Goal: Task Accomplishment & Management: Use online tool/utility

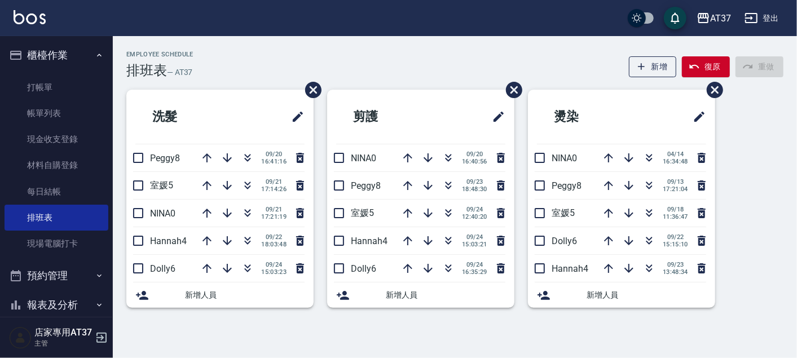
scroll to position [68, 0]
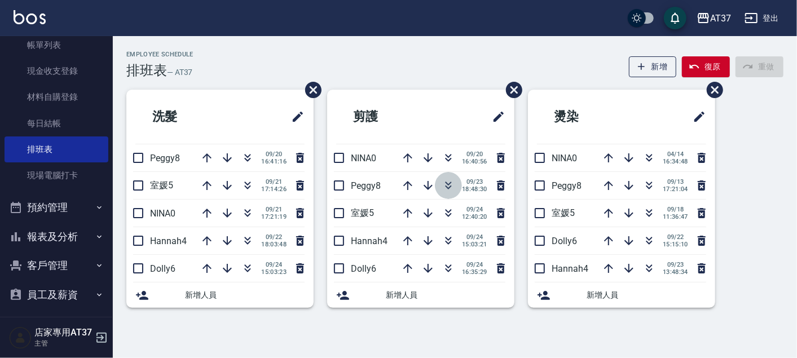
click at [449, 182] on icon "button" at bounding box center [448, 184] width 6 height 4
click at [448, 211] on icon "button" at bounding box center [448, 211] width 6 height 4
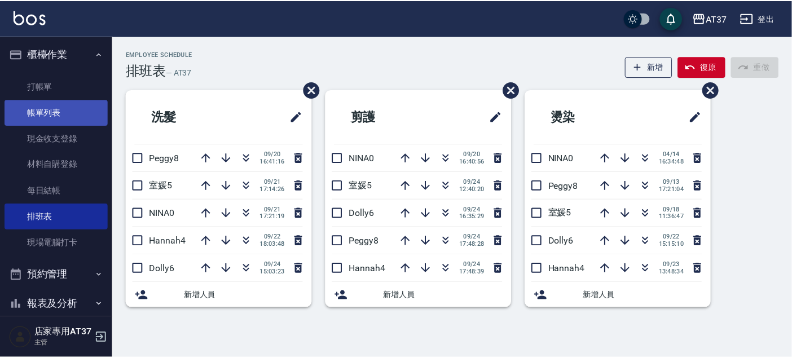
scroll to position [0, 0]
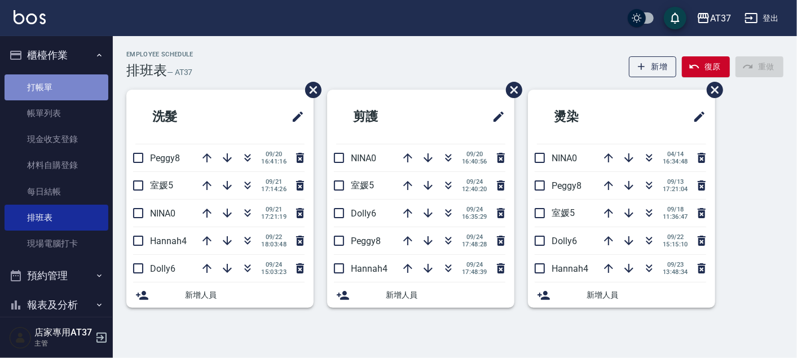
click at [63, 88] on link "打帳單" at bounding box center [57, 87] width 104 height 26
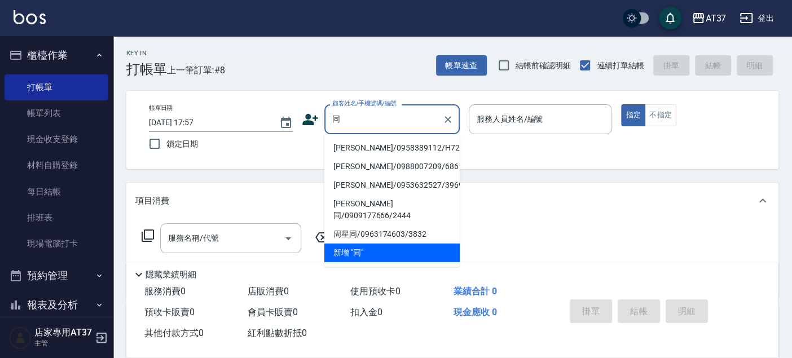
type input "彤"
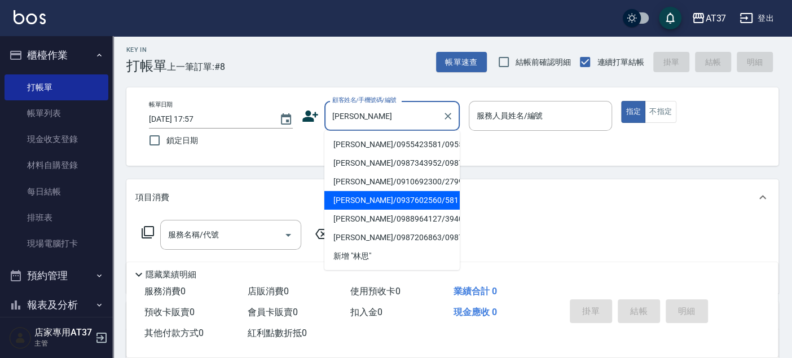
scroll to position [1, 0]
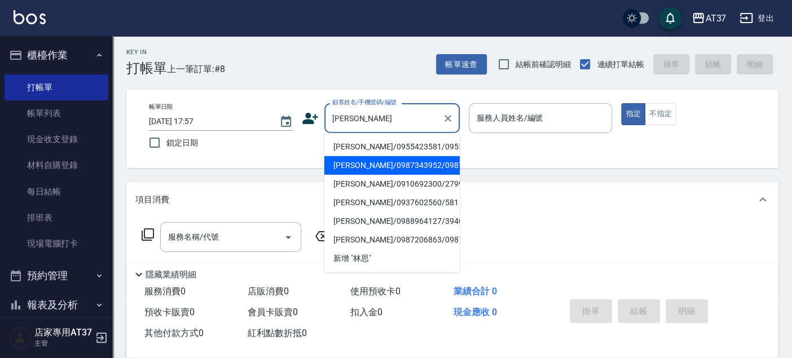
type input "林"
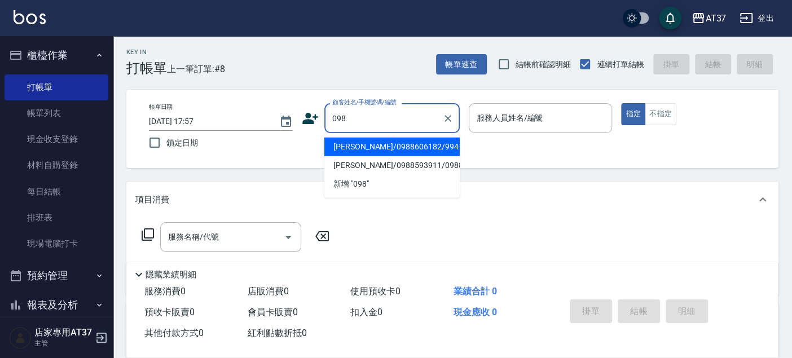
scroll to position [0, 0]
type input "無名字/0981821018/null"
drag, startPoint x: 401, startPoint y: 121, endPoint x: 360, endPoint y: 122, distance: 41.2
click at [360, 122] on input "無名字/0981821018/null" at bounding box center [383, 118] width 108 height 20
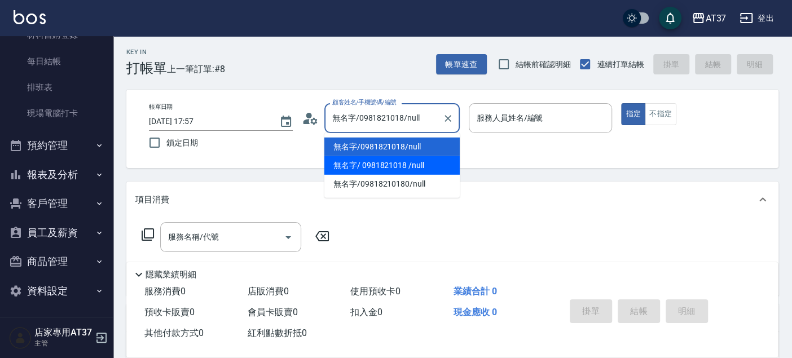
scroll to position [131, 0]
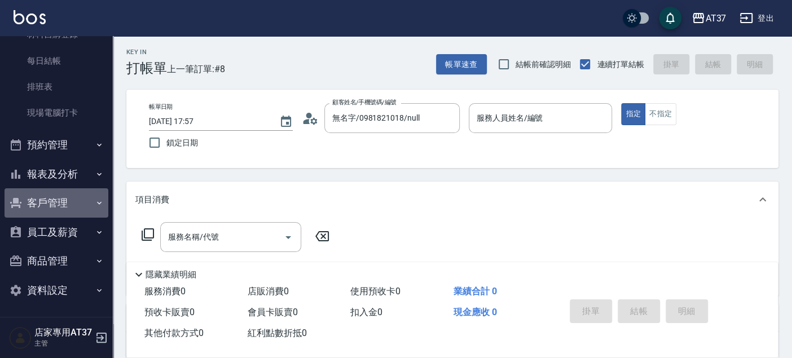
click at [77, 207] on button "客戶管理" at bounding box center [57, 202] width 104 height 29
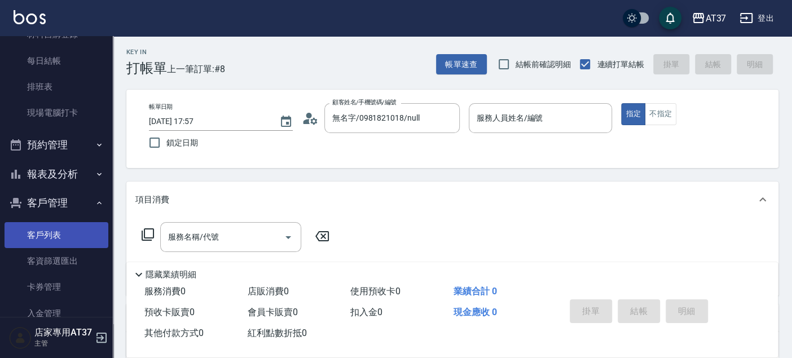
click at [74, 231] on link "客戶列表" at bounding box center [57, 235] width 104 height 26
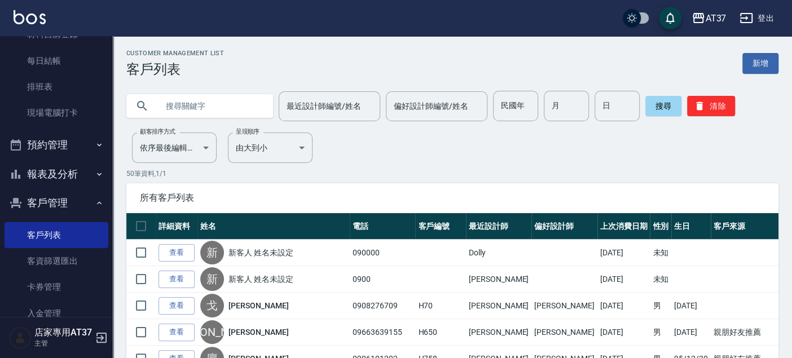
paste input "0981821018"
type input "0981821018"
click at [662, 108] on button "搜尋" at bounding box center [663, 106] width 36 height 20
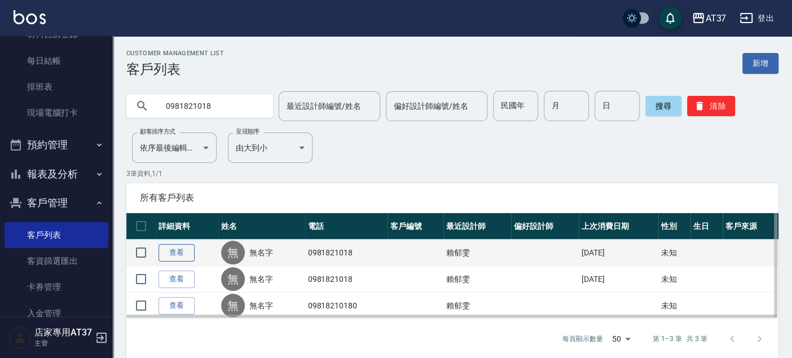
click at [183, 257] on link "查看" at bounding box center [176, 252] width 36 height 17
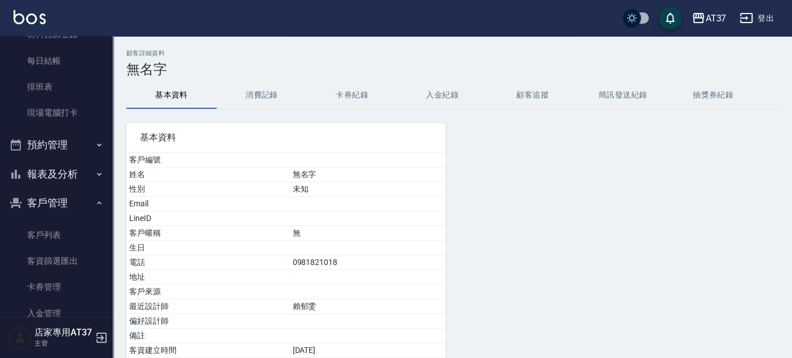
click at [275, 102] on button "消費記錄" at bounding box center [262, 95] width 90 height 27
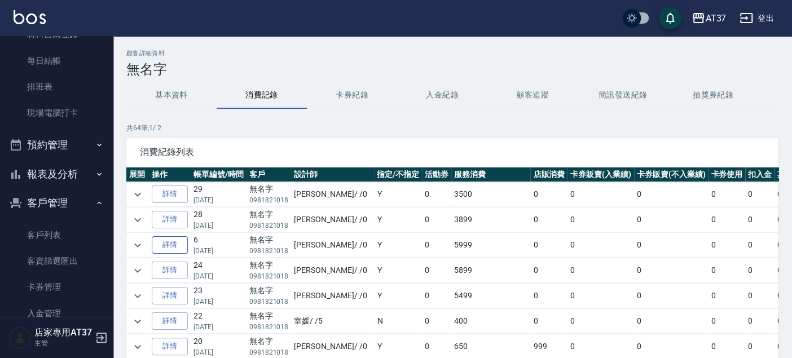
click at [178, 248] on link "詳情" at bounding box center [170, 244] width 36 height 17
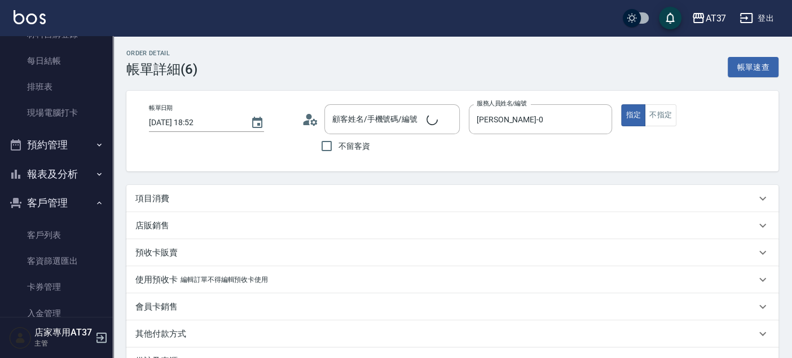
type input "[DATE] 18:52"
type input "[PERSON_NAME]-0"
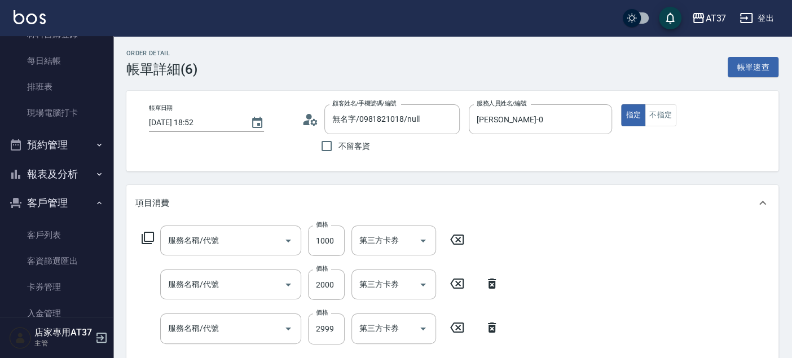
type input "無名字/0981821018/null"
type input "結構護髮(505)"
type input "局部燙(325)"
type input "嚴選染髮(402)"
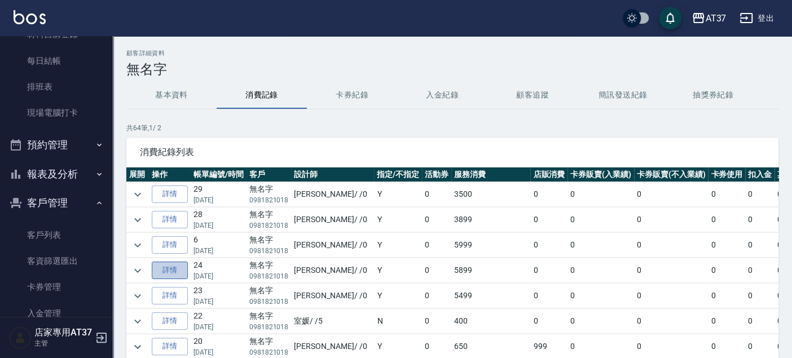
click at [184, 268] on link "詳情" at bounding box center [170, 270] width 36 height 17
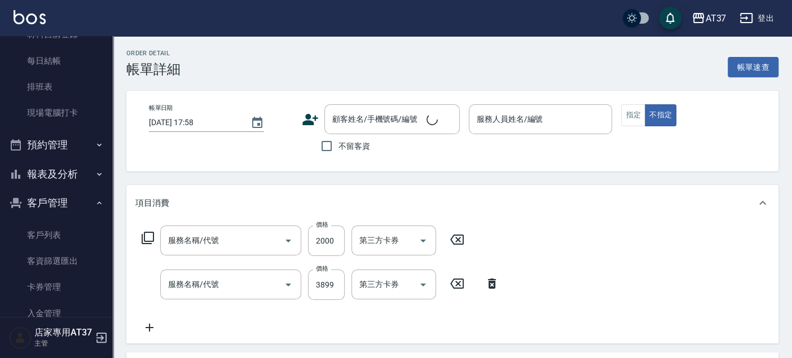
type input "[DATE] 20:11"
type input "[PERSON_NAME]-0"
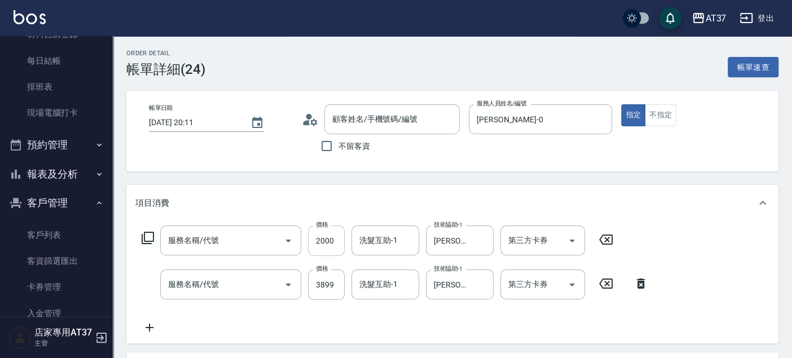
type input "黑曜光感護髮(521)"
type input "嚴選染髮(402)"
type input "無名字/0981821018/null"
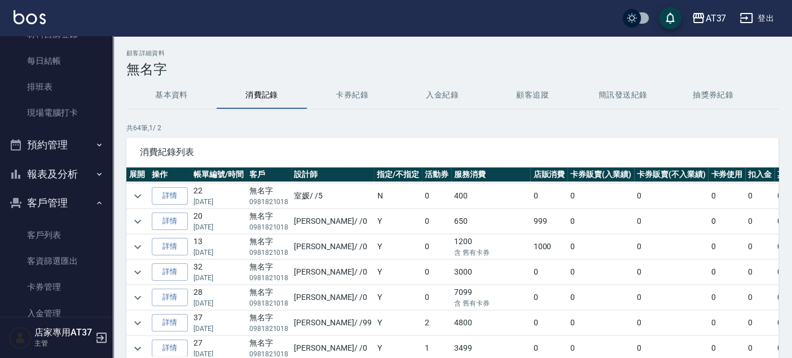
scroll to position [188, 0]
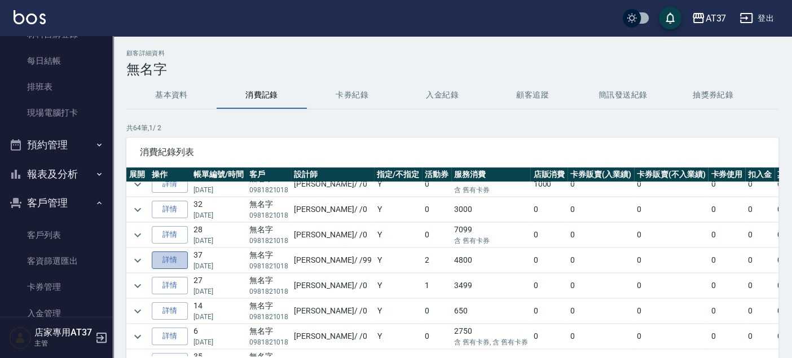
click at [181, 257] on link "詳情" at bounding box center [170, 259] width 36 height 17
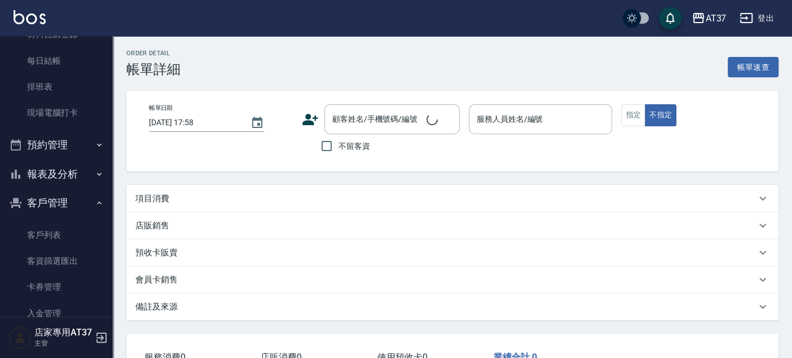
type input "[DATE] 20:37"
type input "[PERSON_NAME]-99"
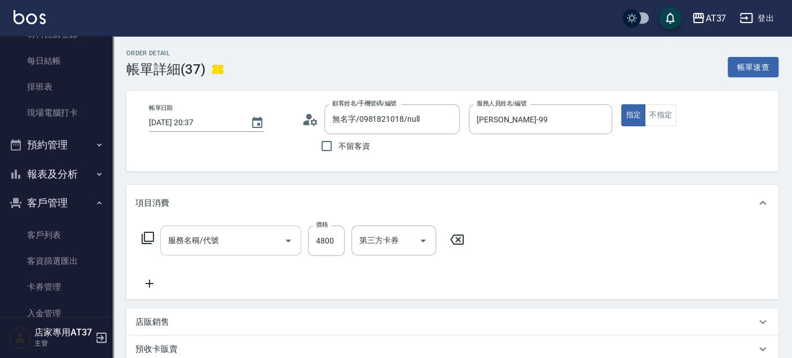
type input "無名字/0981821018/null"
type input "[DEMOGRAPHIC_DATA](998)"
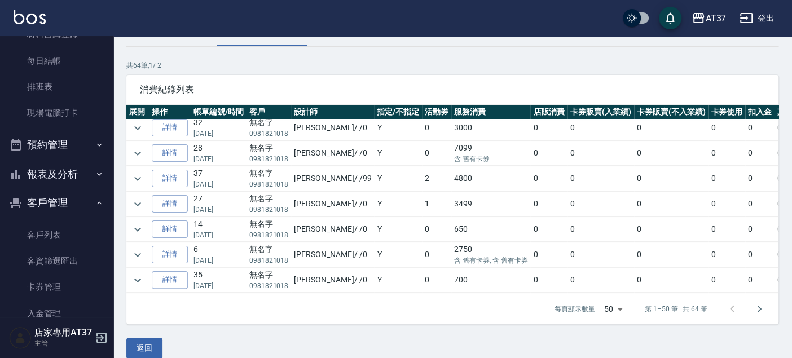
scroll to position [188, 0]
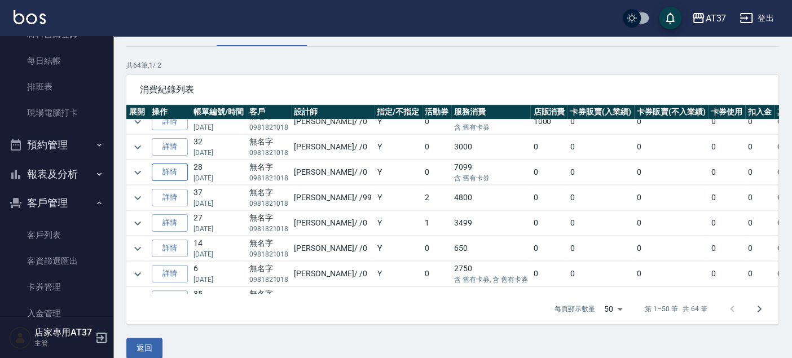
click at [175, 167] on link "詳情" at bounding box center [170, 172] width 36 height 17
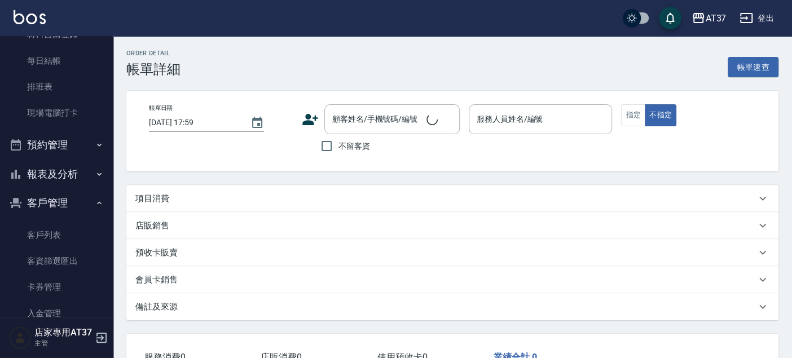
type input "[DATE] 20:16"
type input "[PERSON_NAME]-0"
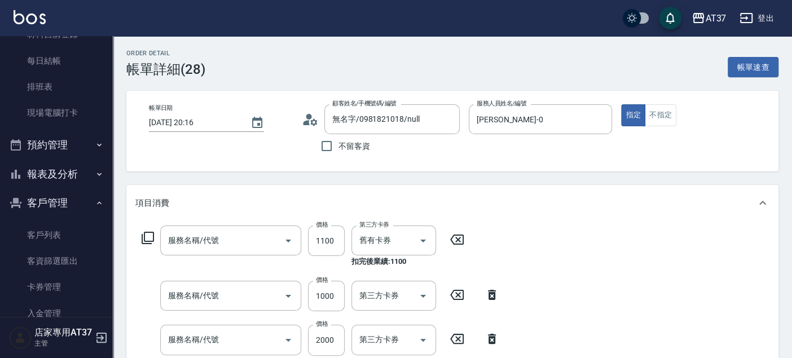
type input "無名字/0981821018/null"
type input "2200淨化卡使用(604)"
type input "結構護髮(505)"
type input "局部燙(325)"
type input "頂級染髮(403)"
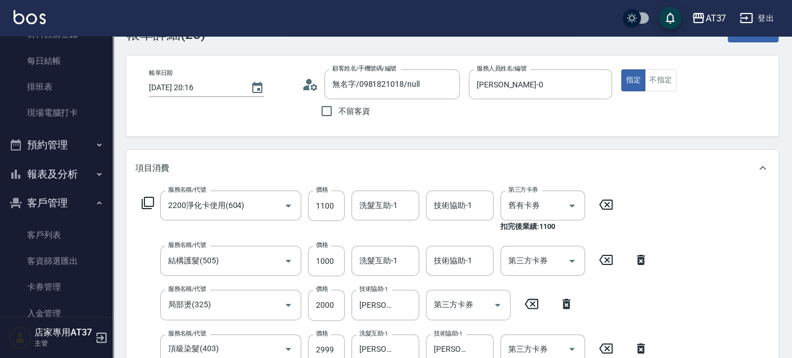
scroll to position [63, 0]
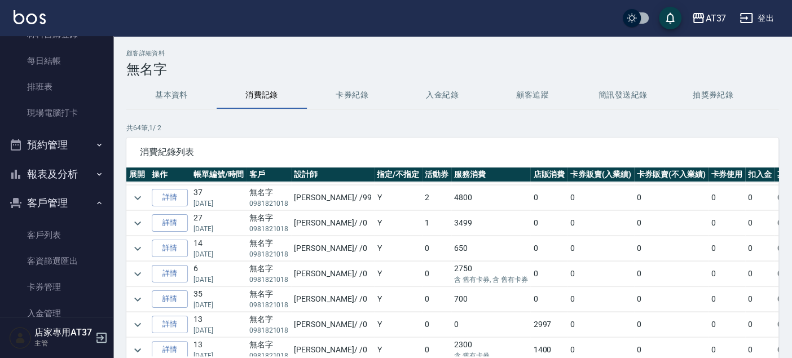
scroll to position [188, 0]
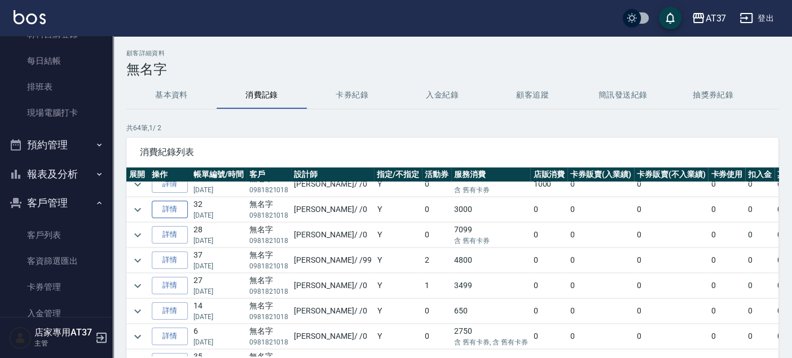
click at [184, 205] on link "詳情" at bounding box center [170, 209] width 36 height 17
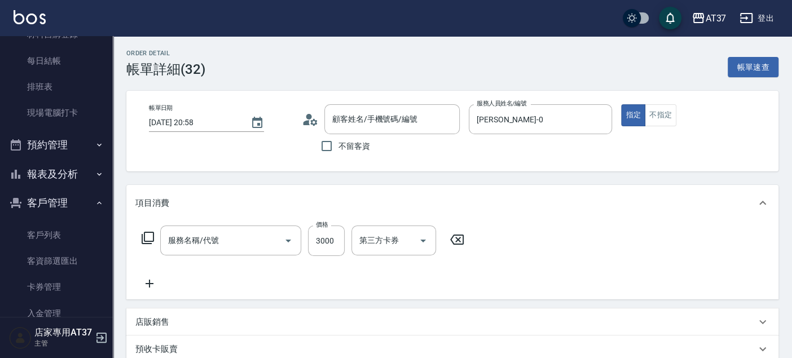
type input "[DATE] 20:58"
type input "[PERSON_NAME]-0"
type input "無名字/0981821018/null"
type input "溫朔燙(307)"
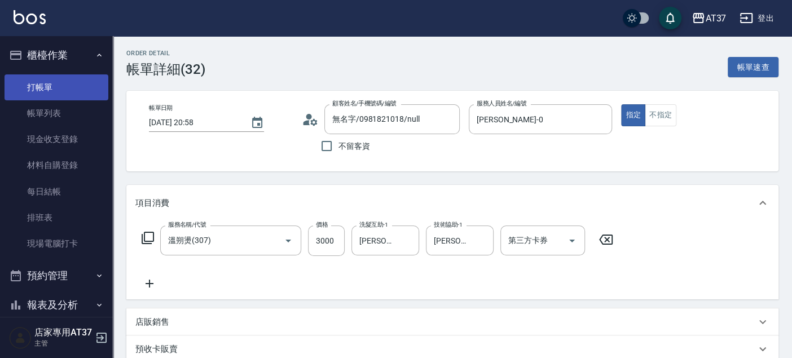
click at [77, 96] on link "打帳單" at bounding box center [57, 87] width 104 height 26
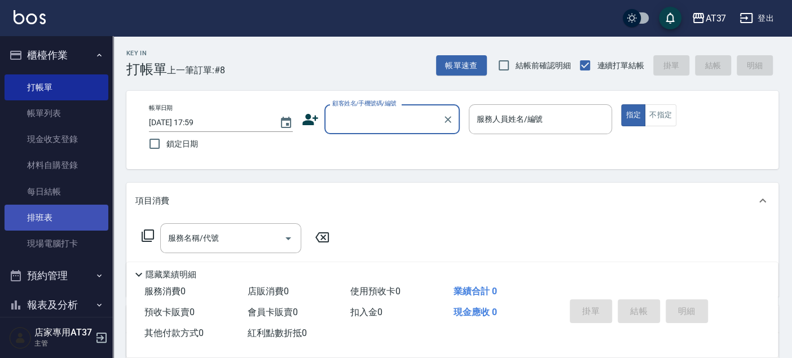
click at [80, 209] on link "排班表" at bounding box center [57, 218] width 104 height 26
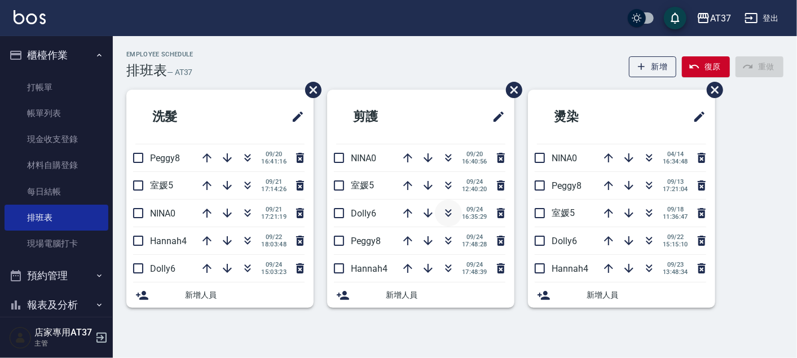
click at [446, 211] on icon "button" at bounding box center [448, 211] width 6 height 4
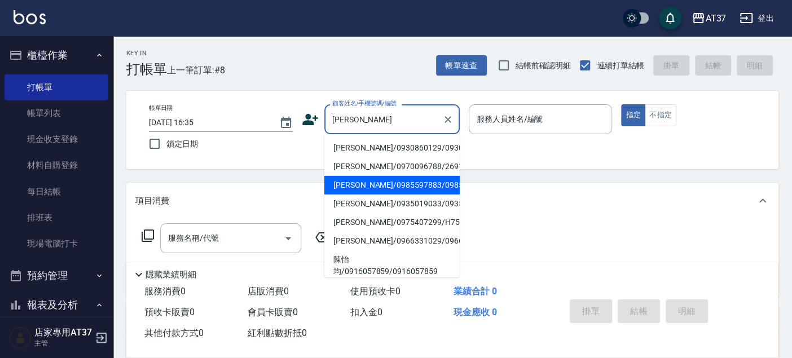
click at [367, 190] on li "[PERSON_NAME]/0985597883/0985597883" at bounding box center [391, 185] width 135 height 19
type input "[PERSON_NAME]/0985597883/0985597883"
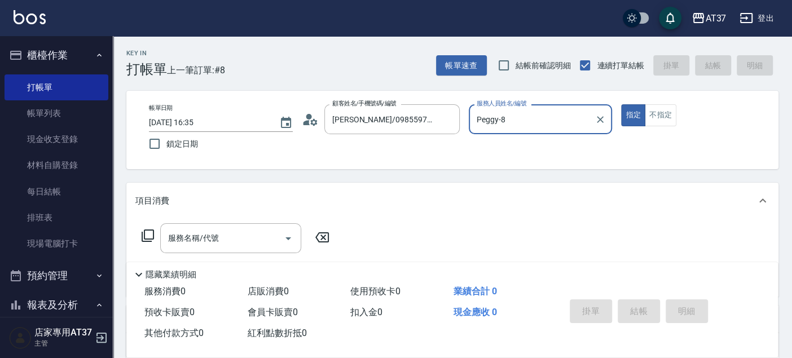
type input "Peggy-8"
click at [213, 241] on div "服務名稱/代號 服務名稱/代號" at bounding box center [230, 238] width 141 height 30
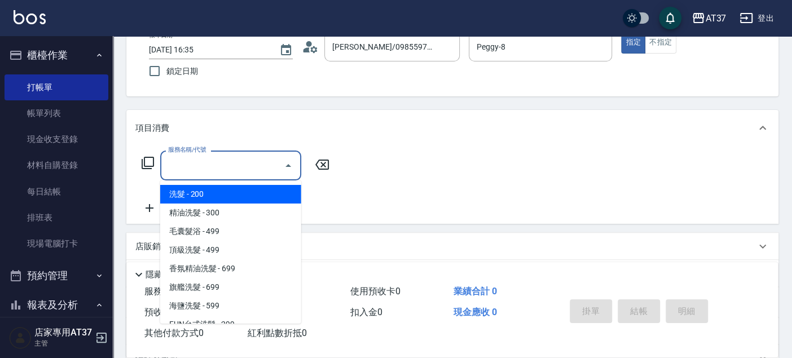
scroll to position [192, 0]
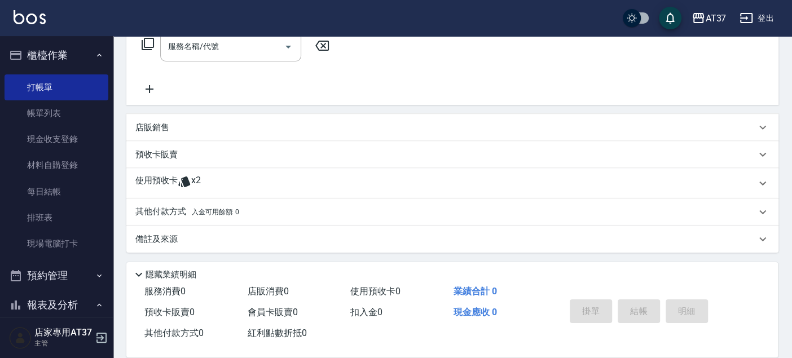
click at [393, 90] on div "服務名稱/代號 服務名稱/代號" at bounding box center [452, 66] width 652 height 78
click at [201, 185] on div "使用預收卡 x2" at bounding box center [445, 183] width 620 height 17
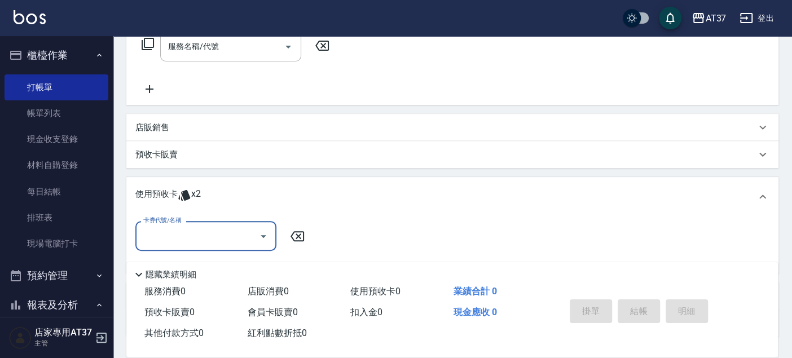
scroll to position [0, 0]
click at [196, 232] on input "卡券代號/名稱" at bounding box center [197, 236] width 114 height 20
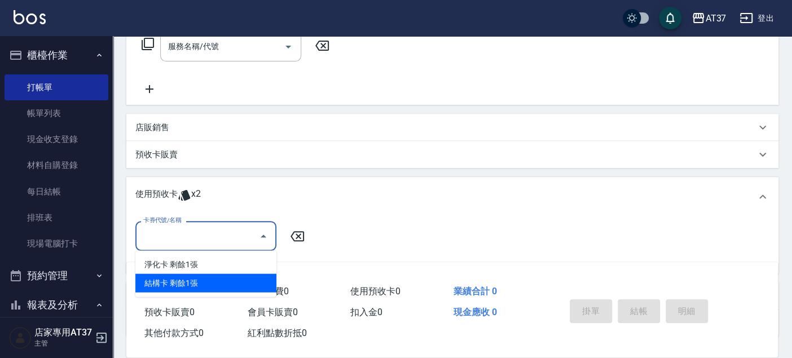
click at [192, 280] on div "結構卡 剩餘1張" at bounding box center [205, 282] width 141 height 19
type input "結構卡"
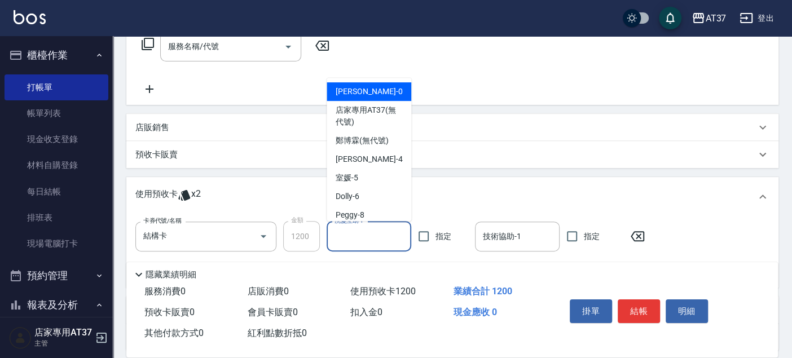
click at [400, 240] on input "洗髮互助-1" at bounding box center [369, 237] width 74 height 20
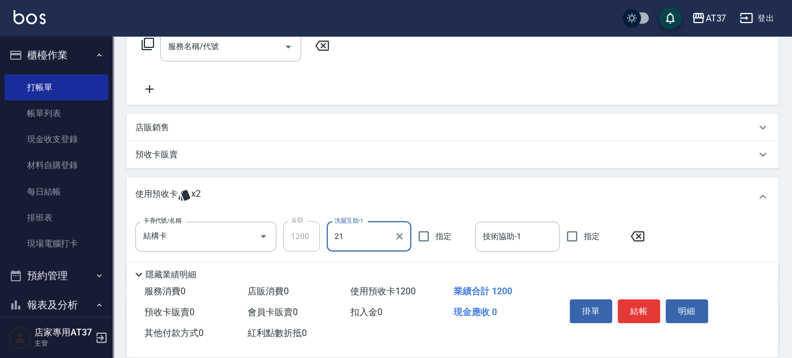
type input "微醺-21"
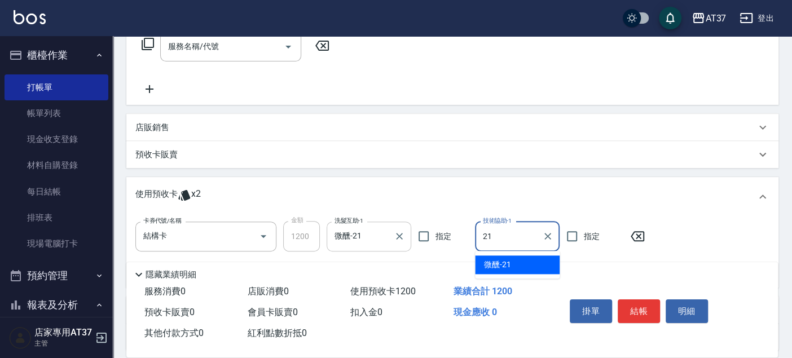
type input "微醺-21"
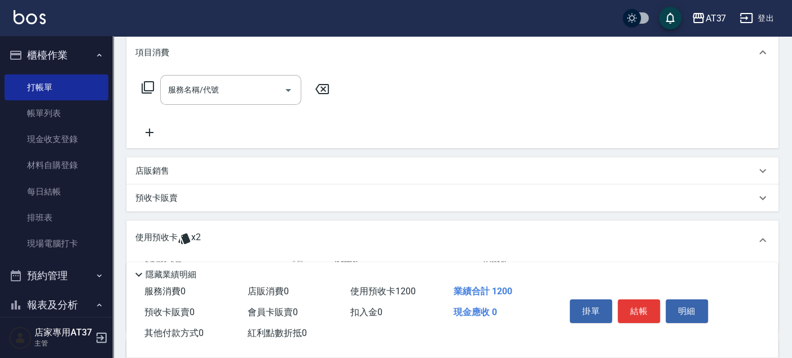
scroll to position [129, 0]
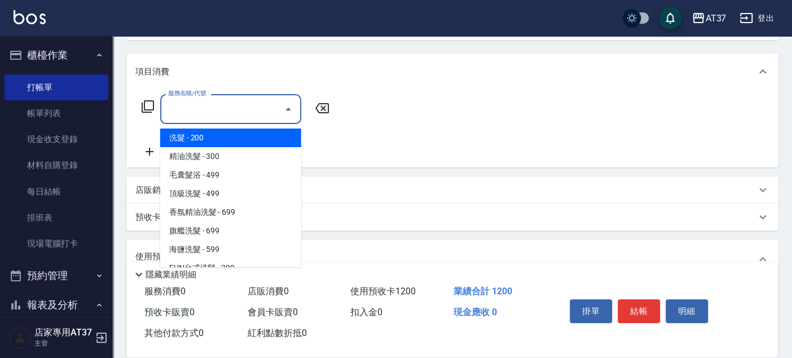
click at [255, 113] on input "服務名稱/代號" at bounding box center [222, 109] width 114 height 20
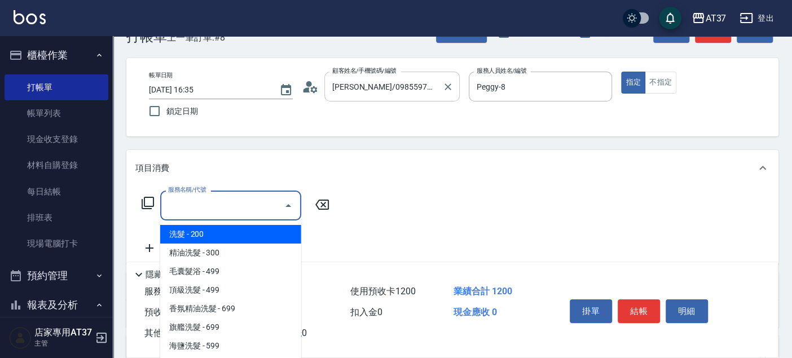
scroll to position [4, 0]
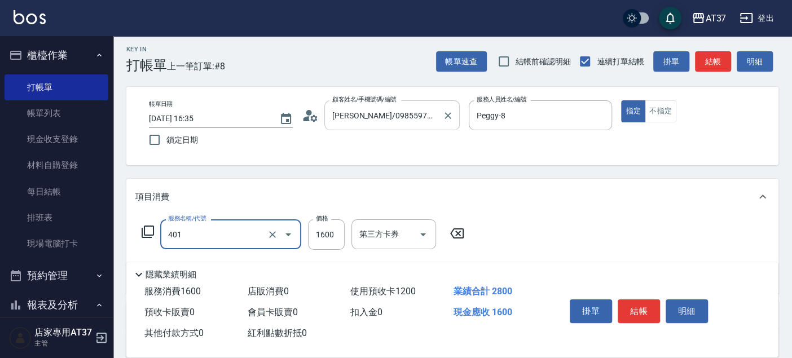
type input "基本染髮(401)"
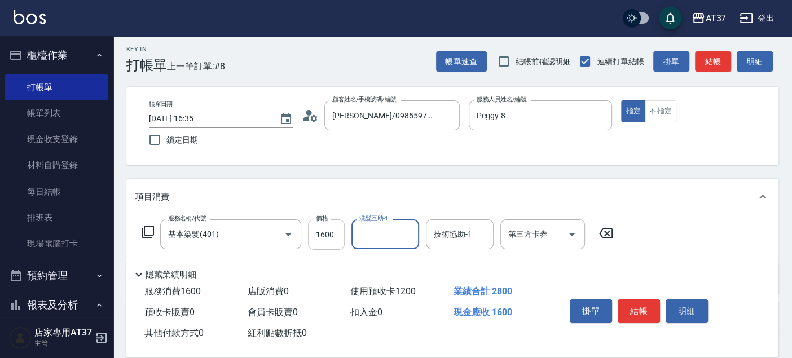
click at [332, 239] on input "1600" at bounding box center [326, 234] width 37 height 30
type input "2000"
click at [390, 224] on input "洗髮互助-1" at bounding box center [385, 234] width 58 height 20
type input "微醺-21"
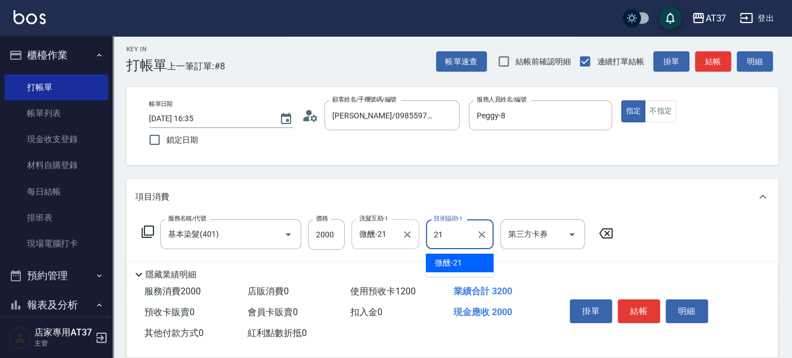
type input "微醺-21"
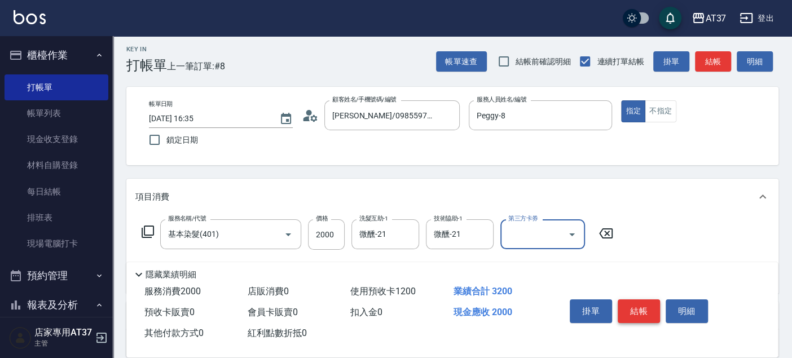
click at [643, 319] on button "結帳" at bounding box center [638, 311] width 42 height 24
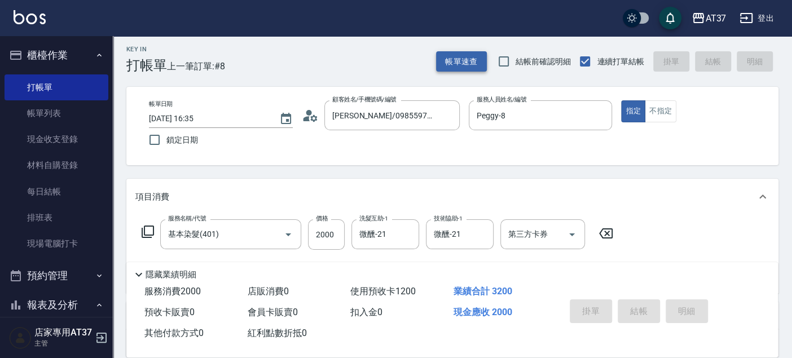
type input "2025/09/24 18:14"
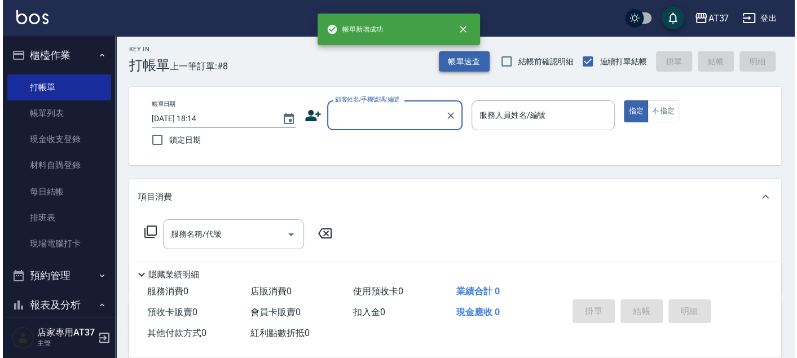
scroll to position [0, 0]
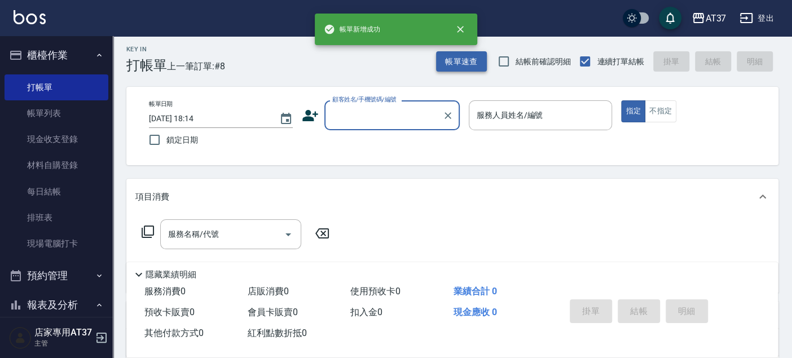
click at [474, 63] on button "帳單速查" at bounding box center [461, 61] width 51 height 21
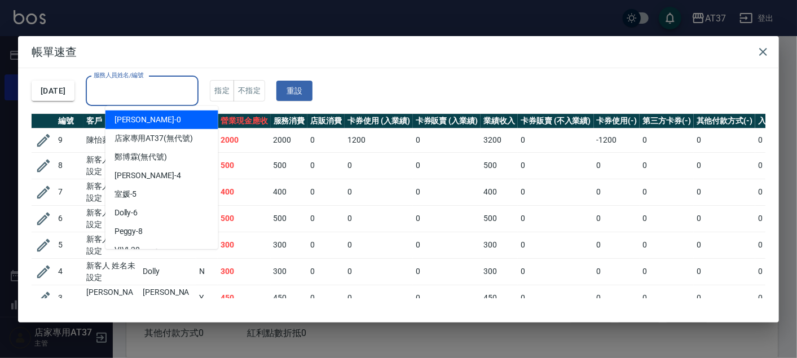
click at [182, 95] on input "服務人員姓名/編號" at bounding box center [142, 91] width 103 height 20
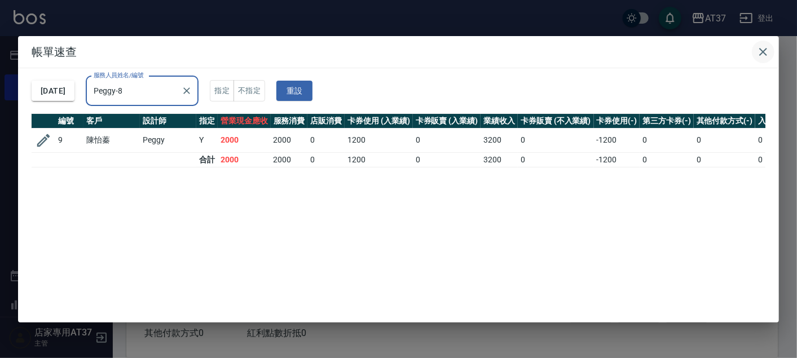
type input "Peggy-8"
click at [762, 50] on icon "button" at bounding box center [763, 52] width 8 height 8
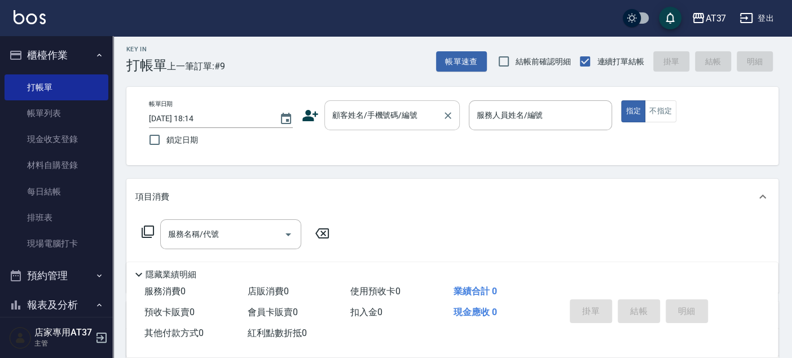
click at [389, 121] on input "顧客姓名/手機號碼/編號" at bounding box center [383, 115] width 108 height 20
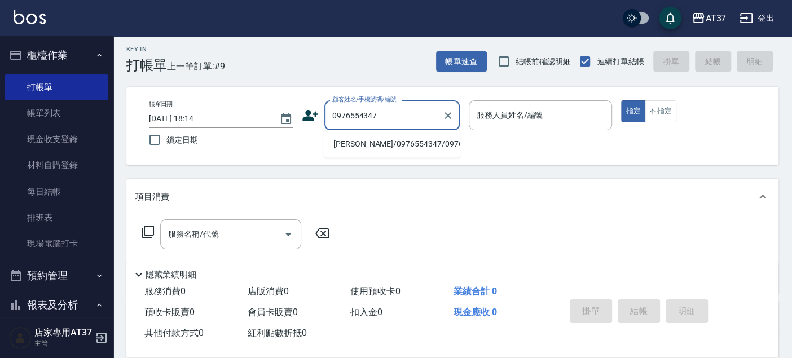
click at [388, 151] on li "江育萱/0976554347/0976554347" at bounding box center [391, 144] width 135 height 19
type input "江育萱/0976554347/0976554347"
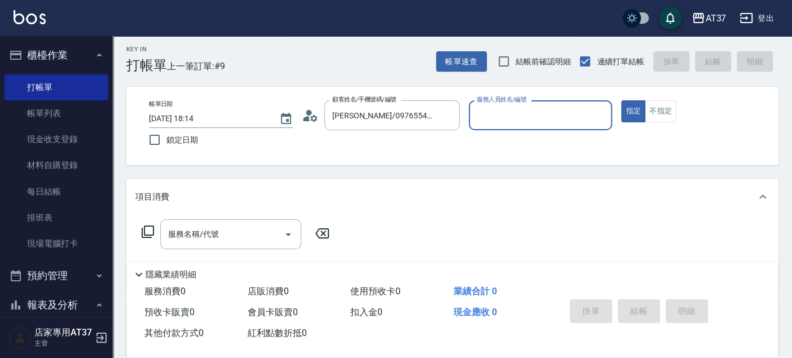
type input "Peggy-8"
click at [229, 239] on input "服務名稱/代號" at bounding box center [222, 234] width 114 height 20
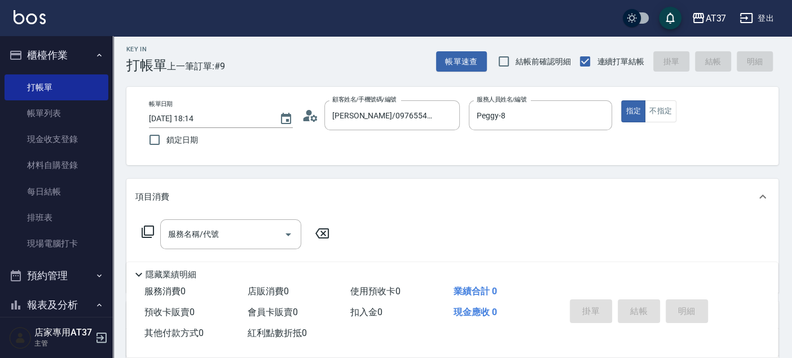
click at [146, 230] on icon at bounding box center [148, 232] width 14 height 14
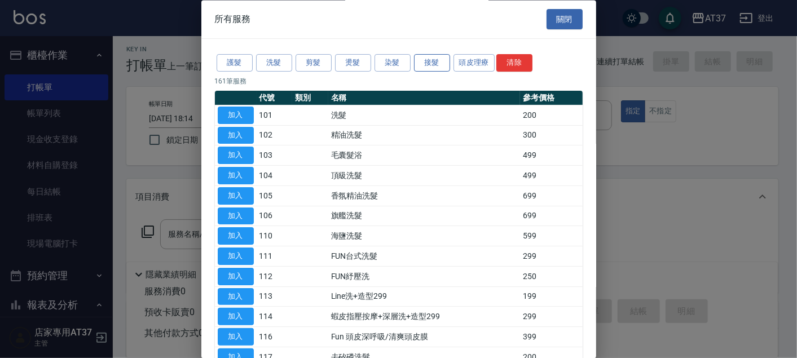
click at [442, 62] on button "接髮" at bounding box center [432, 63] width 36 height 17
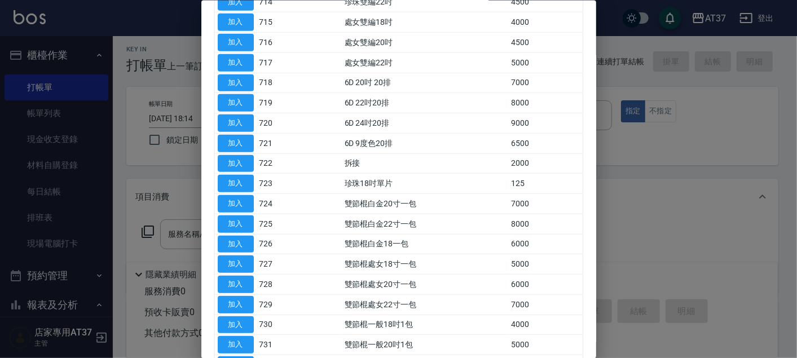
scroll to position [809, 0]
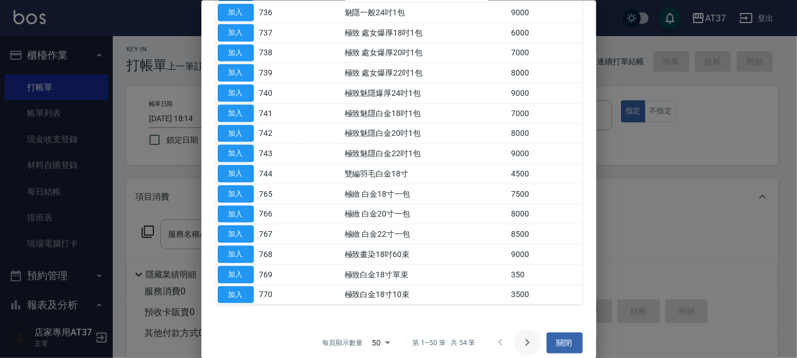
click at [522, 336] on icon "Go to next page" at bounding box center [527, 343] width 14 height 14
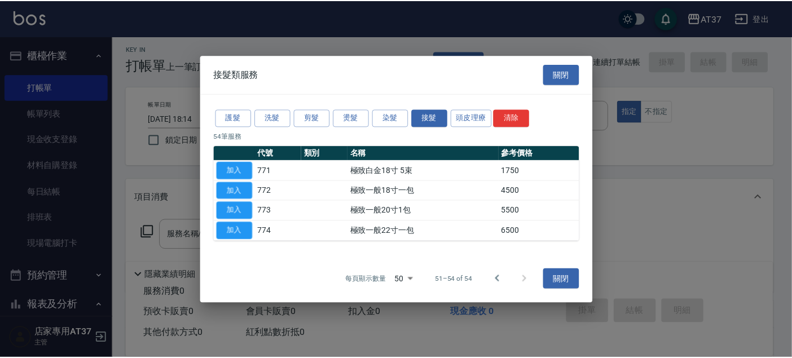
scroll to position [0, 0]
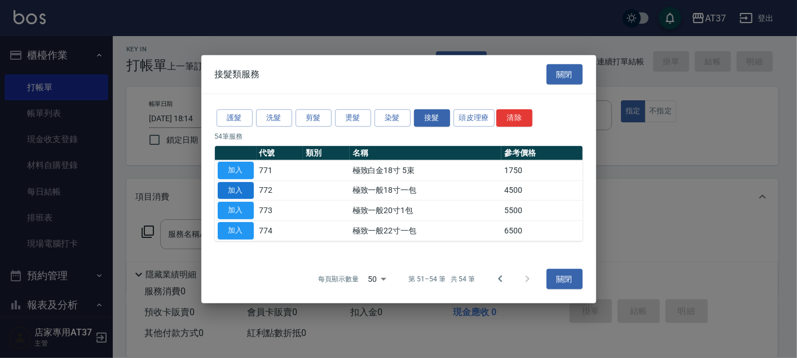
click at [251, 194] on button "加入" at bounding box center [236, 190] width 36 height 17
type input "極致一般18寸一包(772)"
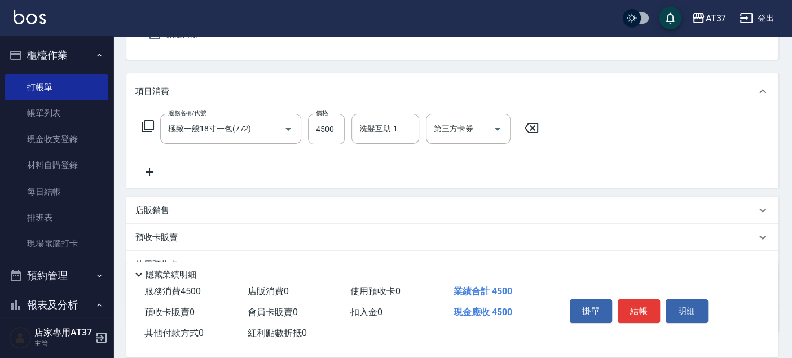
scroll to position [129, 0]
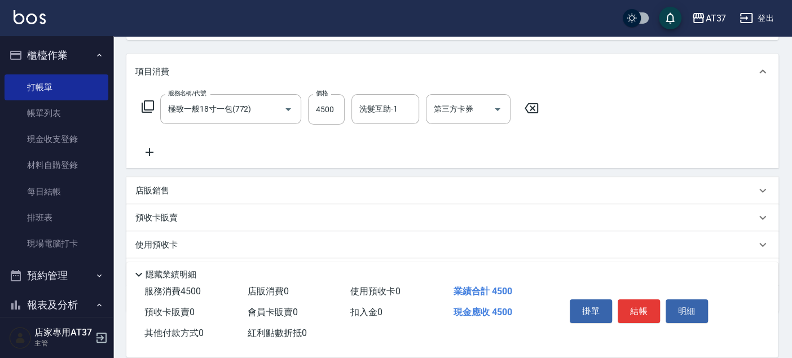
click at [151, 147] on icon at bounding box center [149, 152] width 28 height 14
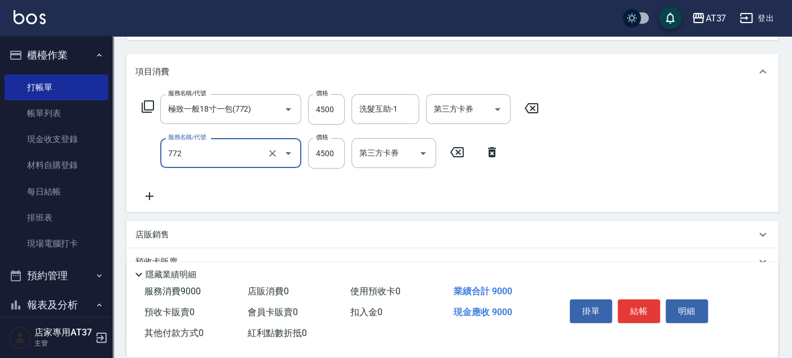
type input "極致一般18寸一包(772)"
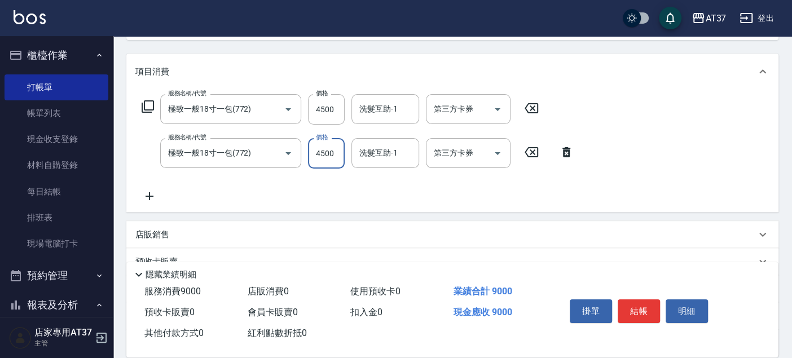
click at [154, 196] on icon at bounding box center [149, 196] width 28 height 14
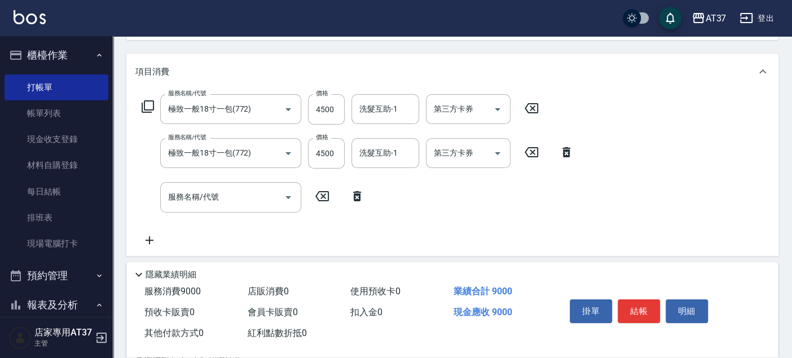
click at [153, 104] on icon at bounding box center [148, 106] width 12 height 12
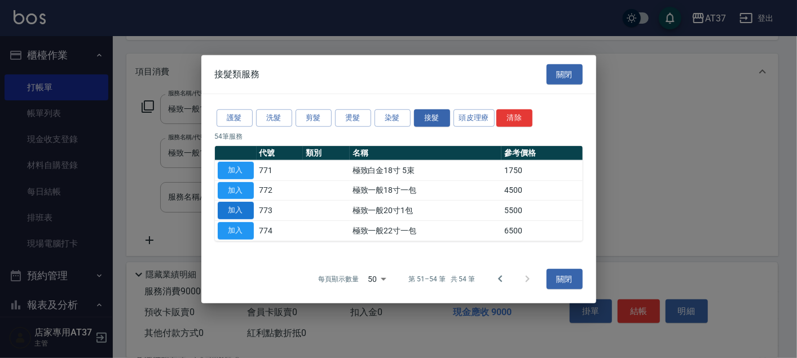
click at [241, 215] on button "加入" at bounding box center [236, 210] width 36 height 17
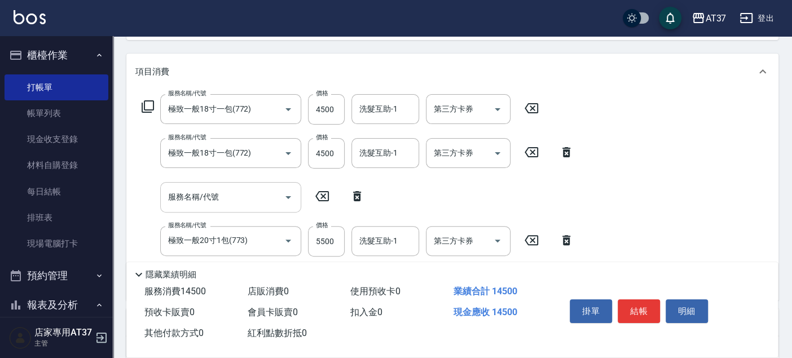
click at [231, 188] on input "服務名稱/代號" at bounding box center [222, 197] width 114 height 20
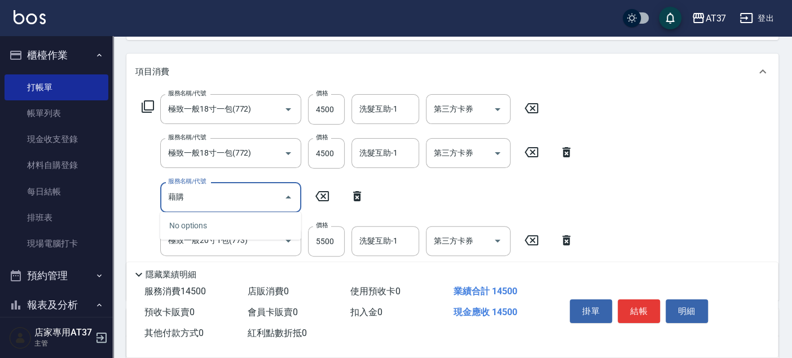
type input "屆"
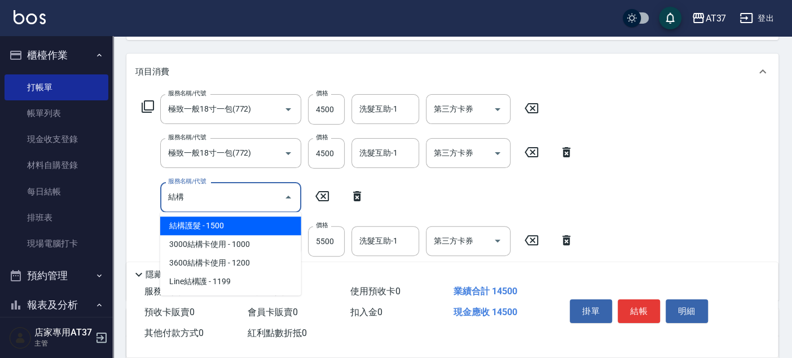
click at [228, 226] on span "結構護髮 - 1500" at bounding box center [230, 226] width 141 height 19
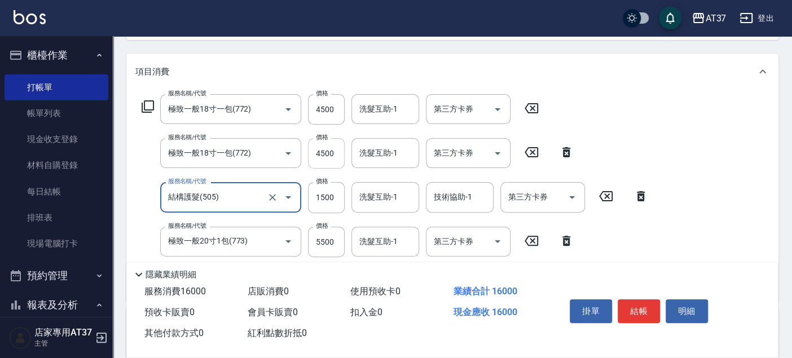
type input "結構護髮(505)"
click at [330, 145] on input "4500" at bounding box center [326, 153] width 37 height 30
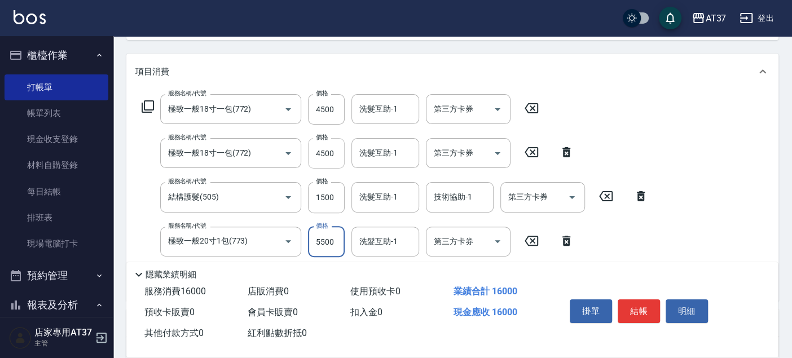
click at [328, 153] on input "4500" at bounding box center [326, 153] width 37 height 30
click at [327, 153] on input "4500" at bounding box center [326, 153] width 37 height 30
click at [325, 109] on input "4500" at bounding box center [326, 109] width 37 height 30
click at [325, 108] on input "4500" at bounding box center [326, 109] width 37 height 30
type input "4999"
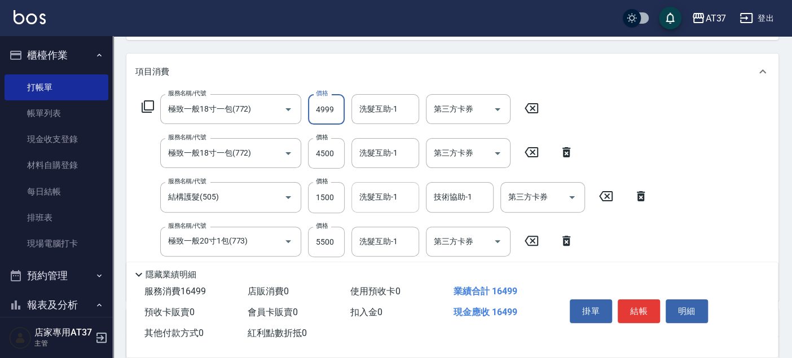
click at [398, 193] on input "洗髮互助-1" at bounding box center [385, 197] width 58 height 20
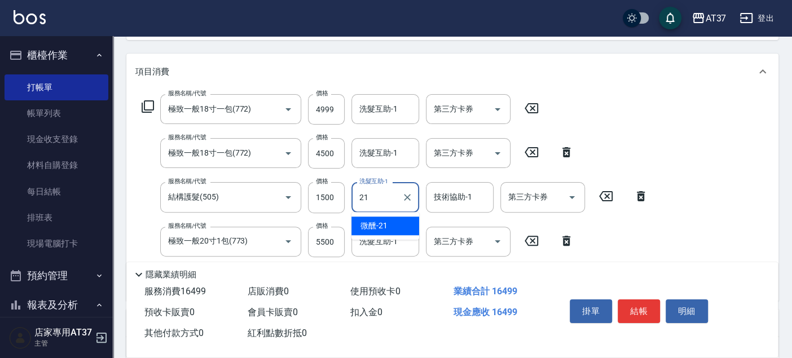
type input "微醺-21"
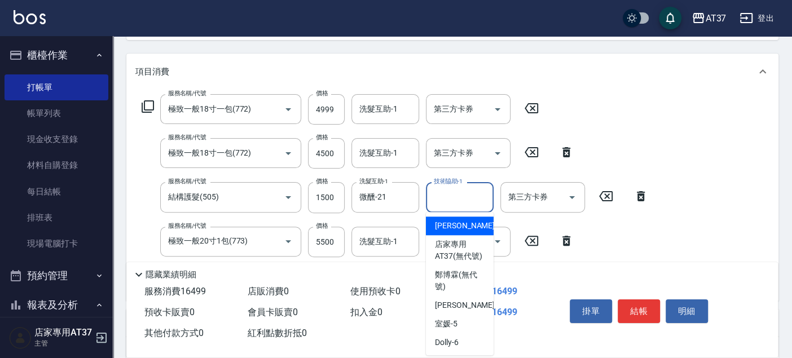
click at [463, 206] on input "技術協助-1" at bounding box center [460, 197] width 58 height 20
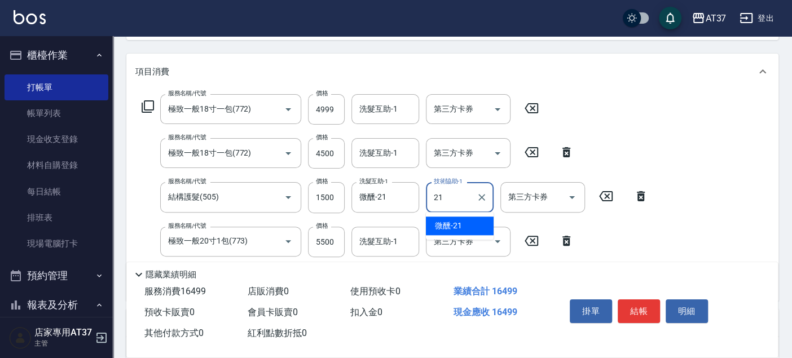
type input "微醺-21"
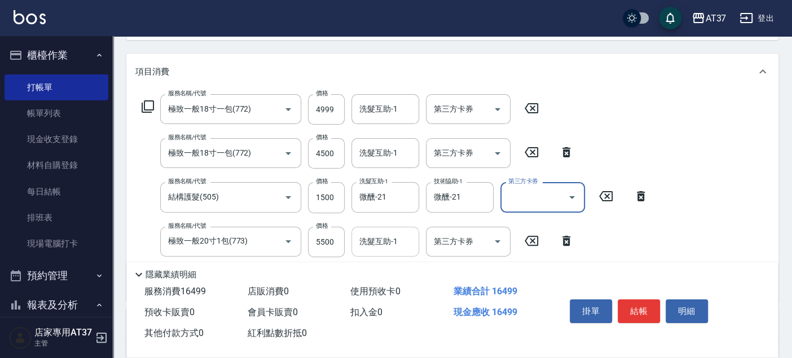
click at [398, 244] on input "洗髮互助-1" at bounding box center [385, 242] width 58 height 20
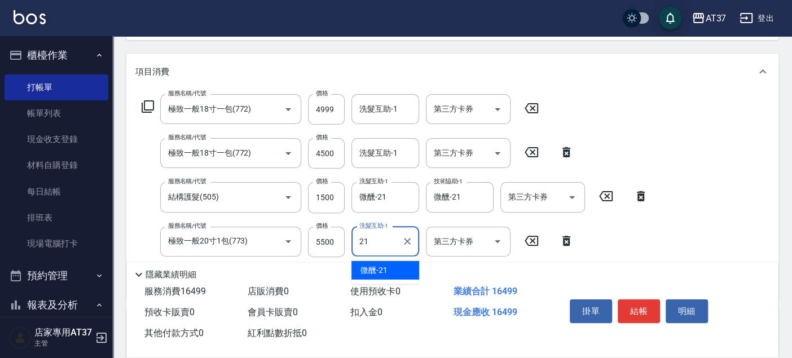
type input "微醺-21"
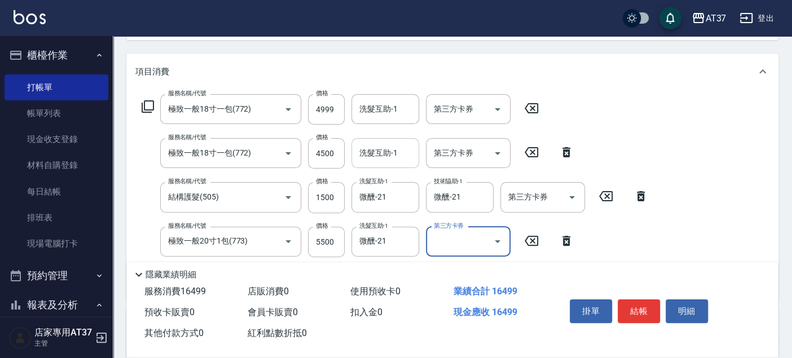
click at [388, 156] on div "洗髮互助-1 洗髮互助-1" at bounding box center [385, 153] width 68 height 30
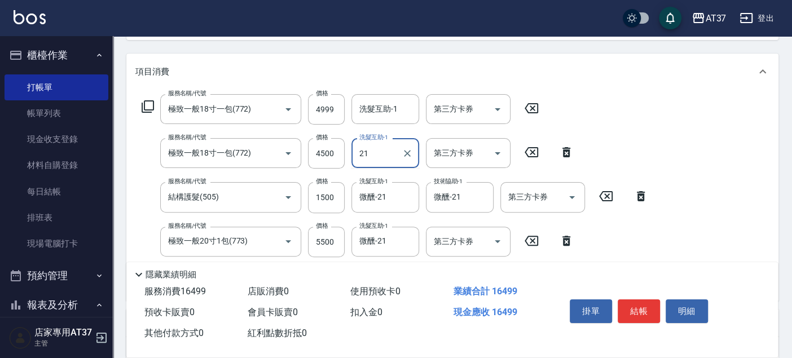
type input "微醺-21"
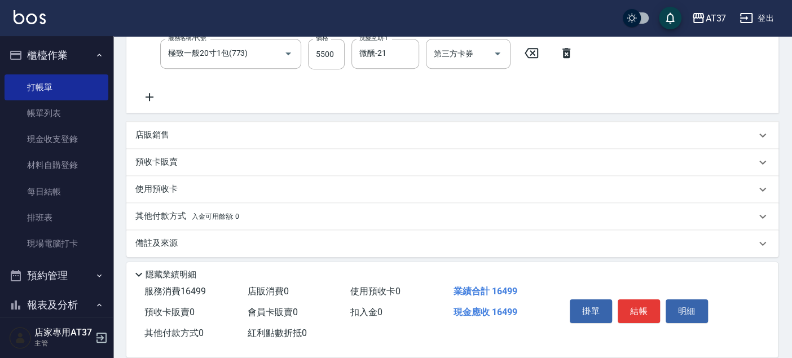
scroll to position [322, 0]
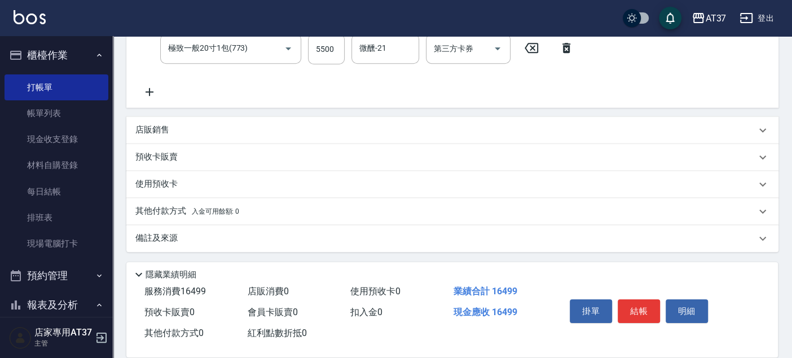
click at [193, 210] on span "入金可用餘額: 0" at bounding box center [216, 212] width 48 height 8
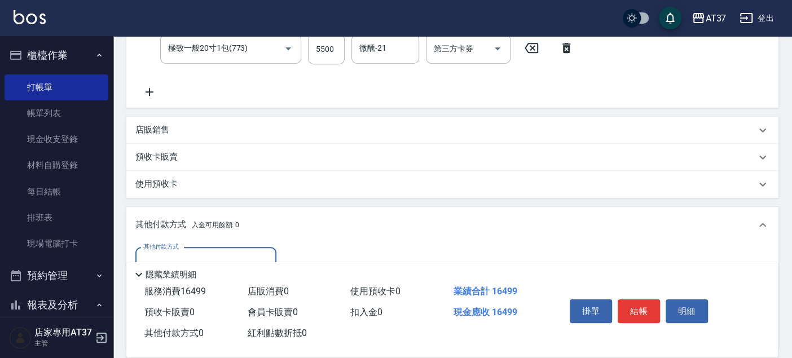
scroll to position [447, 0]
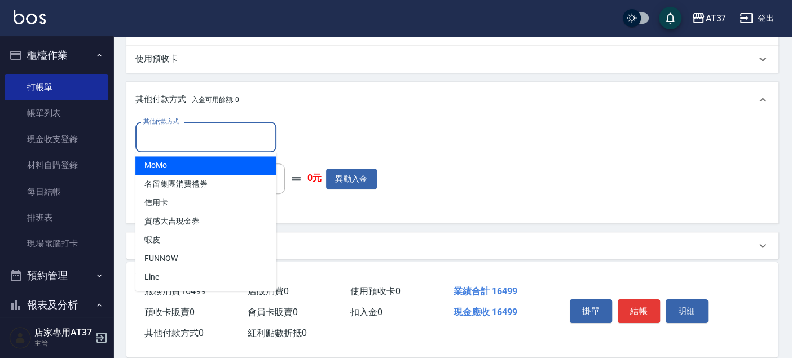
click at [228, 130] on input "其他付款方式" at bounding box center [205, 137] width 131 height 20
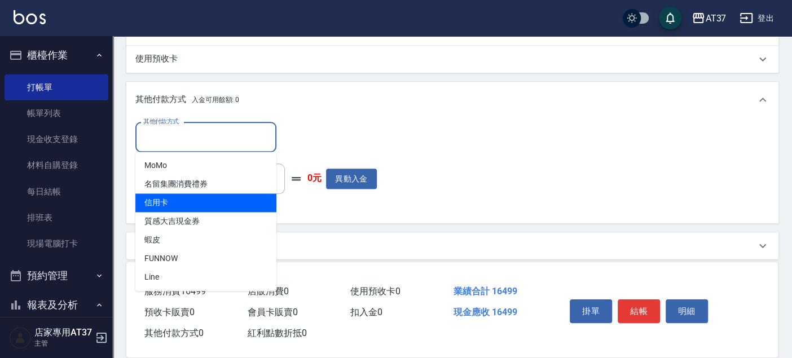
click at [218, 209] on span "信用卡" at bounding box center [205, 202] width 141 height 19
type input "信用卡"
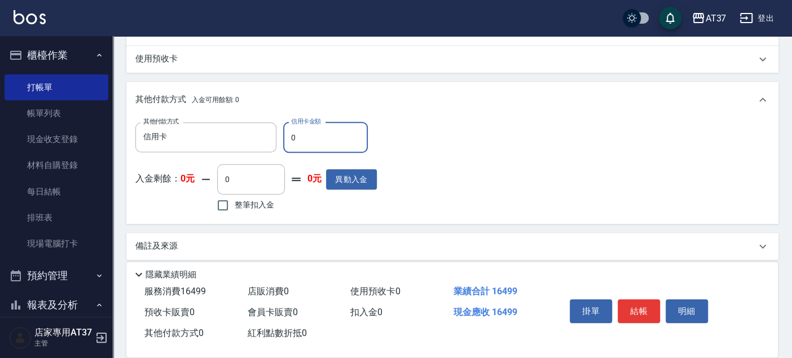
click at [336, 135] on input "0" at bounding box center [325, 137] width 85 height 30
type input "16499"
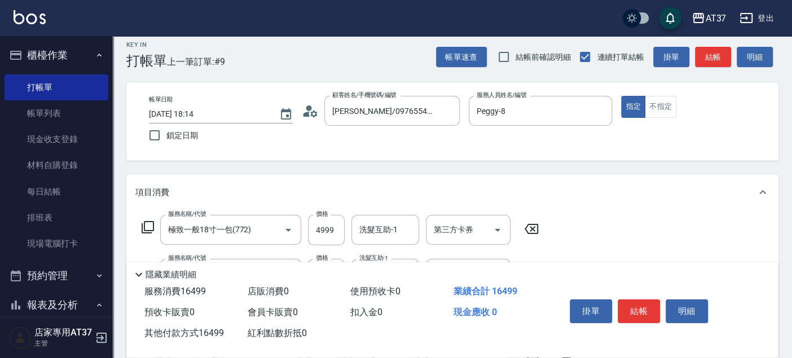
scroll to position [0, 0]
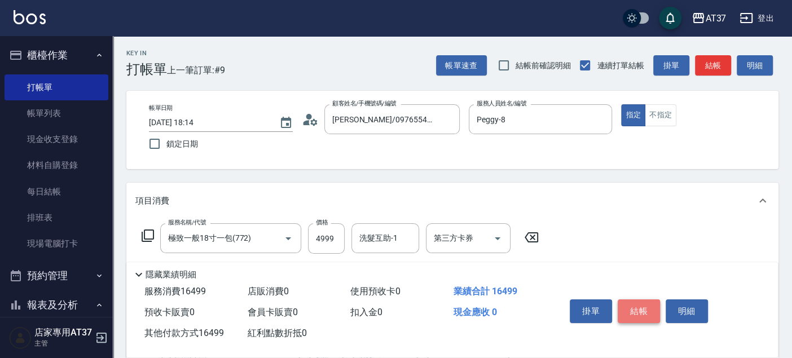
click at [626, 305] on button "結帳" at bounding box center [638, 311] width 42 height 24
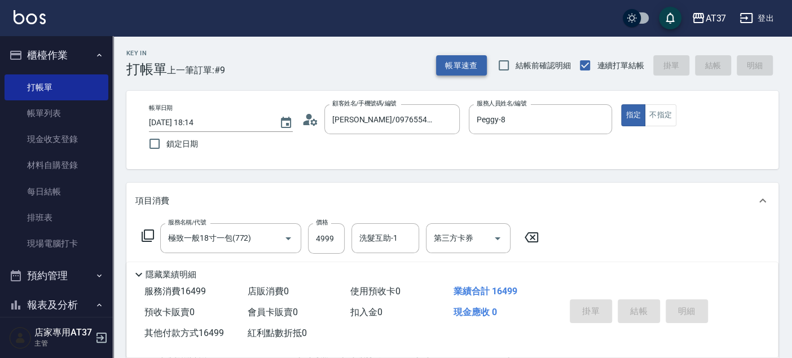
type input "2025/09/24 18:16"
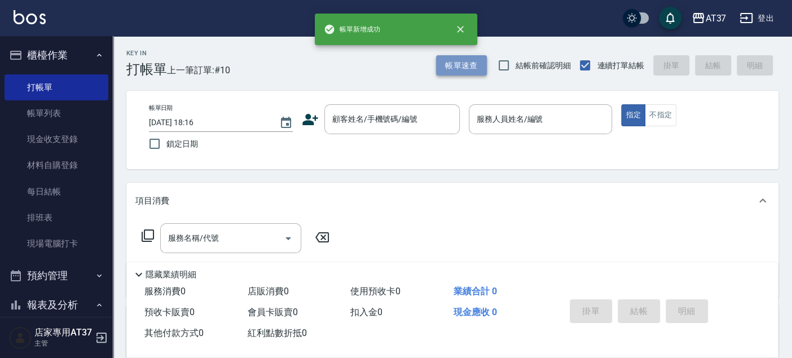
click at [483, 66] on button "帳單速查" at bounding box center [461, 65] width 51 height 21
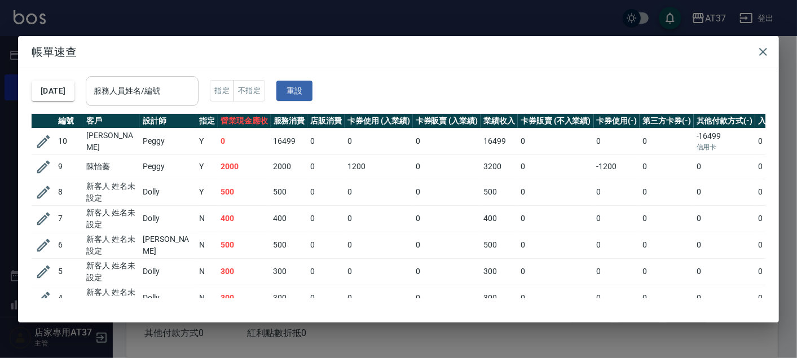
click at [142, 88] on div "服務人員姓名/編號 服務人員姓名/編號" at bounding box center [142, 91] width 113 height 30
type input "黃振"
click at [774, 49] on button "button" at bounding box center [763, 52] width 23 height 23
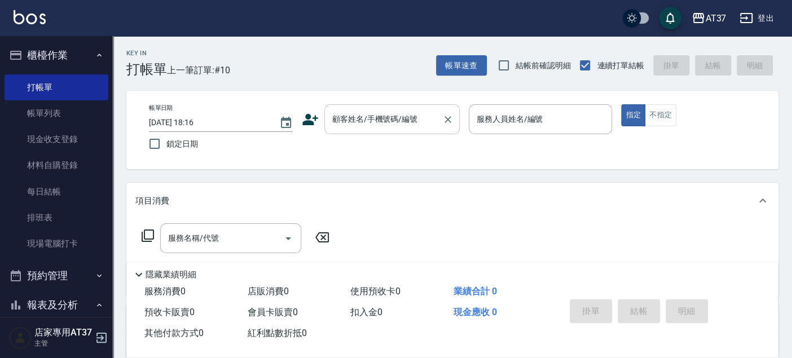
click at [327, 121] on div "顧客姓名/手機號碼/編號" at bounding box center [391, 119] width 135 height 30
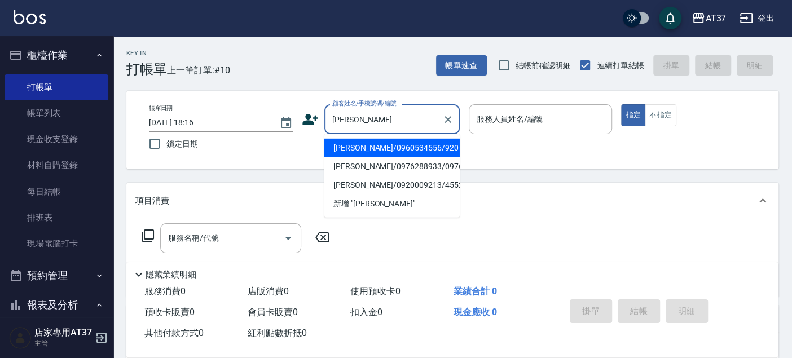
click at [412, 147] on li "黃振庭/0960534556/920" at bounding box center [391, 148] width 135 height 19
type input "黃振庭/0960534556/920"
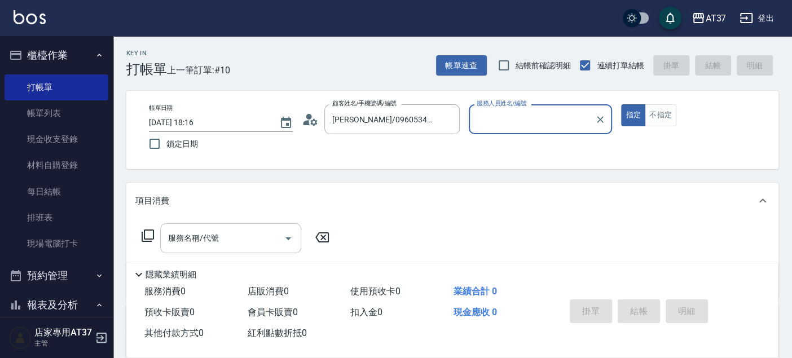
type input "Peggy-8"
click at [227, 232] on input "服務名稱/代號" at bounding box center [222, 238] width 114 height 20
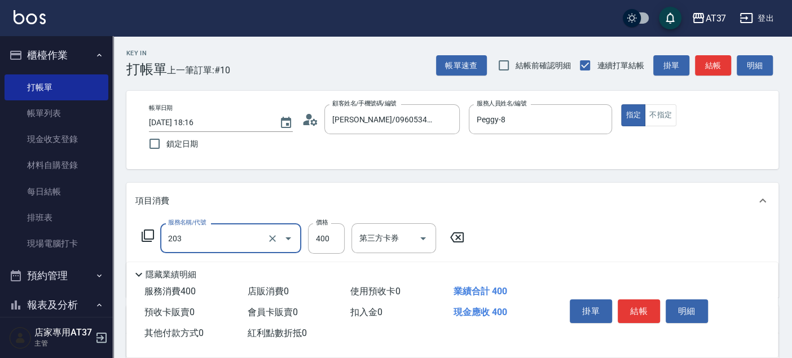
type input "B級洗+剪(203)"
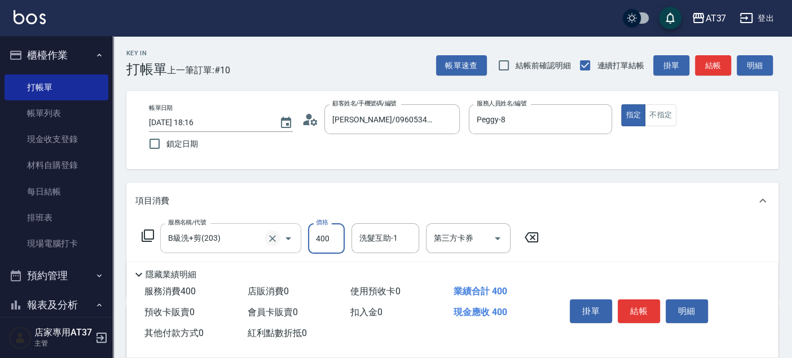
click at [273, 241] on icon "Clear" at bounding box center [272, 238] width 11 height 11
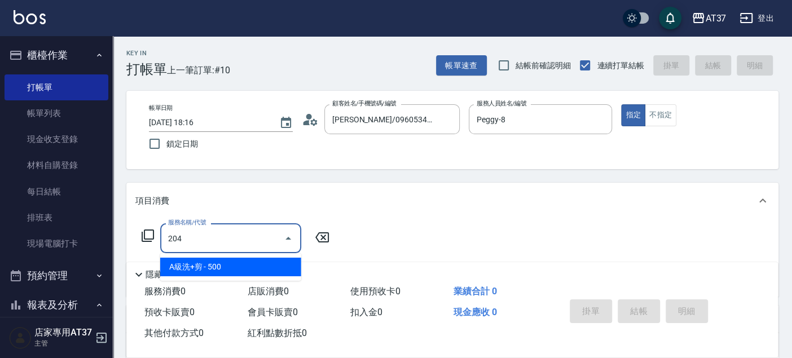
type input "A級洗+剪(204)"
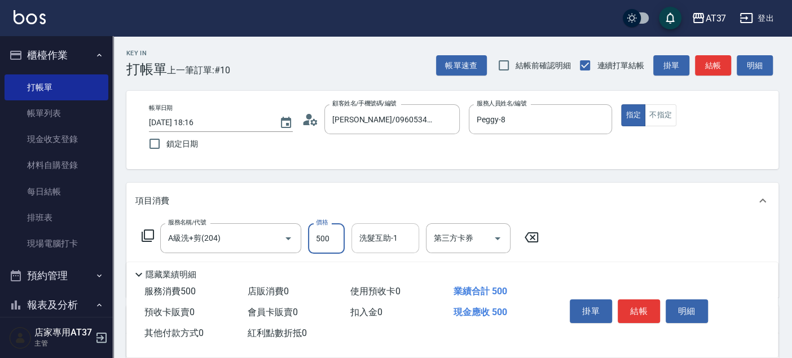
click at [391, 235] on div "洗髮互助-1 洗髮互助-1" at bounding box center [385, 238] width 68 height 30
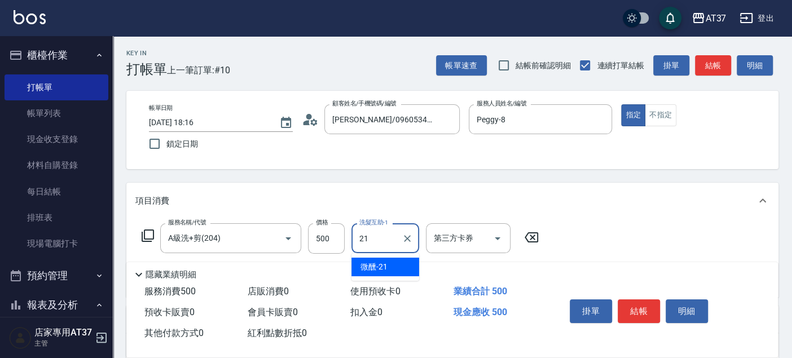
type input "微醺-21"
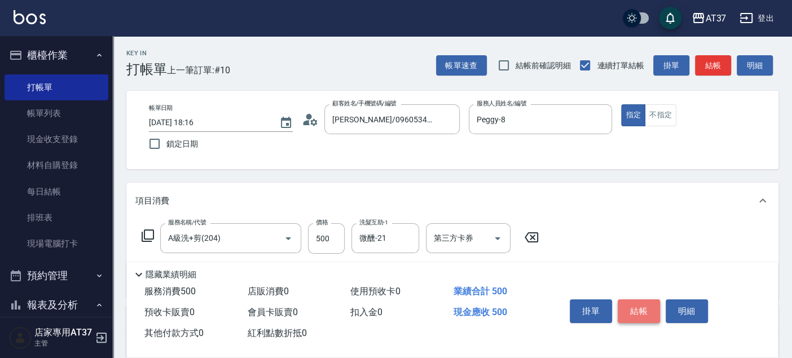
click at [654, 311] on button "結帳" at bounding box center [638, 311] width 42 height 24
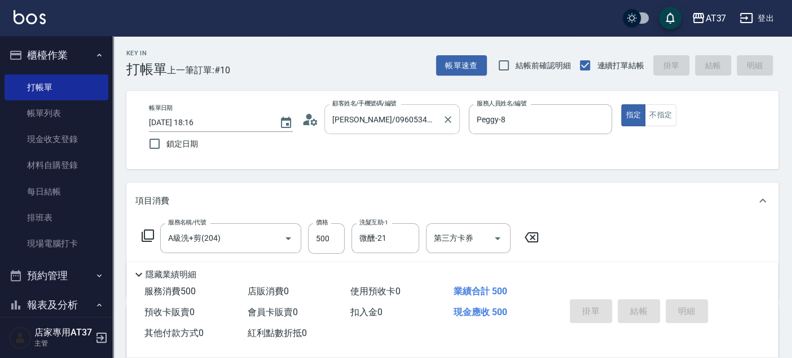
type input "2025/09/24 18:17"
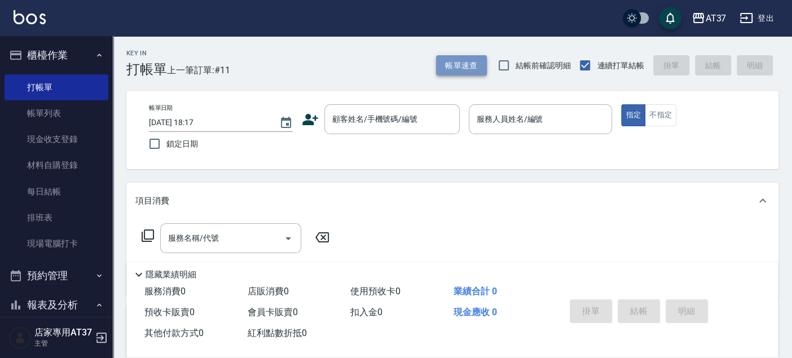
click at [467, 65] on button "帳單速查" at bounding box center [461, 65] width 51 height 21
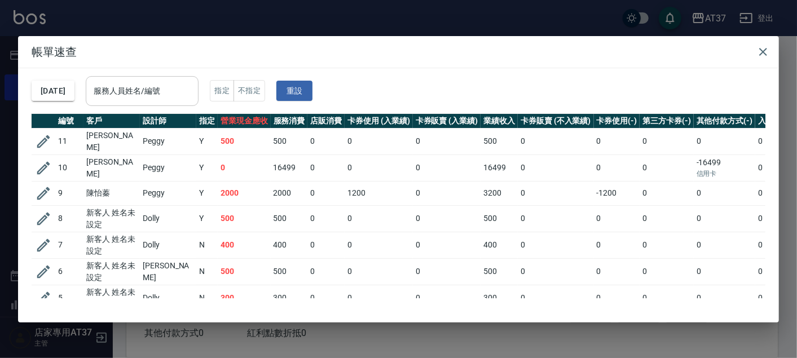
click at [193, 89] on input "服務人員姓名/編號" at bounding box center [142, 91] width 103 height 20
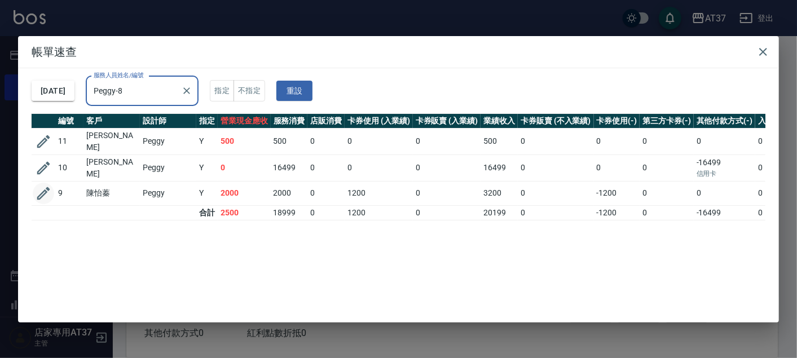
type input "Peggy-8"
click at [42, 188] on icon "button" at bounding box center [43, 193] width 13 height 13
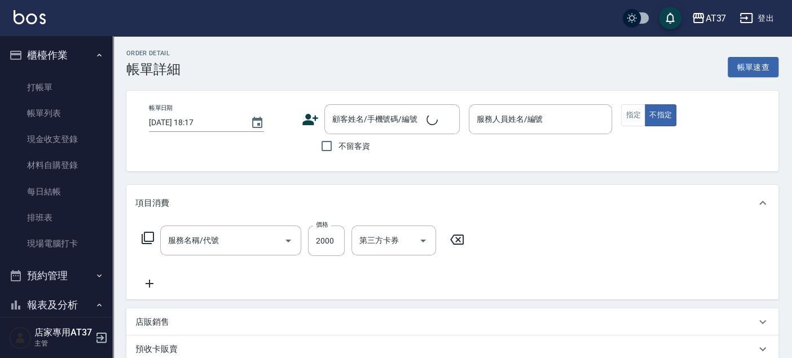
type input "2025/09/24 16:35"
type input "Peggy-8"
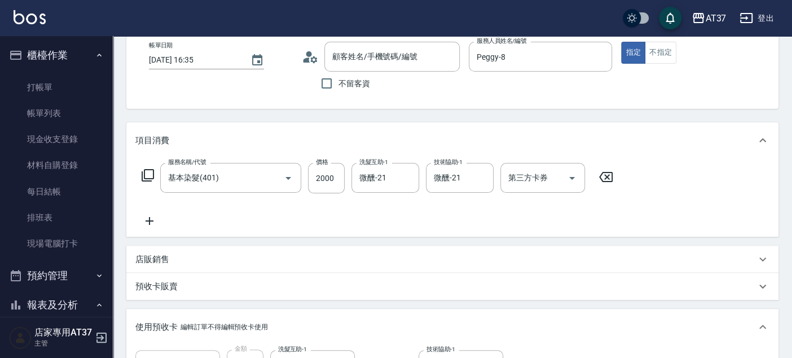
type input "基本染髮(401)"
type input "陳怡蓁/0985597883/0985597883"
type input "結構卡(1/1)"
click at [148, 220] on icon at bounding box center [149, 221] width 8 height 8
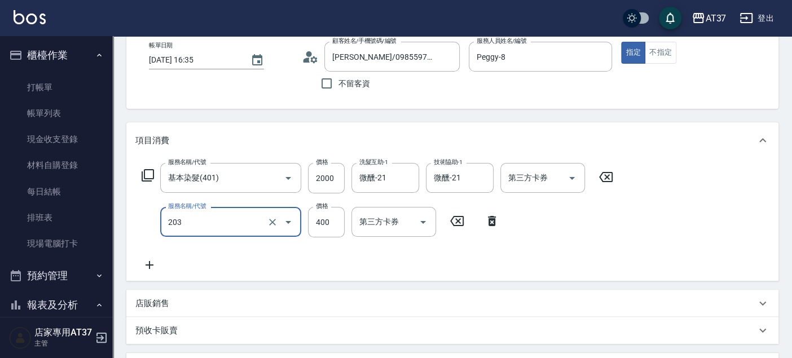
type input "B級洗+剪(203)"
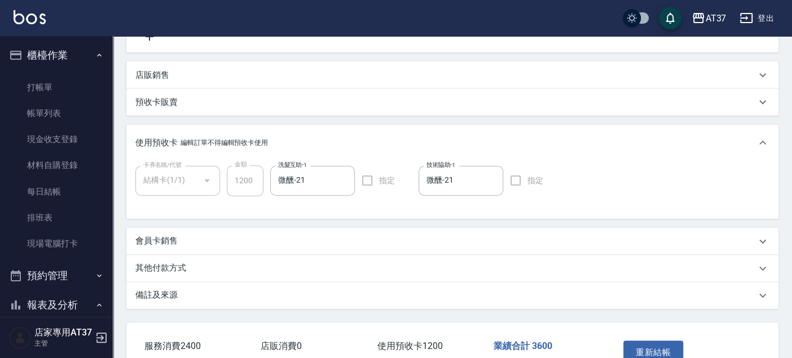
scroll to position [361, 0]
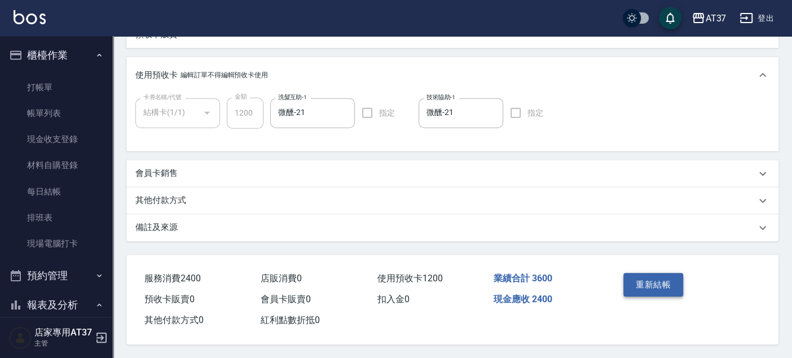
click at [641, 284] on button "重新結帳" at bounding box center [653, 285] width 60 height 24
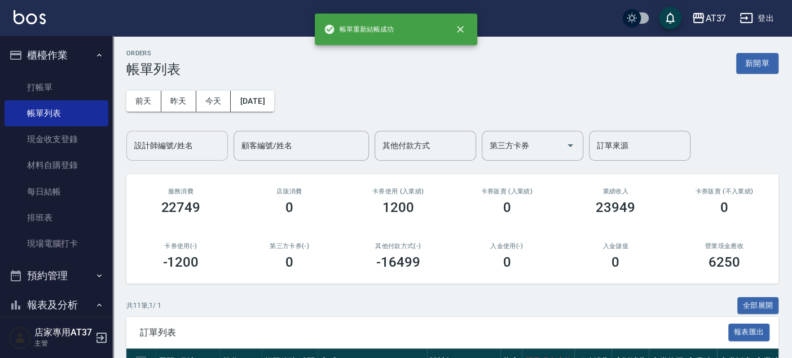
click at [139, 150] on input "設計師編號/姓名" at bounding box center [176, 146] width 91 height 20
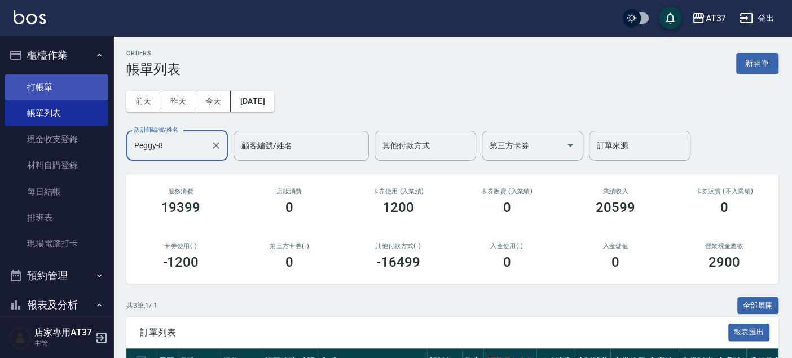
type input "Peggy-8"
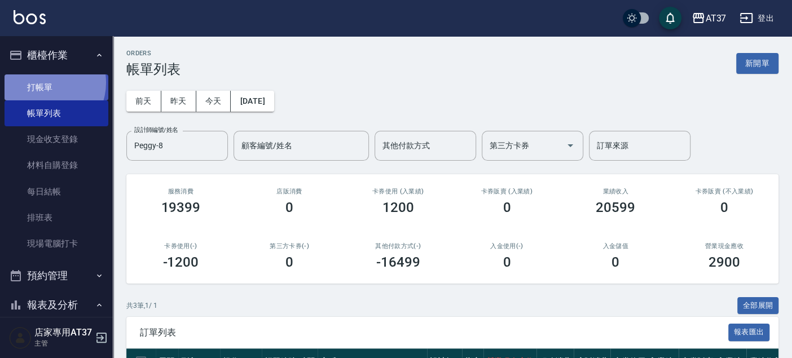
click at [42, 82] on link "打帳單" at bounding box center [57, 87] width 104 height 26
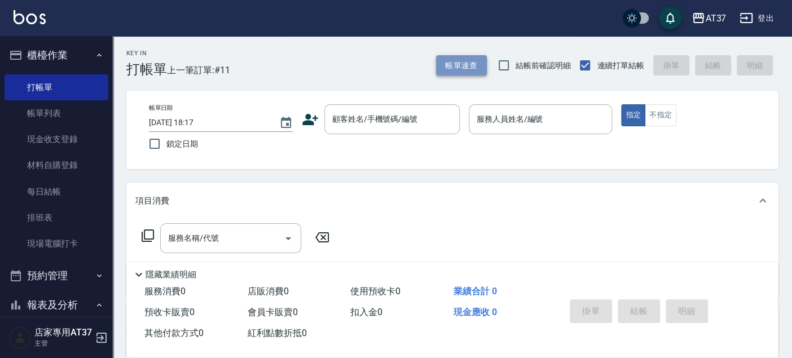
click at [482, 55] on button "帳單速查" at bounding box center [461, 65] width 51 height 21
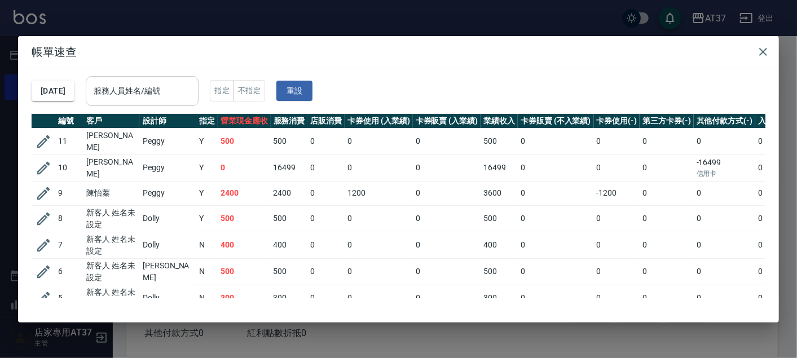
click at [193, 92] on input "服務人員姓名/編號" at bounding box center [142, 91] width 103 height 20
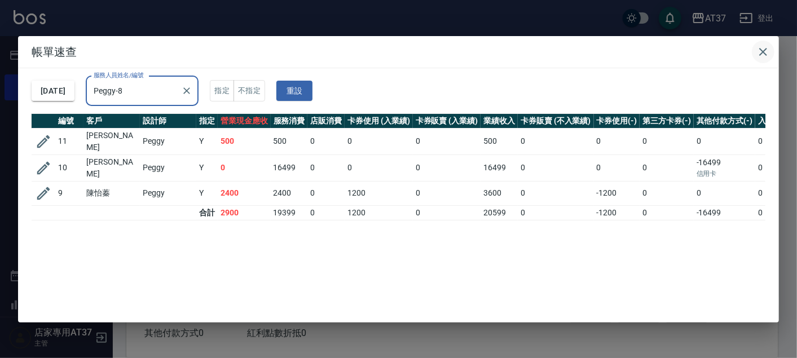
type input "Peggy-8"
click at [773, 55] on button "button" at bounding box center [763, 52] width 23 height 23
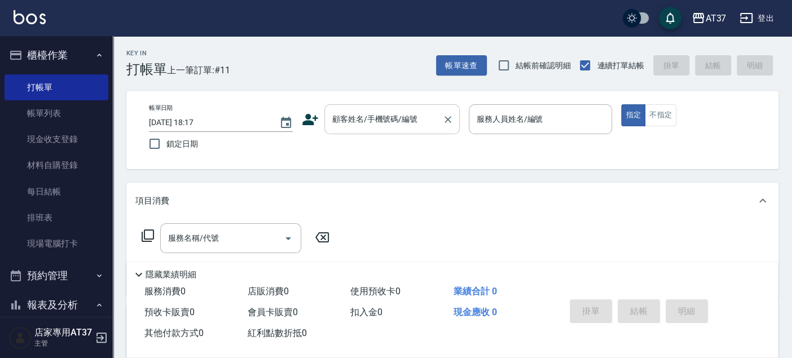
click at [416, 118] on input "顧客姓名/手機號碼/編號" at bounding box center [383, 119] width 108 height 20
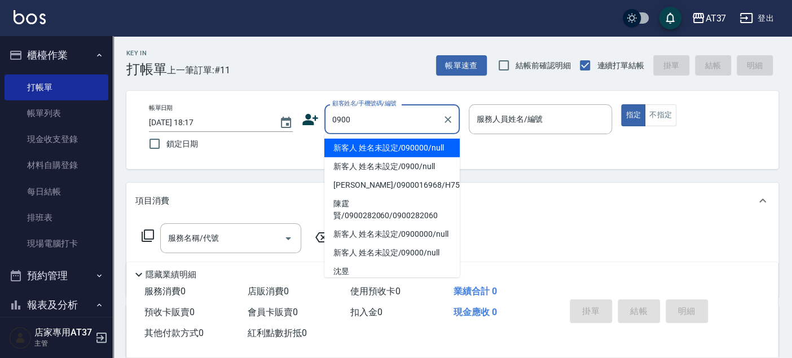
click at [411, 144] on li "新客人 姓名未設定/090000/null" at bounding box center [391, 148] width 135 height 19
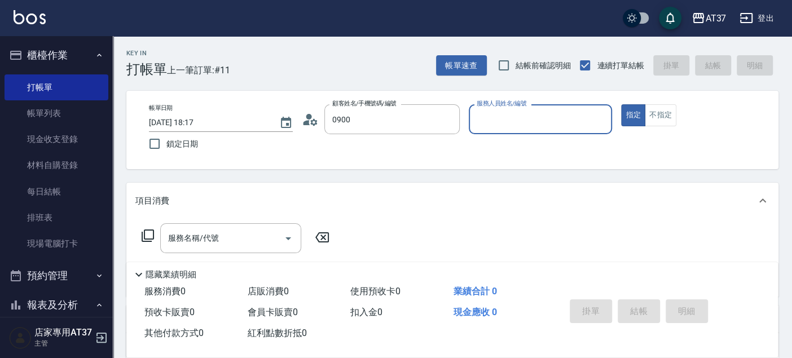
type input "新客人 姓名未設定/090000/null"
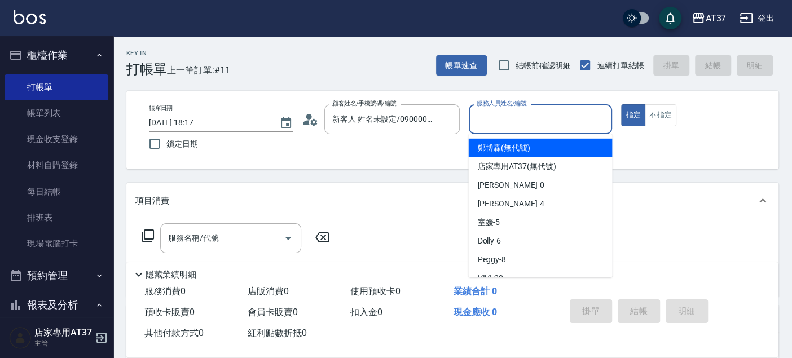
click at [502, 116] on input "服務人員姓名/編號" at bounding box center [541, 119] width 134 height 20
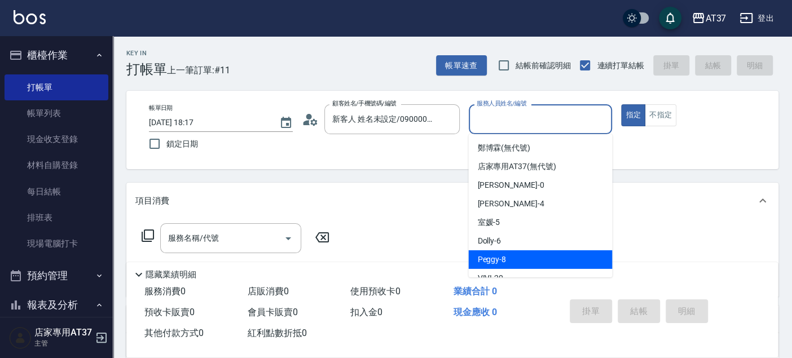
click at [508, 256] on div "Peggy -8" at bounding box center [540, 259] width 144 height 19
type input "Peggy-8"
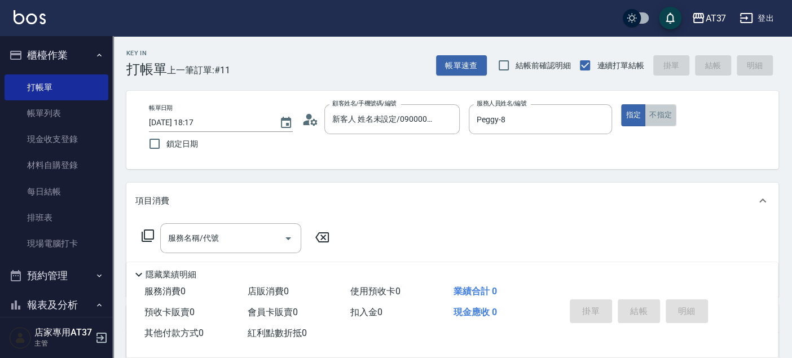
click at [653, 121] on button "不指定" at bounding box center [661, 115] width 32 height 22
click at [245, 250] on div "服務名稱/代號" at bounding box center [230, 238] width 141 height 30
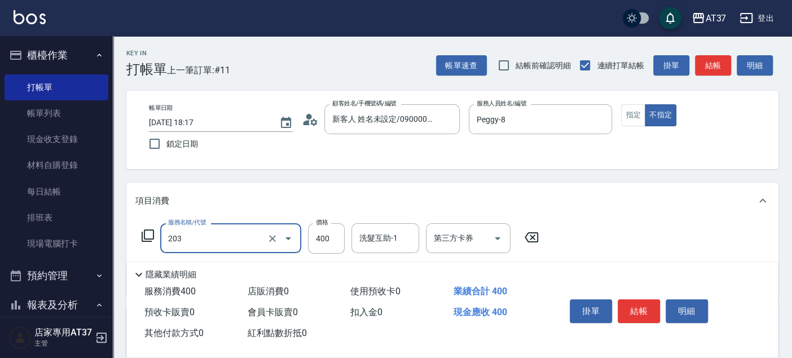
type input "B級洗+剪(203)"
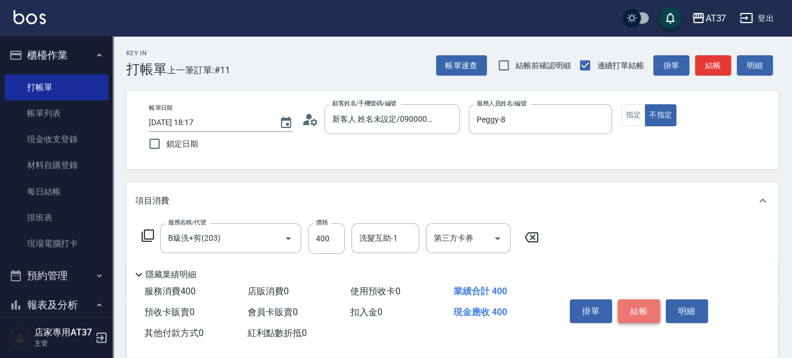
click at [638, 307] on button "結帳" at bounding box center [638, 311] width 42 height 24
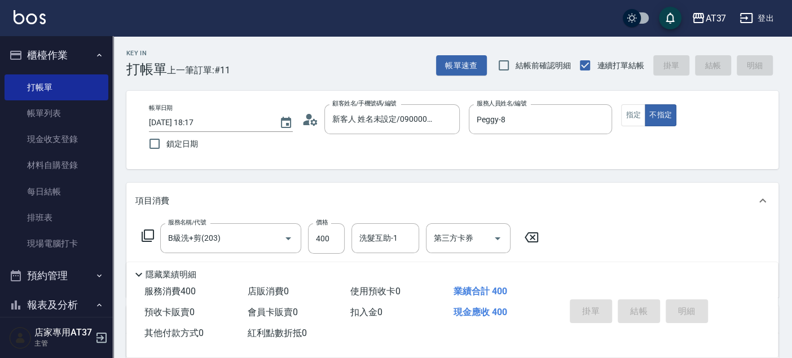
type input "2025/09/24 18:18"
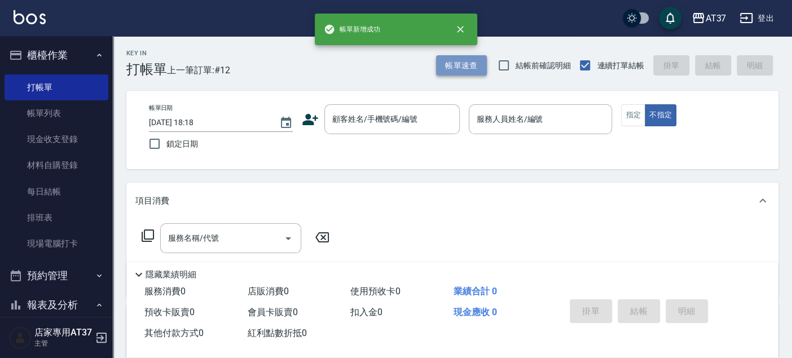
click at [443, 62] on button "帳單速查" at bounding box center [461, 65] width 51 height 21
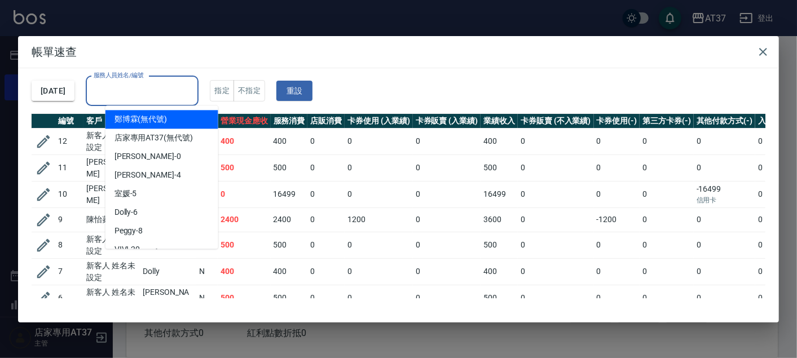
click at [128, 95] on input "服務人員姓名/編號" at bounding box center [142, 91] width 103 height 20
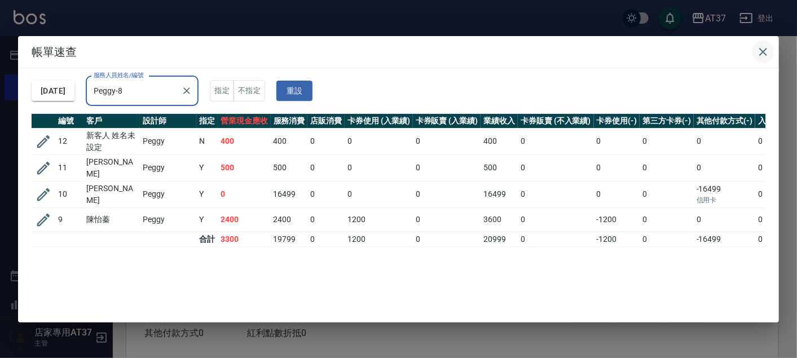
type input "Peggy-8"
click at [765, 49] on icon "button" at bounding box center [763, 52] width 8 height 8
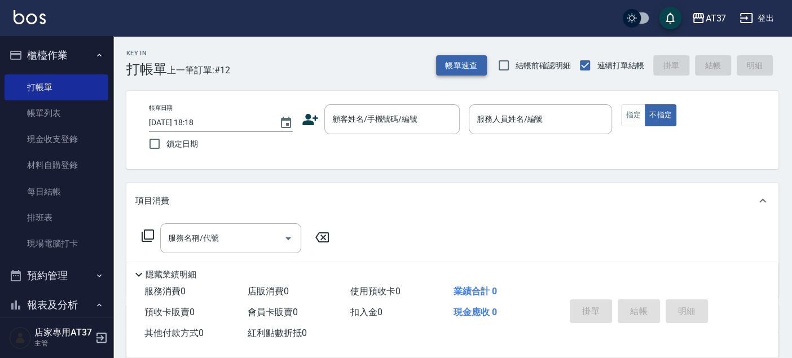
click at [470, 70] on button "帳單速查" at bounding box center [461, 65] width 51 height 21
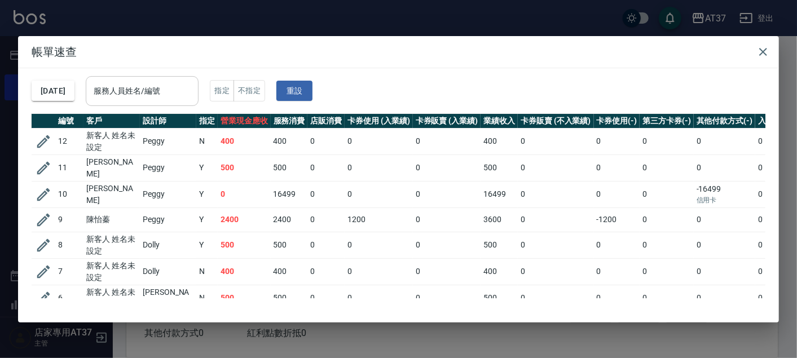
click at [145, 100] on input "服務人員姓名/編號" at bounding box center [142, 91] width 103 height 20
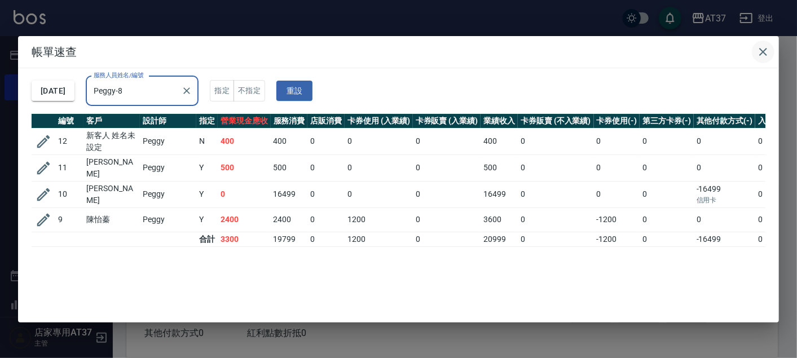
type input "Peggy-8"
click at [767, 50] on icon "button" at bounding box center [763, 52] width 14 height 14
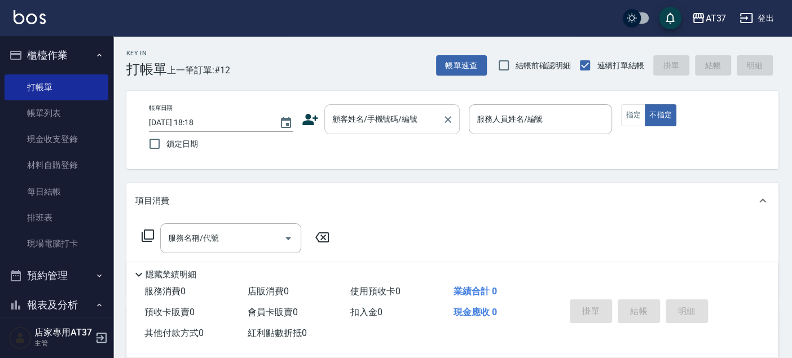
click at [443, 129] on div "顧客姓名/手機號碼/編號" at bounding box center [391, 119] width 135 height 30
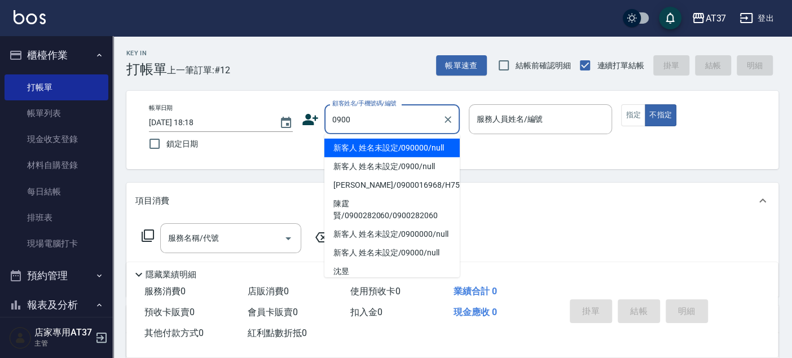
click at [436, 146] on li "新客人 姓名未設定/090000/null" at bounding box center [391, 148] width 135 height 19
type input "新客人 姓名未設定/090000/null"
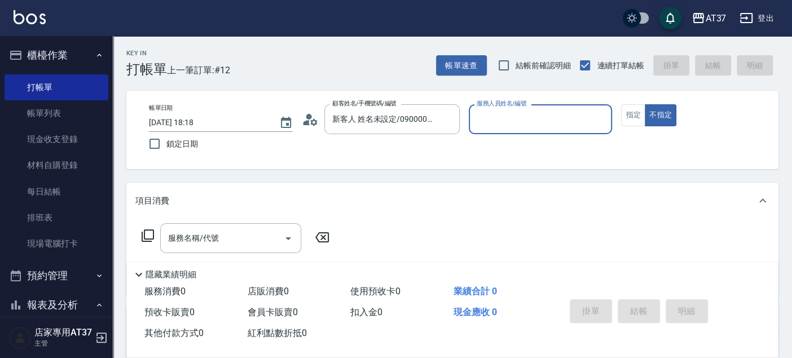
click at [485, 118] on input "服務人員姓名/編號" at bounding box center [541, 119] width 134 height 20
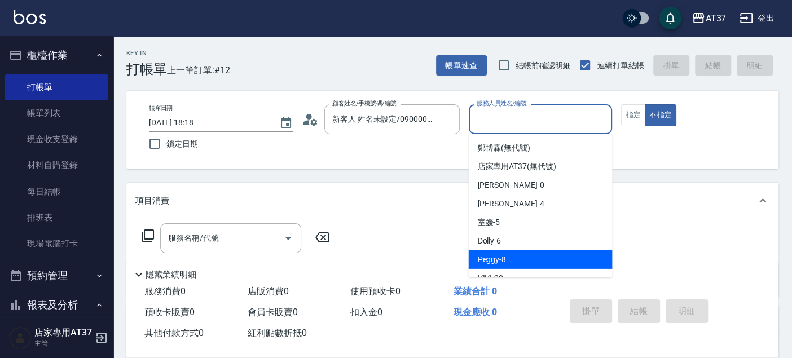
click at [508, 258] on div "Peggy -8" at bounding box center [540, 259] width 144 height 19
type input "Peggy-8"
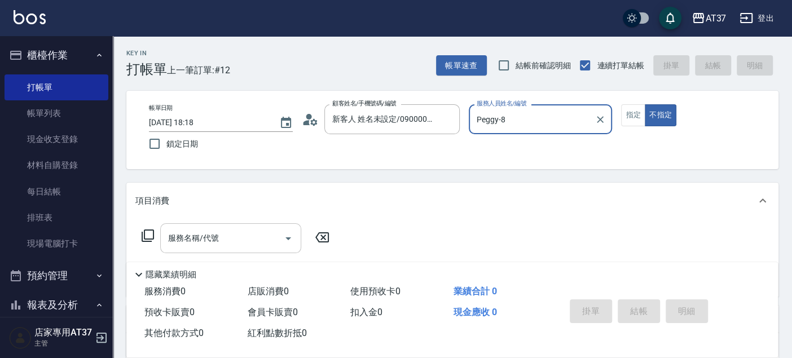
click at [239, 236] on input "服務名稱/代號" at bounding box center [222, 238] width 114 height 20
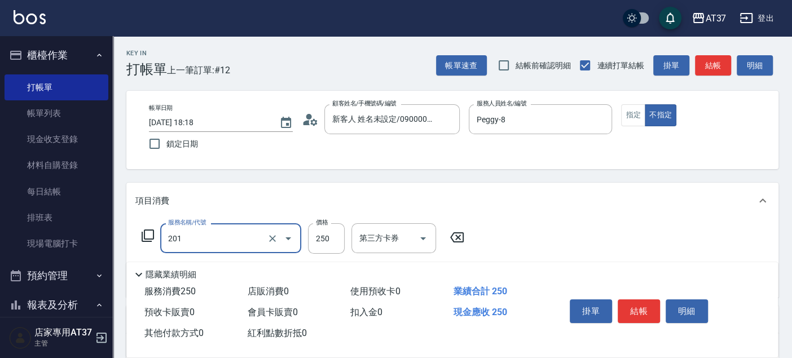
type input "B級單剪(201)"
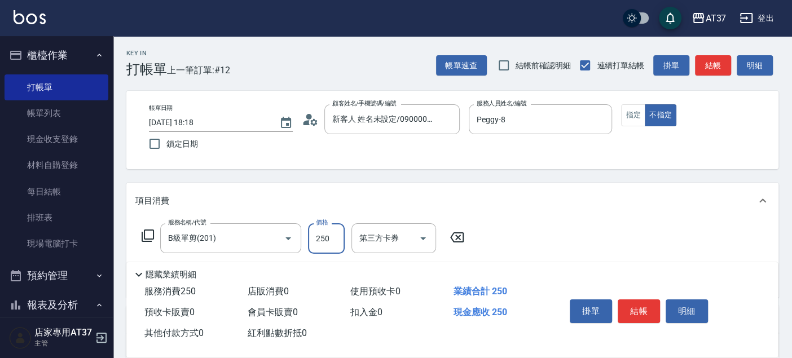
click at [626, 302] on button "結帳" at bounding box center [638, 311] width 42 height 24
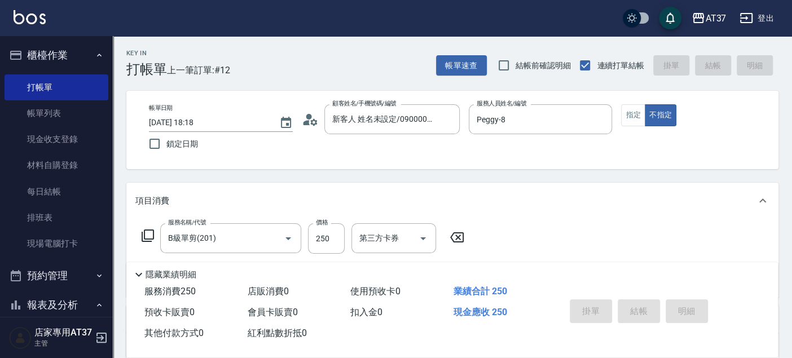
type input "2025/09/24 18:23"
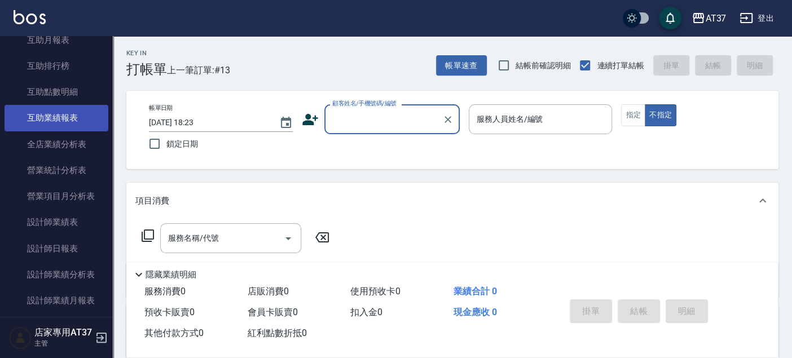
scroll to position [438, 0]
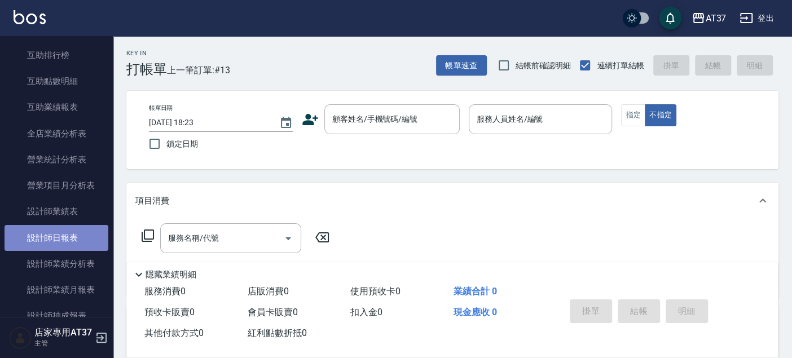
click at [69, 227] on link "設計師日報表" at bounding box center [57, 238] width 104 height 26
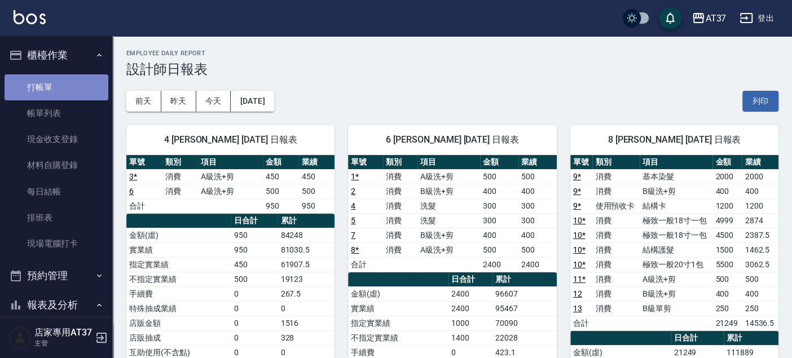
click at [69, 80] on link "打帳單" at bounding box center [57, 87] width 104 height 26
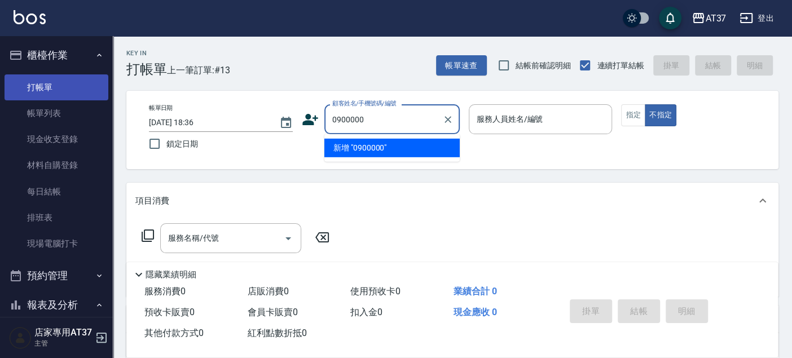
type input "0900000"
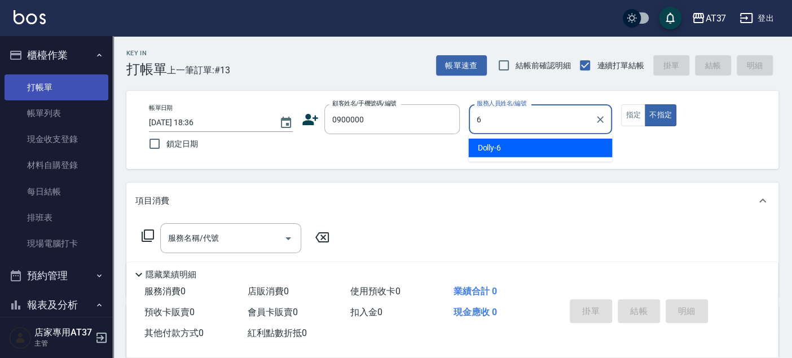
type input "Dolly-6"
type button "false"
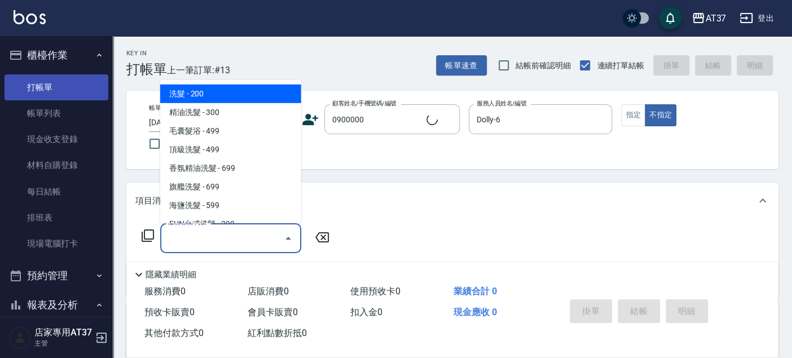
type input "新客人 姓名未設定/0900000/null"
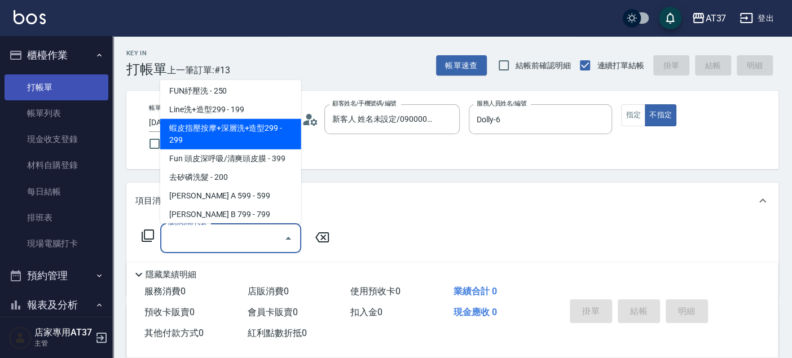
scroll to position [170, 0]
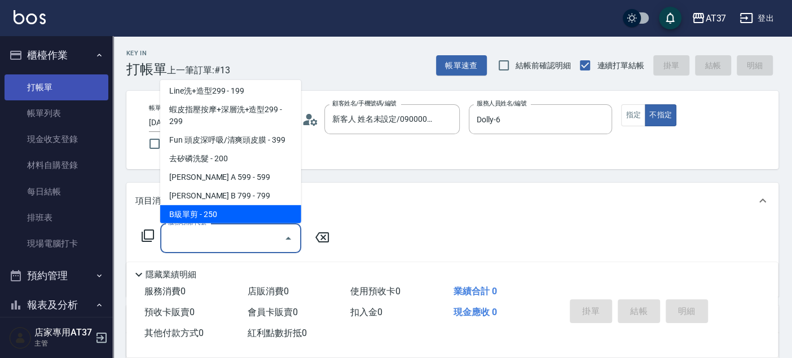
type input "B級單剪(201)"
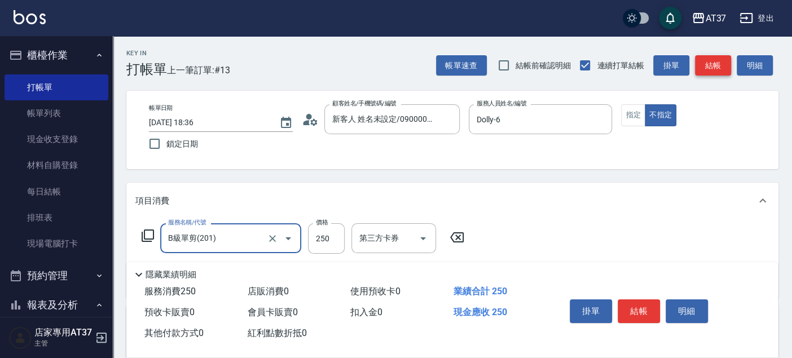
click at [720, 70] on button "結帳" at bounding box center [713, 65] width 36 height 21
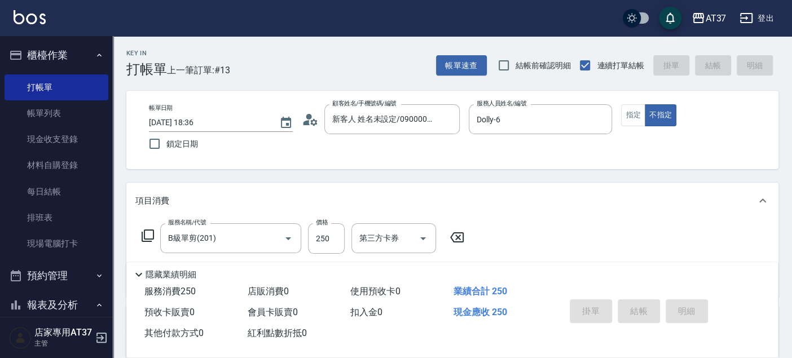
type input "2025/09/24 18:37"
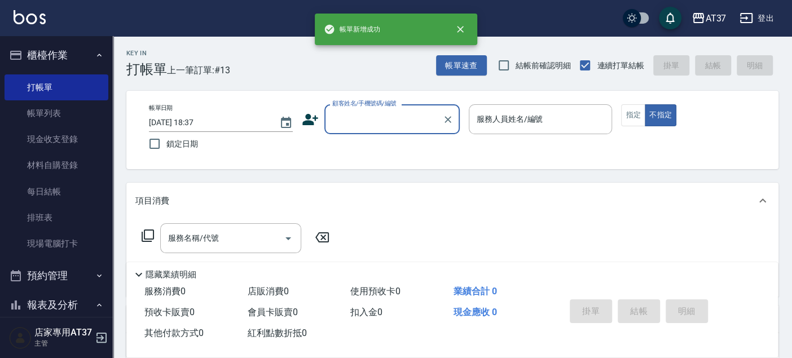
scroll to position [0, 0]
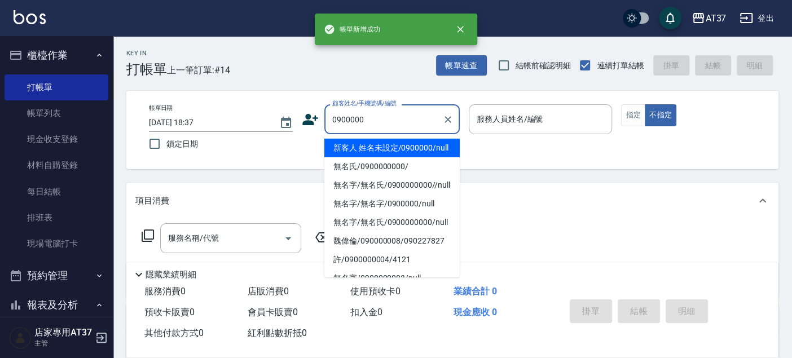
type input "0900000"
type input "6"
type input "新客人 姓名未設定/0900000/null"
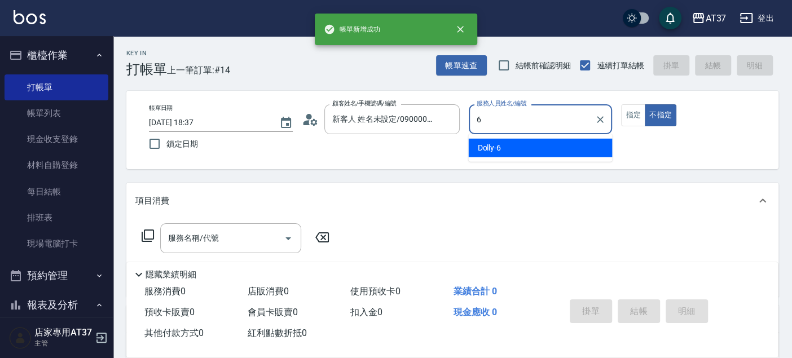
type input "Dolly-6"
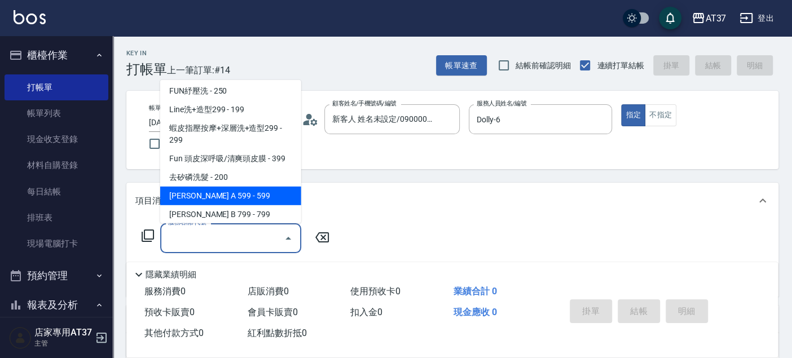
scroll to position [208, 0]
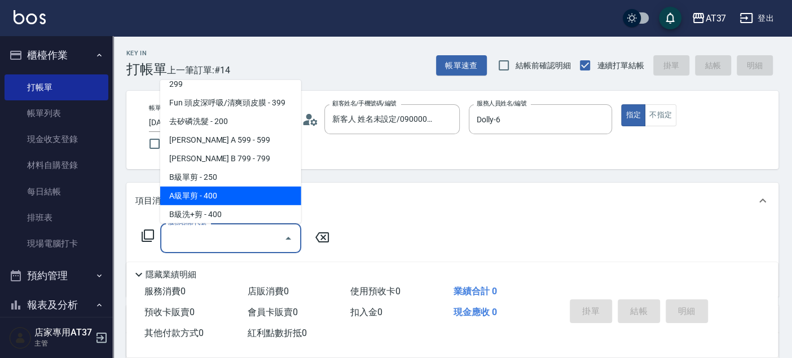
type input "A級單剪(202)"
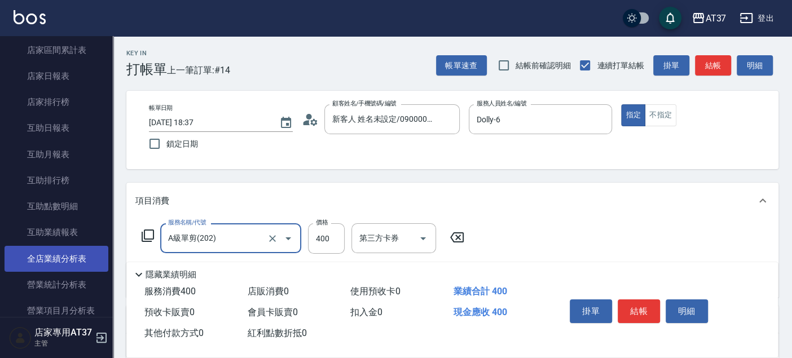
scroll to position [438, 0]
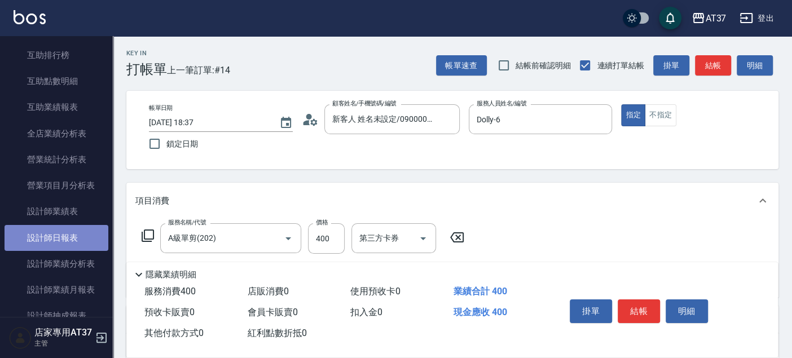
click at [78, 227] on link "設計師日報表" at bounding box center [57, 238] width 104 height 26
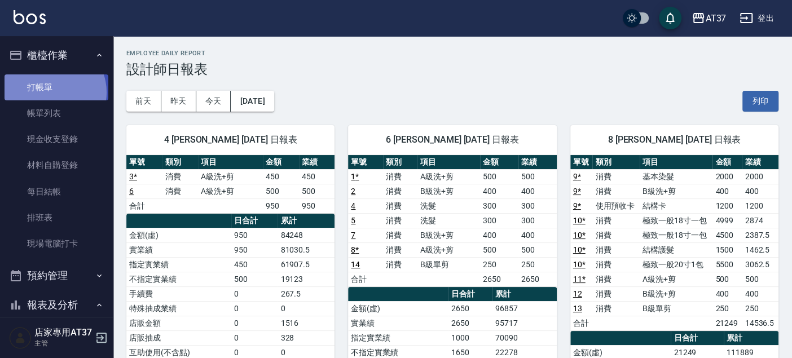
click at [50, 92] on link "打帳單" at bounding box center [57, 87] width 104 height 26
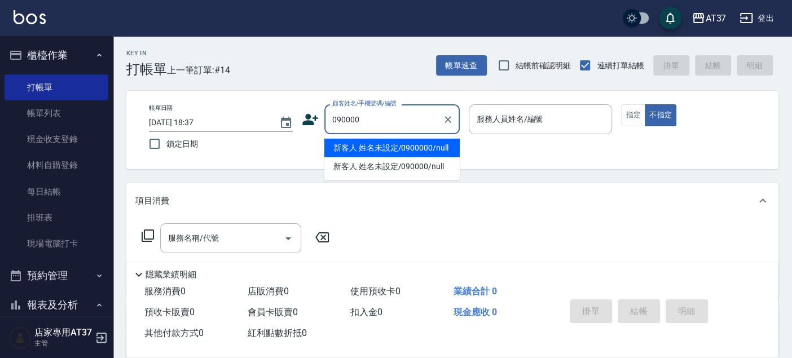
type input "090000"
type input "6"
type input "新客人 姓名未設定/0900000/null"
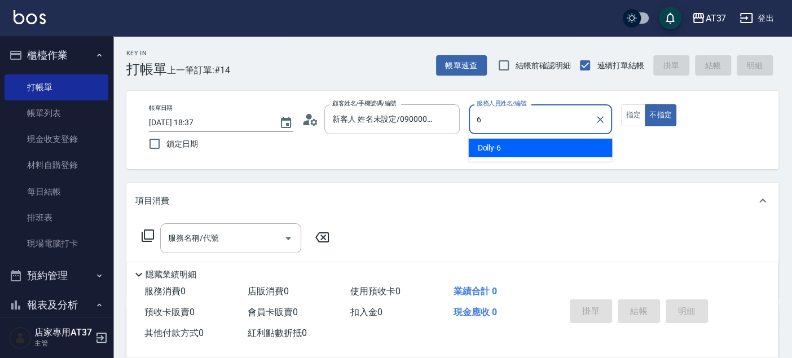
type input "6"
type button "false"
type input "Dolly-6"
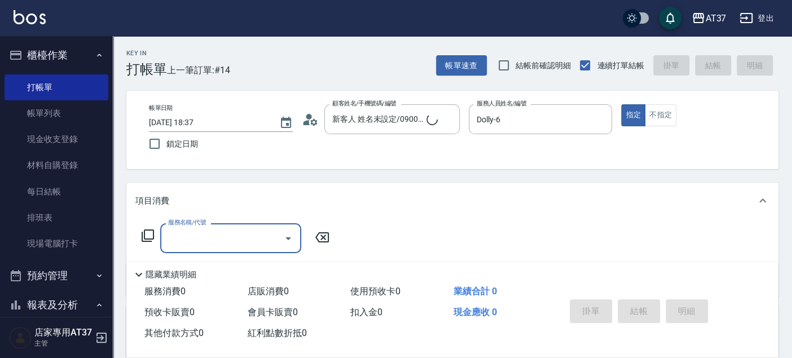
type input "新客人 姓名未設定/090000/null"
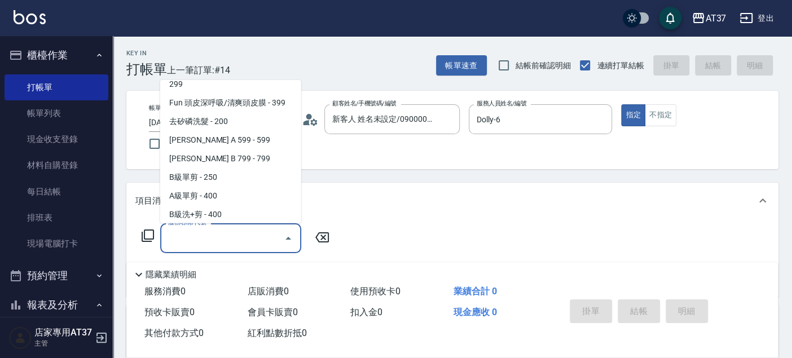
scroll to position [227, 0]
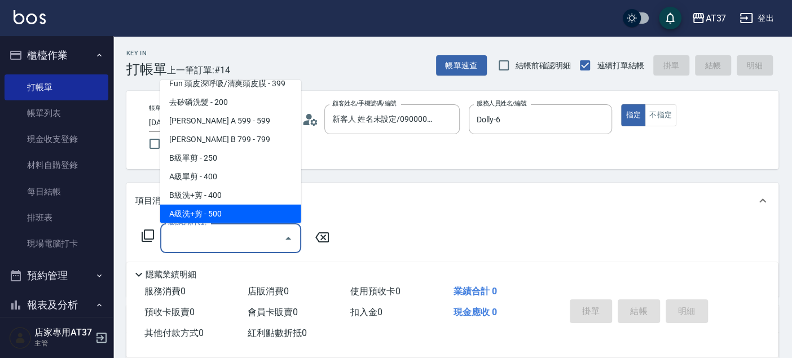
type input "A級洗+剪(204)"
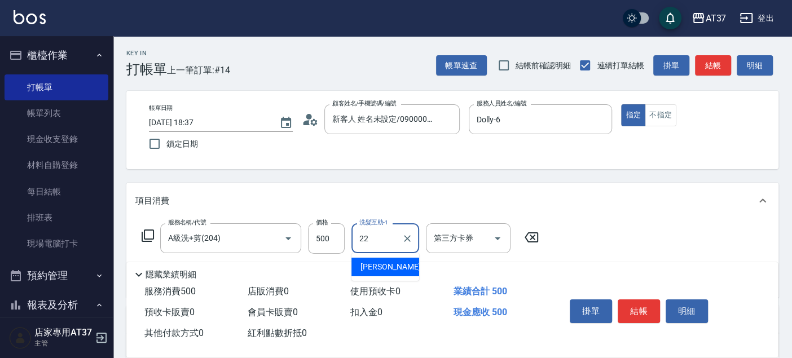
type input "威廉-22"
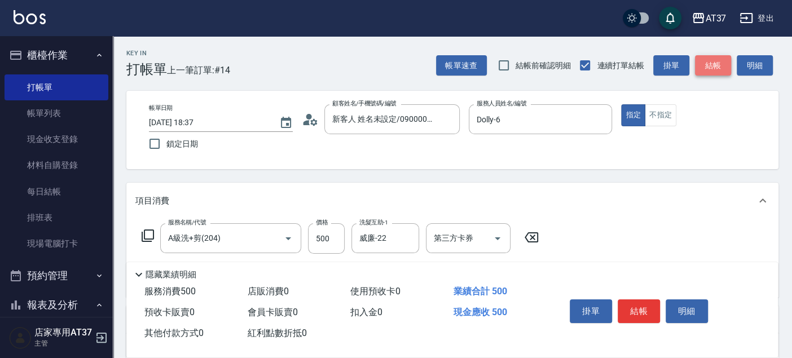
click at [713, 67] on button "結帳" at bounding box center [713, 65] width 36 height 21
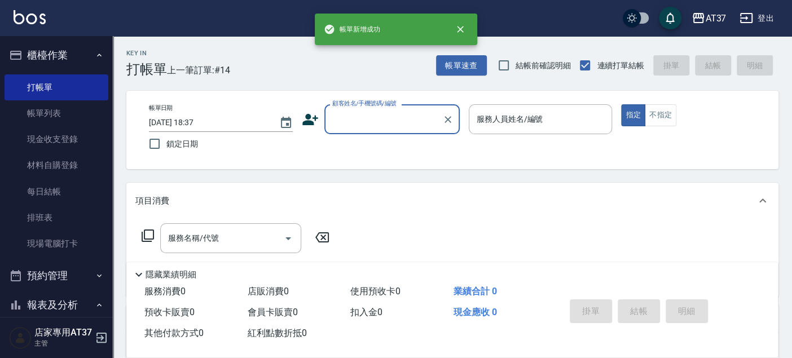
scroll to position [0, 0]
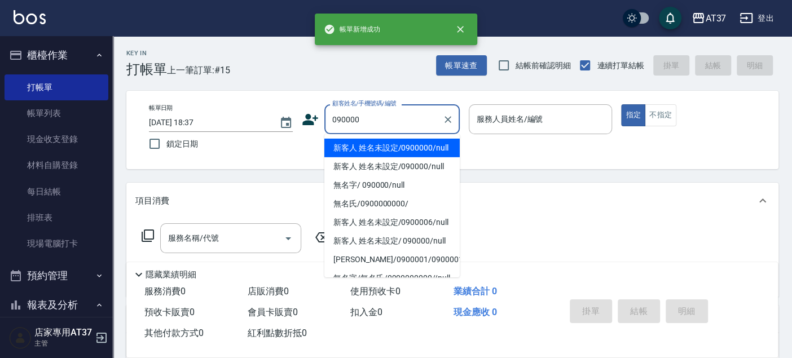
type input "新客人 姓名未設定/0900000/null"
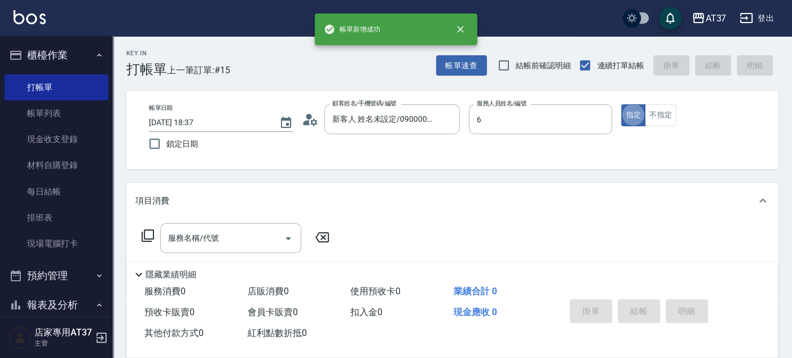
type input "Dolly-6"
type button "true"
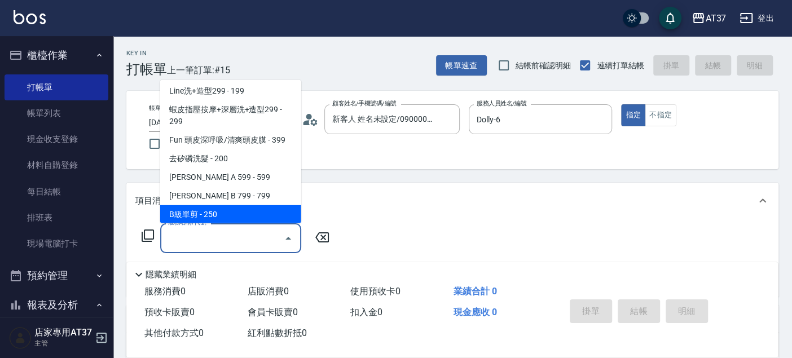
scroll to position [189, 0]
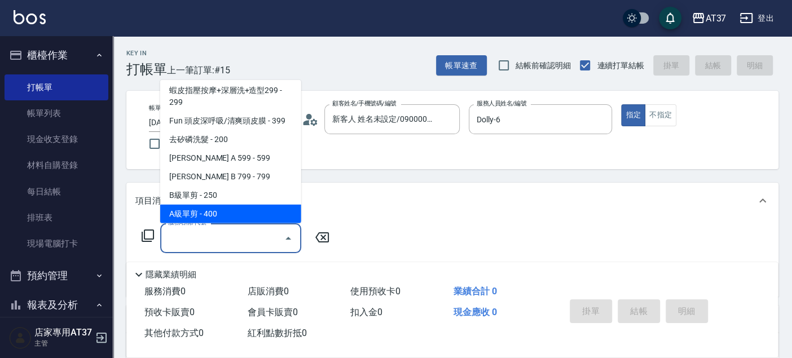
type input "A級單剪(202)"
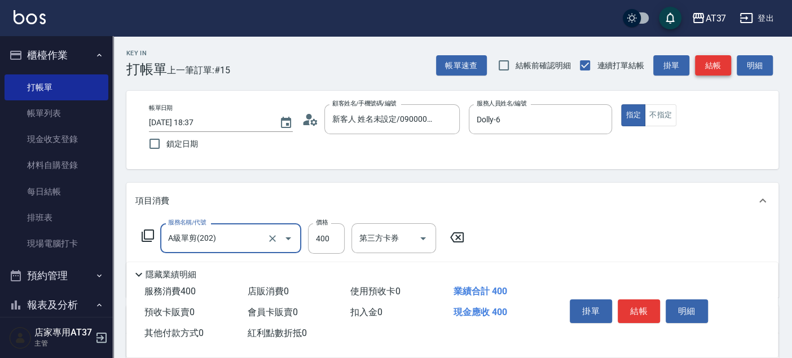
click at [716, 63] on button "結帳" at bounding box center [713, 65] width 36 height 21
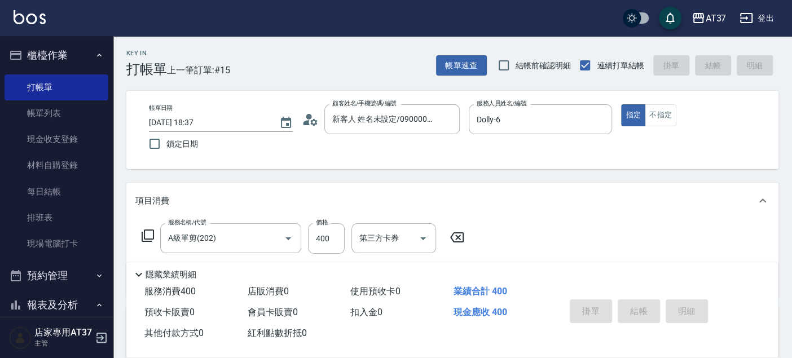
type input "2025/09/24 18:38"
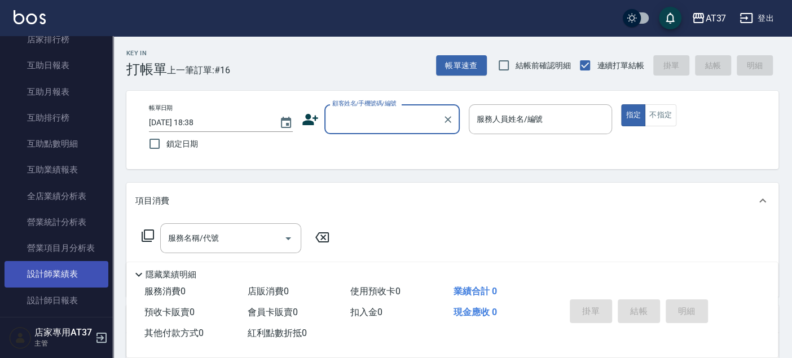
scroll to position [501, 0]
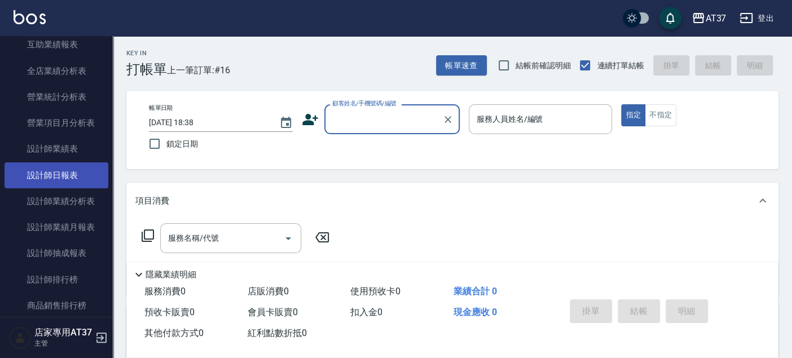
click at [74, 179] on link "設計師日報表" at bounding box center [57, 175] width 104 height 26
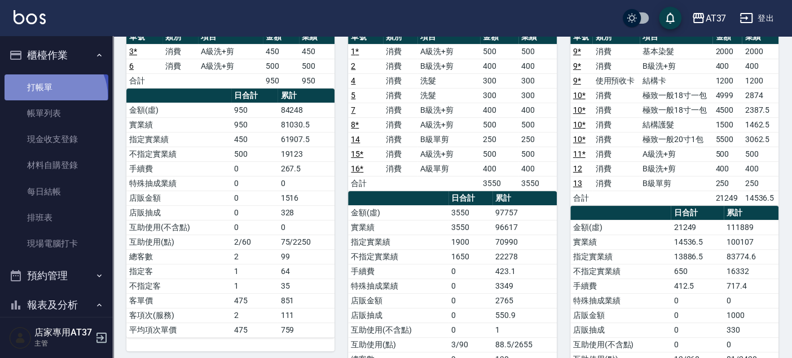
click at [51, 95] on link "打帳單" at bounding box center [57, 87] width 104 height 26
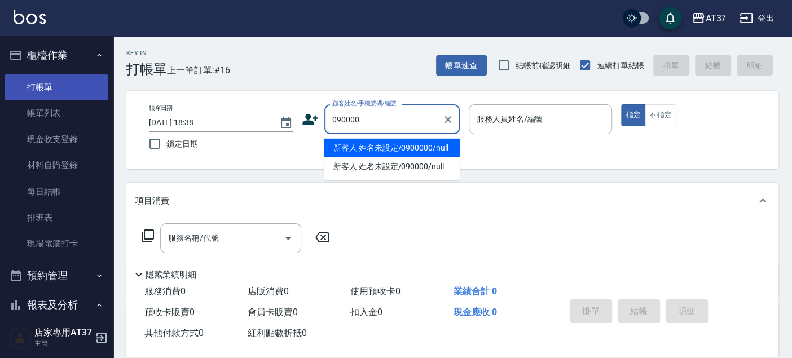
type input "090000"
type input "6"
type input "新客人 姓名未設定/0900000/null"
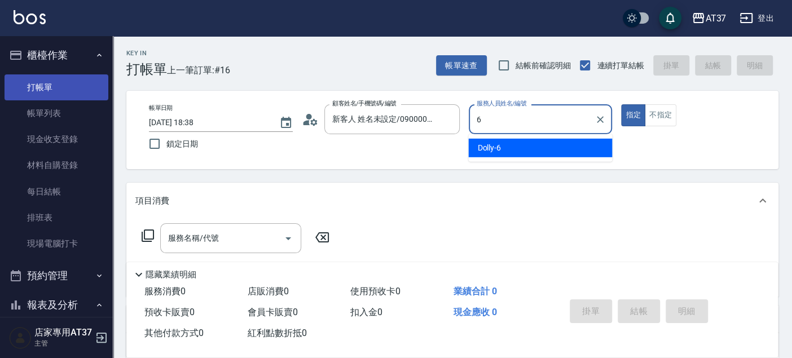
type input "6"
type button "true"
type input "Dolly-6"
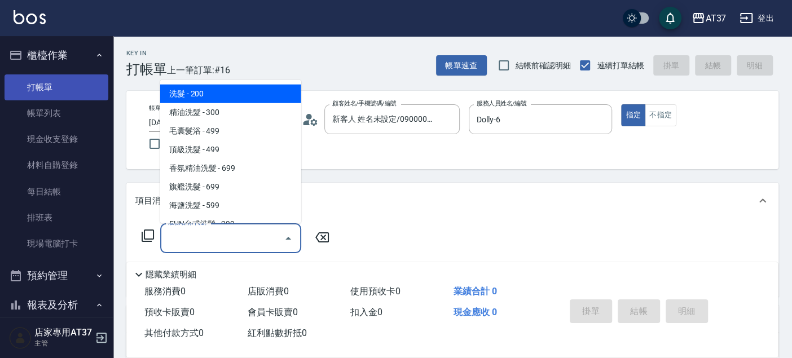
type input "新客人 姓名未設定/090000/null"
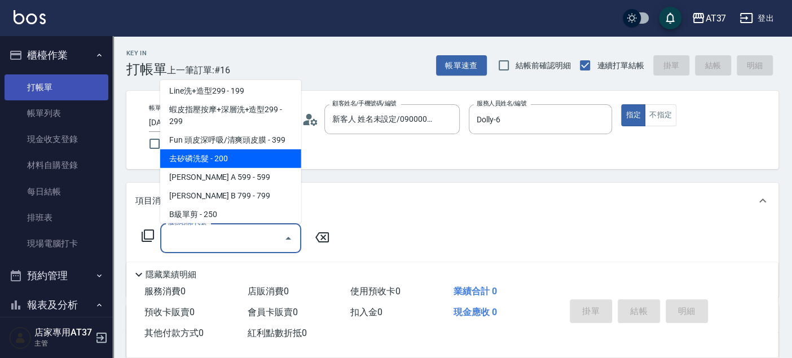
scroll to position [208, 0]
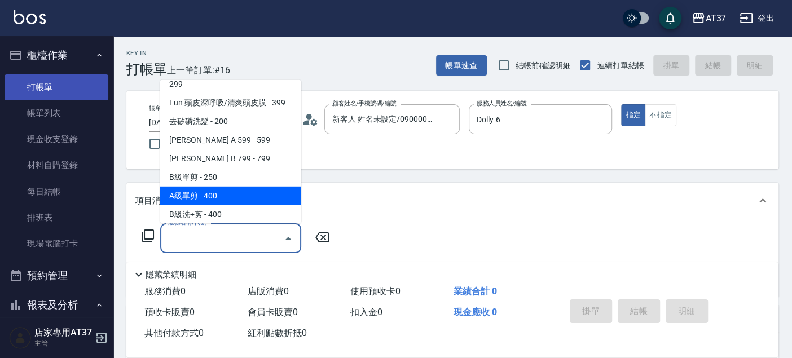
type input "A級單剪(202)"
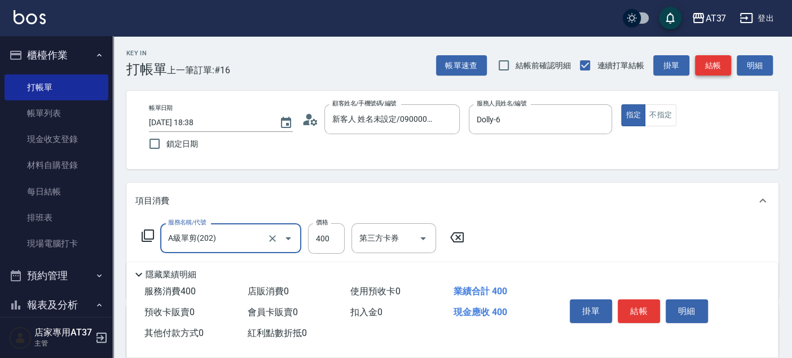
click at [729, 67] on button "結帳" at bounding box center [713, 65] width 36 height 21
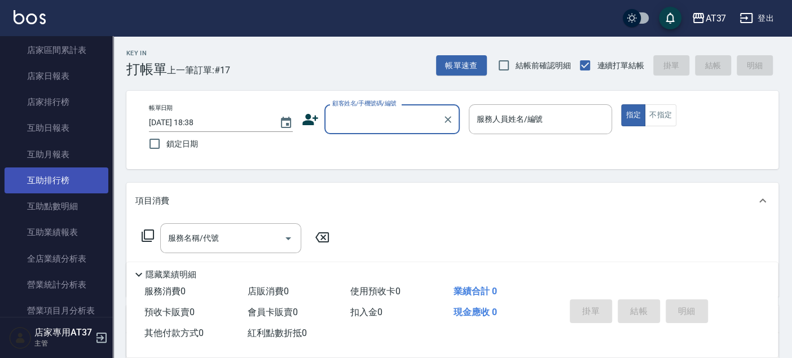
scroll to position [376, 0]
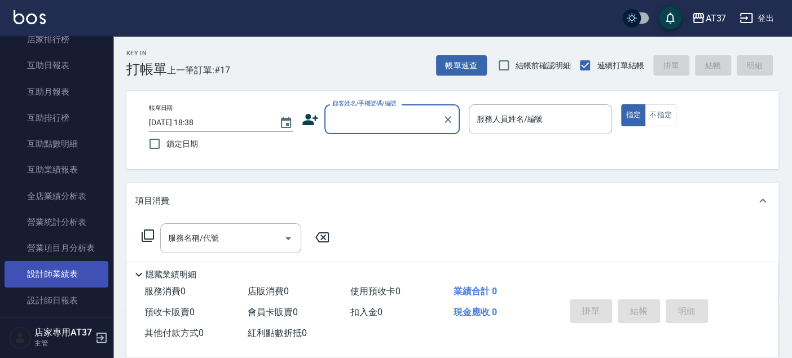
click at [69, 275] on link "設計師業績表" at bounding box center [57, 274] width 104 height 26
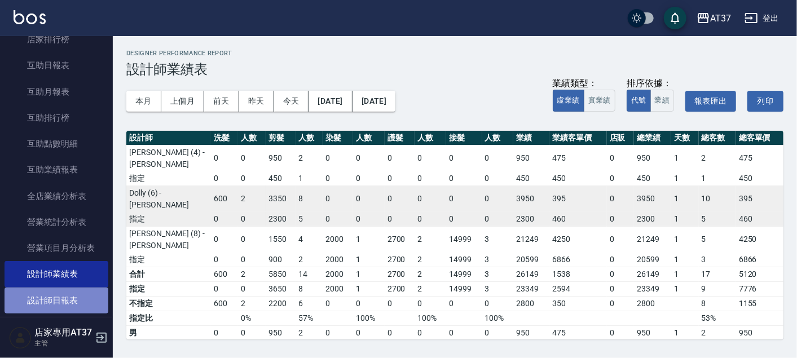
click at [76, 297] on link "設計師日報表" at bounding box center [57, 301] width 104 height 26
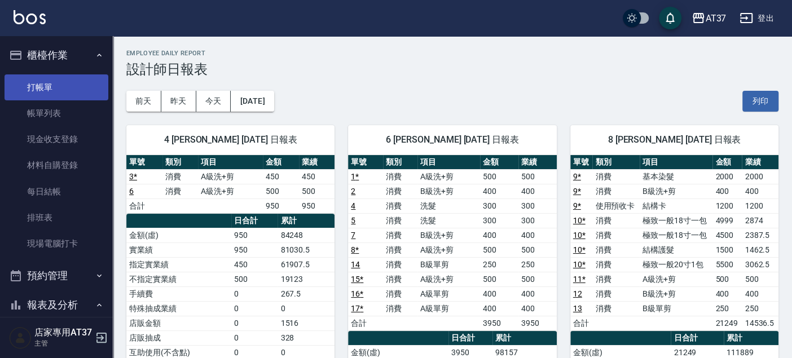
click at [56, 95] on link "打帳單" at bounding box center [57, 87] width 104 height 26
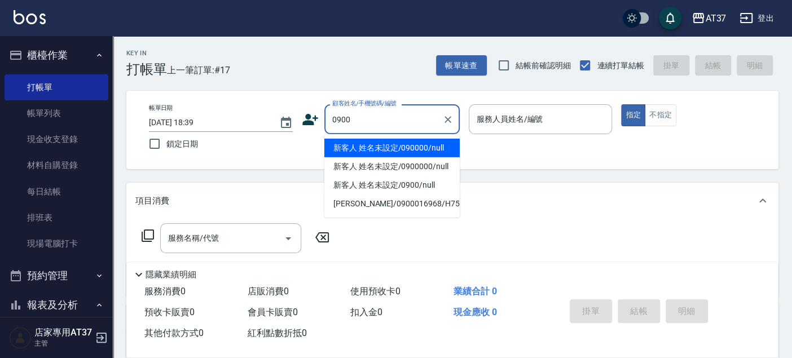
type input "新客人 姓名未設定/090000/null"
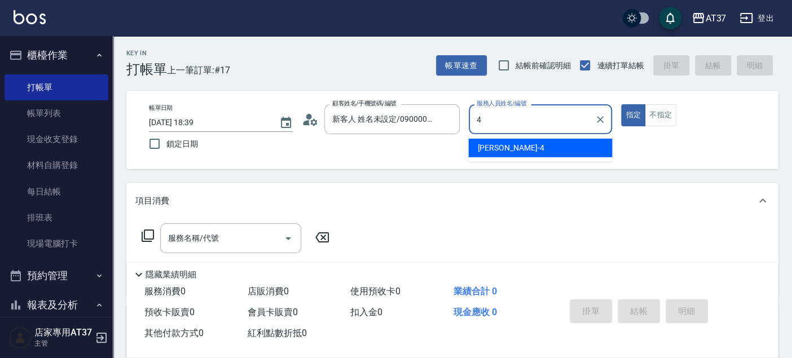
type input "Hannah-4"
type button "true"
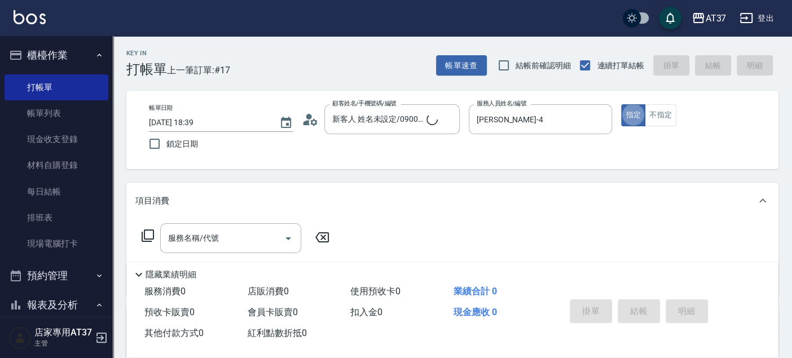
type input "新客人 姓名未設定/0900/null"
click at [654, 117] on button "不指定" at bounding box center [661, 115] width 32 height 22
click at [151, 235] on icon at bounding box center [148, 236] width 14 height 14
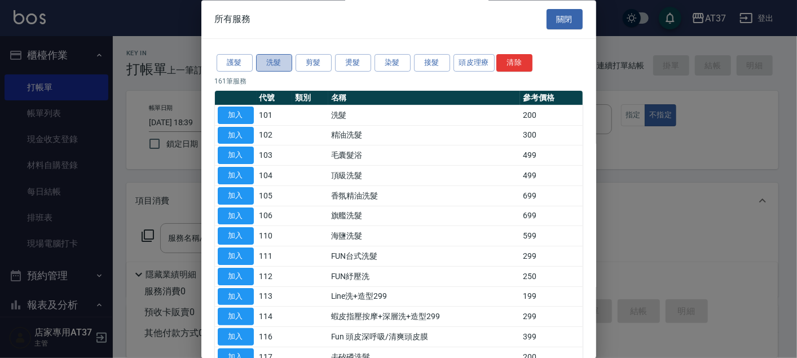
click at [273, 63] on button "洗髮" at bounding box center [274, 63] width 36 height 17
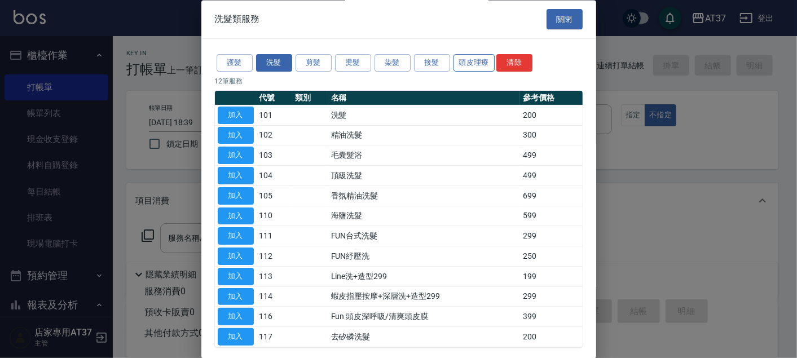
click at [470, 63] on button "頭皮理療" at bounding box center [474, 63] width 42 height 17
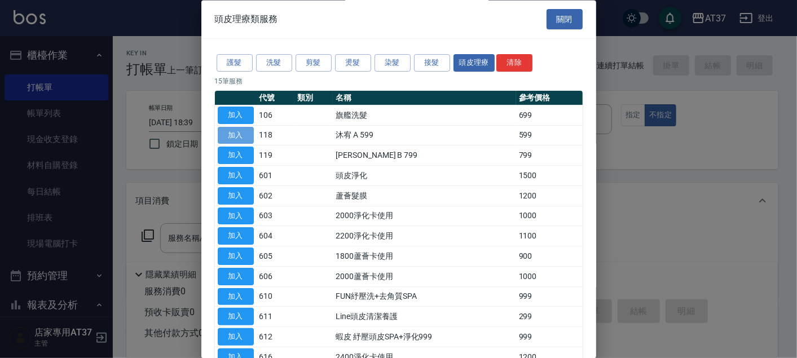
click at [240, 136] on button "加入" at bounding box center [236, 135] width 36 height 17
type input "沐宥 A 599(118)"
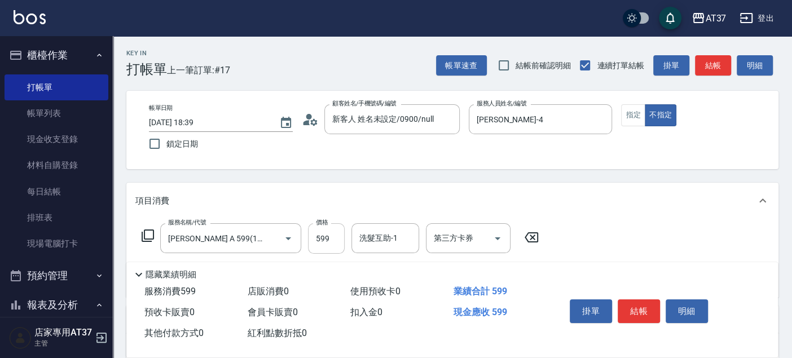
click at [325, 235] on input "599" at bounding box center [326, 238] width 37 height 30
type input "600"
type input "威廉-22"
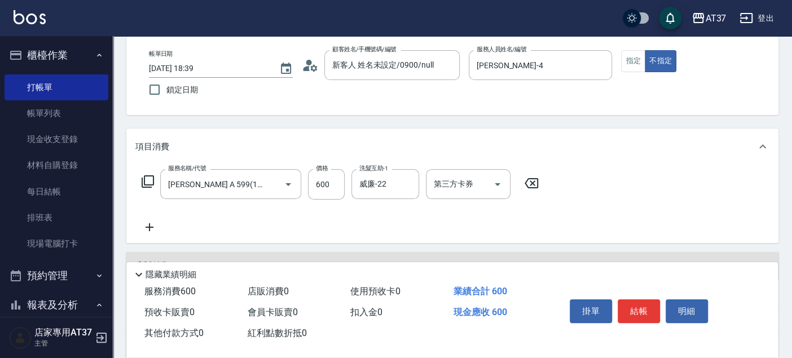
scroll to position [125, 0]
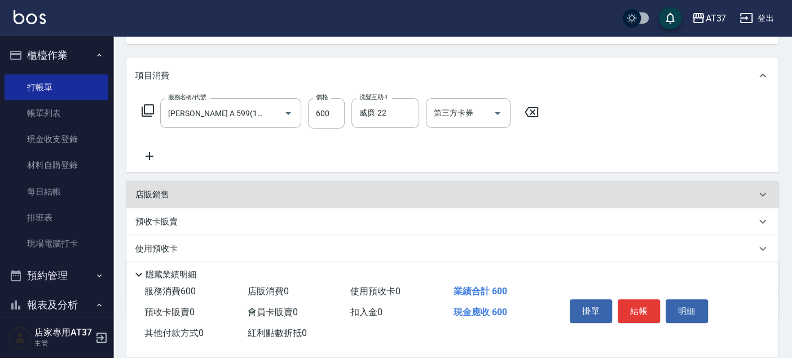
click at [152, 158] on icon at bounding box center [149, 156] width 28 height 14
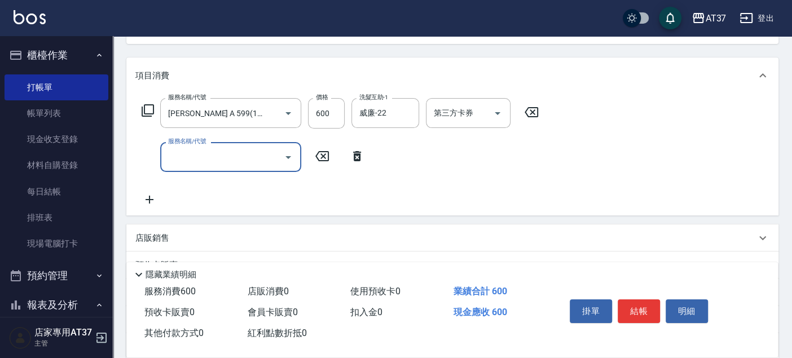
click at [182, 158] on input "服務名稱/代號" at bounding box center [222, 157] width 114 height 20
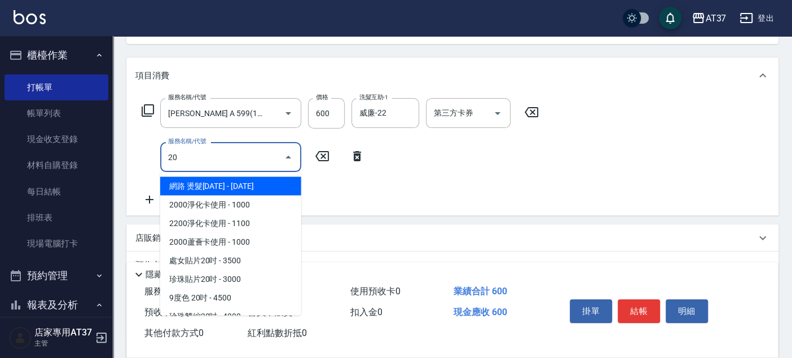
type input "2"
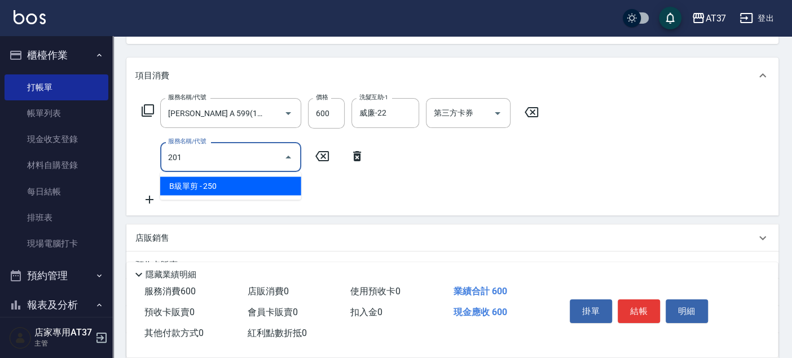
type input "B級單剪(201)"
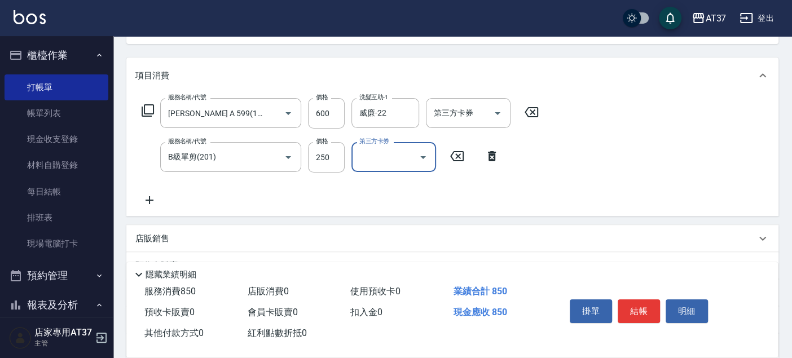
scroll to position [0, 0]
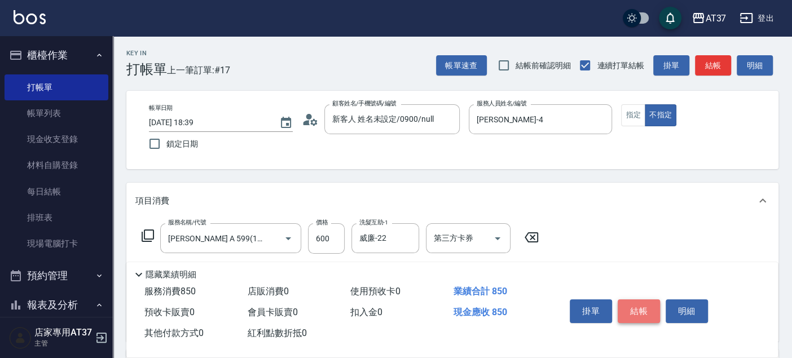
click at [645, 309] on button "結帳" at bounding box center [638, 311] width 42 height 24
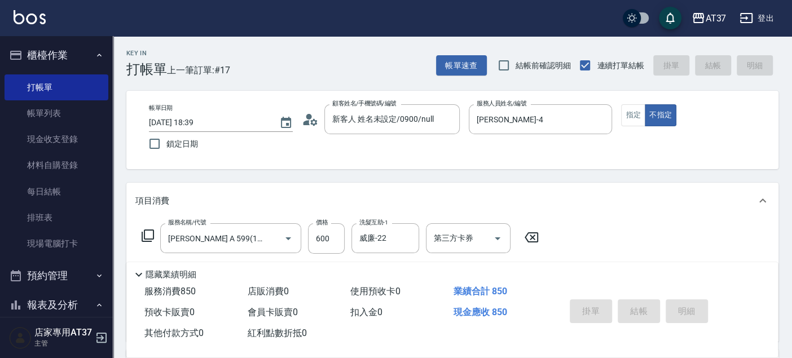
type input "2025/09/24 18:53"
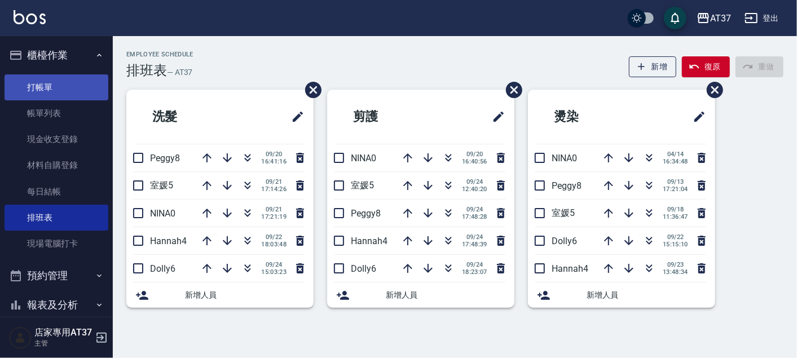
click at [77, 82] on link "打帳單" at bounding box center [57, 87] width 104 height 26
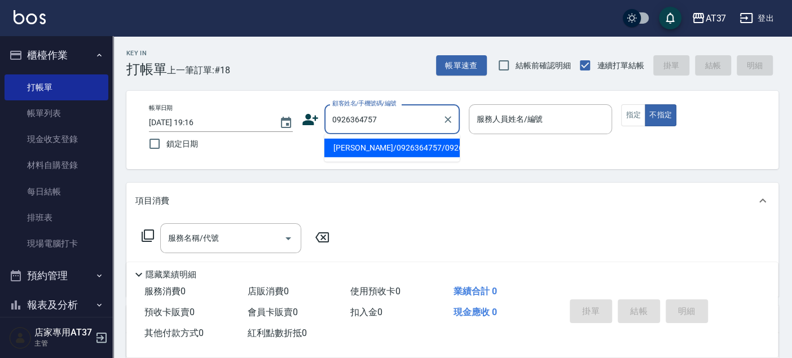
type input "沈煜瀚/0926364757/0926364757"
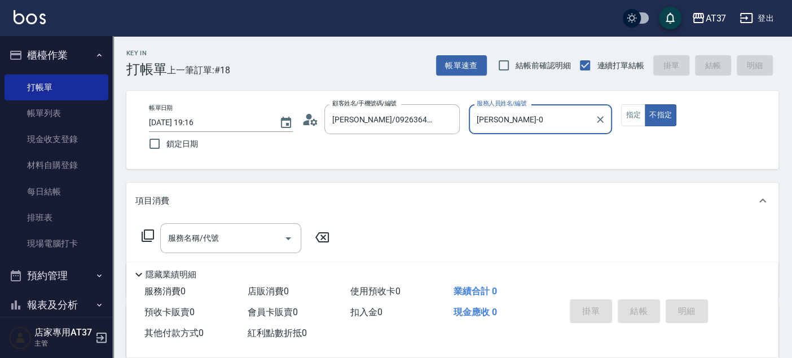
type input "[PERSON_NAME]-0"
click at [145, 236] on icon at bounding box center [148, 236] width 14 height 14
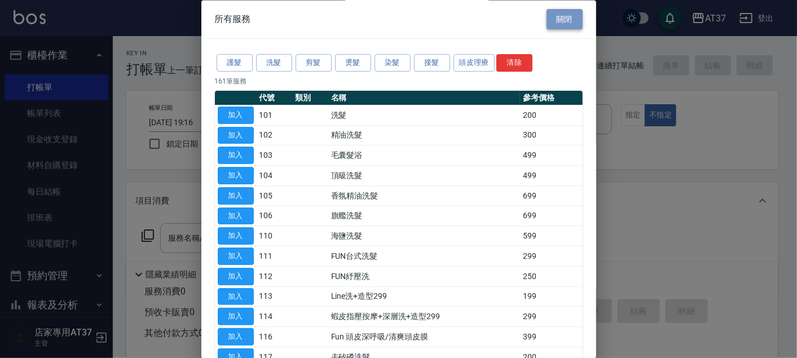
click at [560, 24] on button "關閉" at bounding box center [564, 19] width 36 height 21
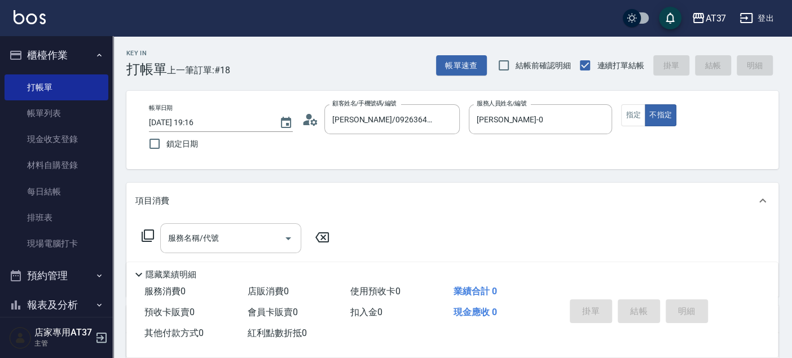
click at [243, 244] on input "服務名稱/代號" at bounding box center [222, 238] width 114 height 20
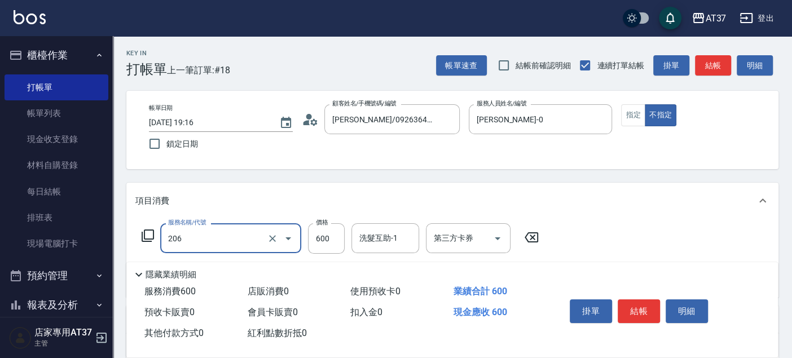
type input "A精油洗+剪(206)"
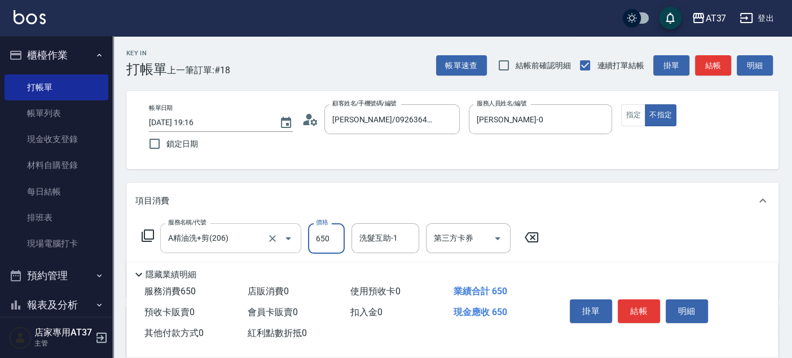
type input "650"
click at [636, 119] on button "指定" at bounding box center [633, 115] width 24 height 22
click at [632, 306] on button "結帳" at bounding box center [638, 311] width 42 height 24
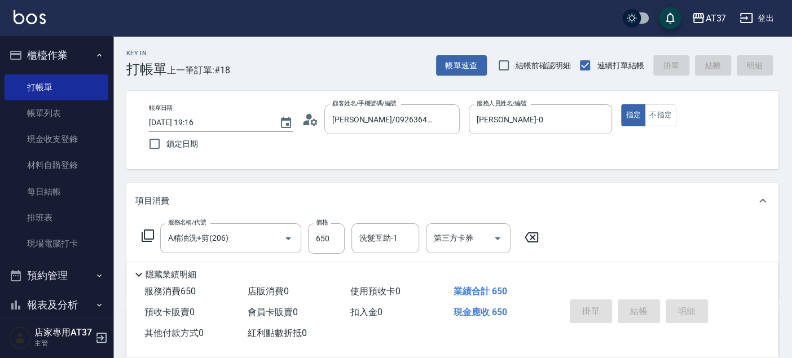
type input "2025/09/24 19:21"
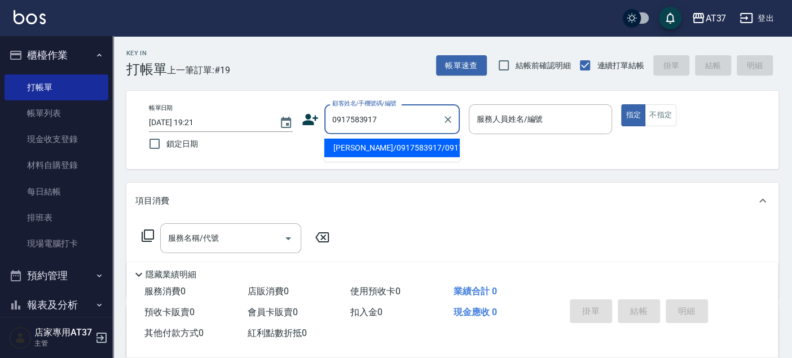
type input "黃子彥/0917583917/0917583917"
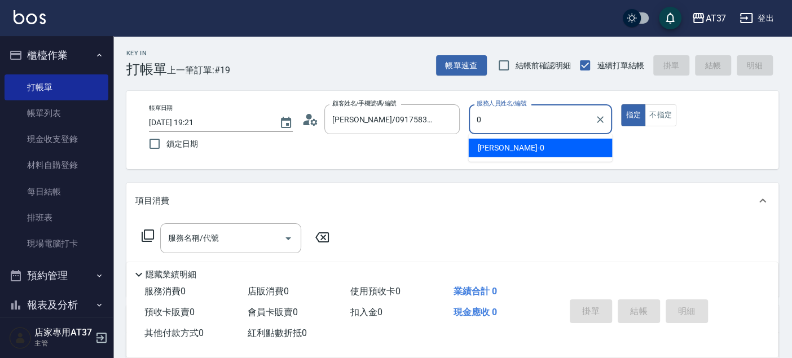
click at [543, 149] on div "NINA -0" at bounding box center [540, 148] width 144 height 19
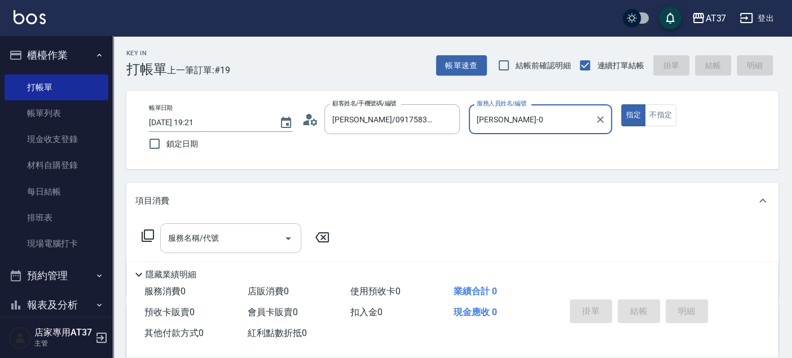
type input "[PERSON_NAME]-0"
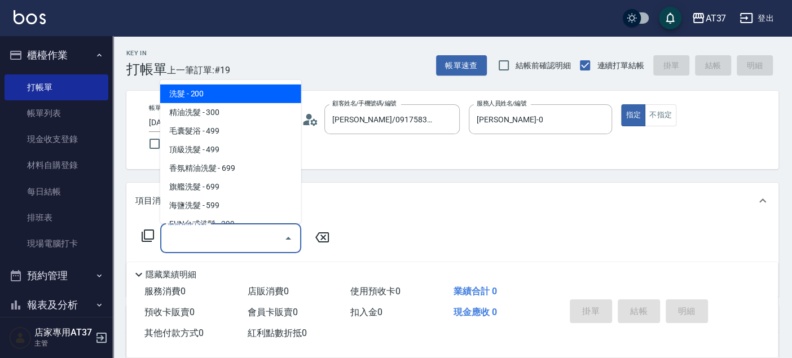
click at [229, 236] on input "服務名稱/代號" at bounding box center [222, 238] width 114 height 20
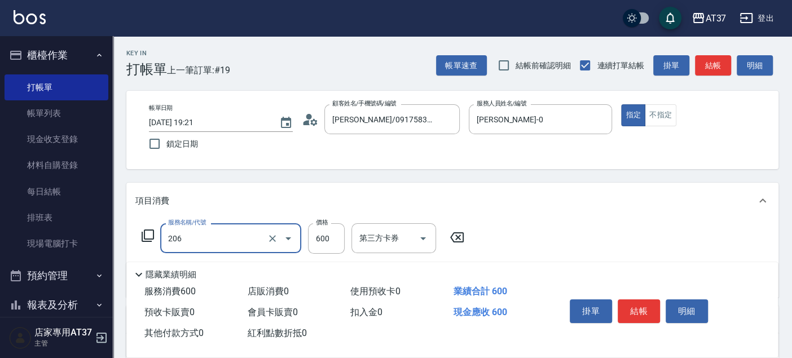
type input "A精油洗+剪(206)"
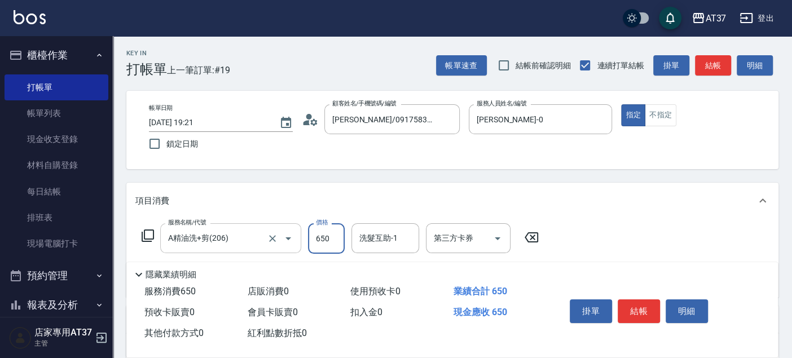
type input "650"
click at [637, 307] on button "結帳" at bounding box center [638, 311] width 42 height 24
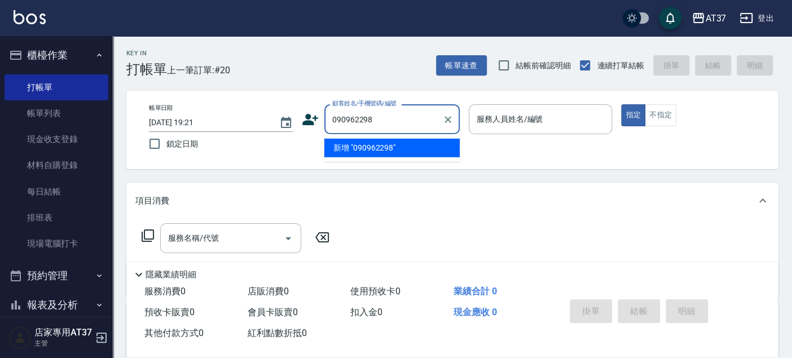
type input "090962298"
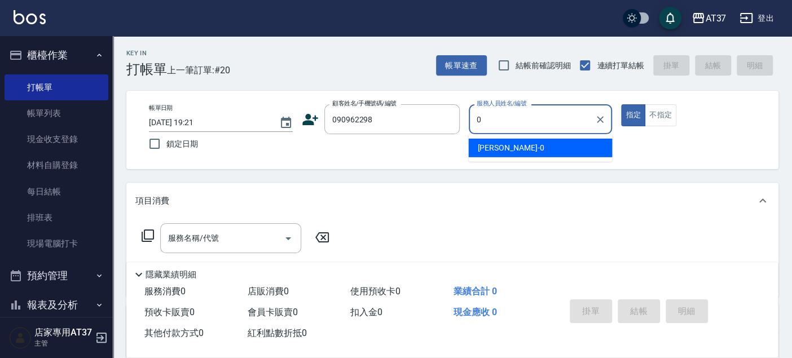
click at [523, 147] on div "NINA -0" at bounding box center [540, 148] width 144 height 19
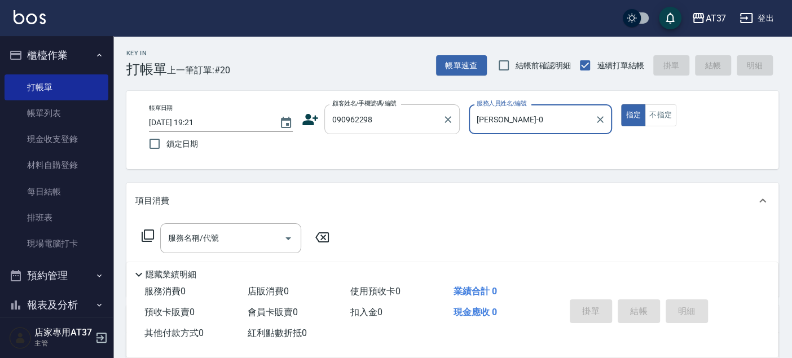
type input "[PERSON_NAME]-0"
click at [360, 118] on input "090962298" at bounding box center [383, 119] width 108 height 20
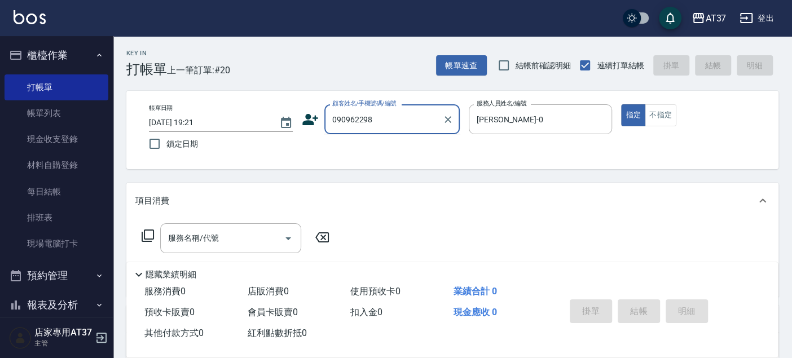
click at [362, 118] on input "090962298" at bounding box center [383, 119] width 108 height 20
click at [381, 157] on li "林君怡/0909620298/0909620298" at bounding box center [391, 148] width 135 height 19
type input "林君怡/0909620298/0909620298"
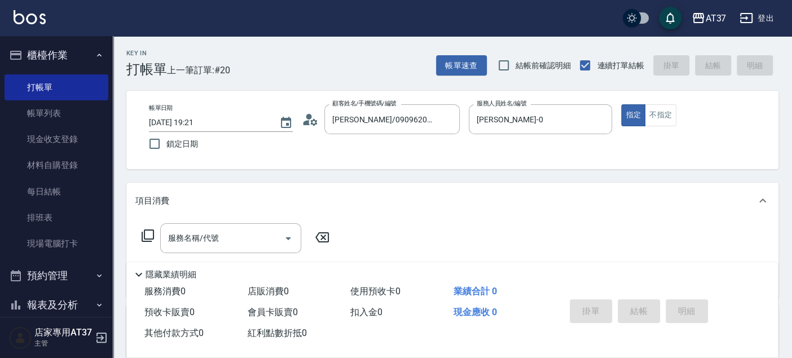
click at [145, 235] on icon at bounding box center [148, 236] width 14 height 14
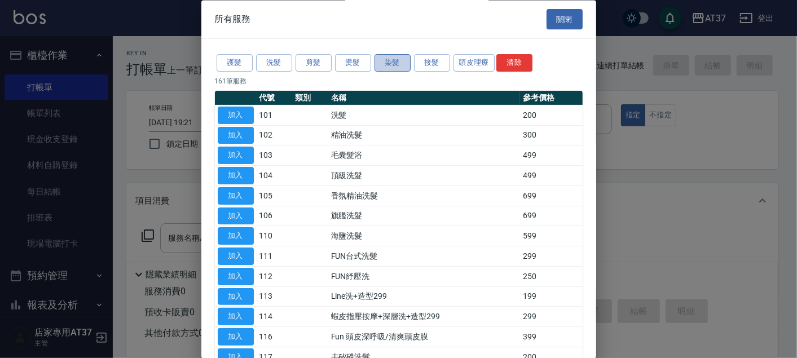
click at [404, 69] on button "染髮" at bounding box center [392, 63] width 36 height 17
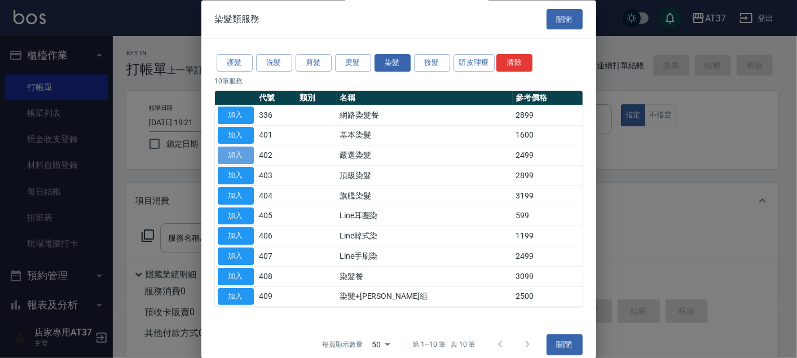
click at [249, 155] on button "加入" at bounding box center [236, 155] width 36 height 17
type input "嚴選染髮(402)"
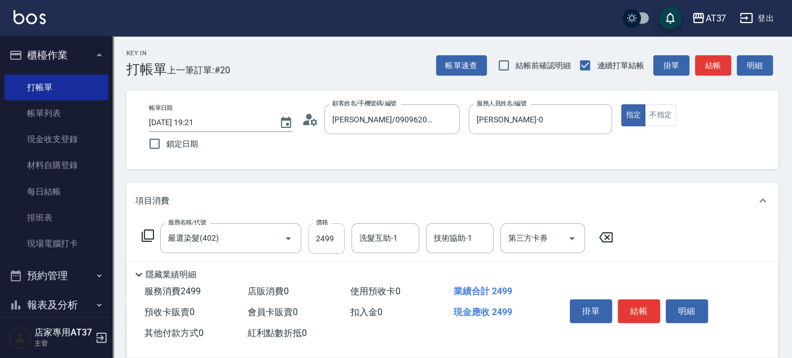
click at [333, 241] on input "2499" at bounding box center [326, 238] width 37 height 30
type input "3299"
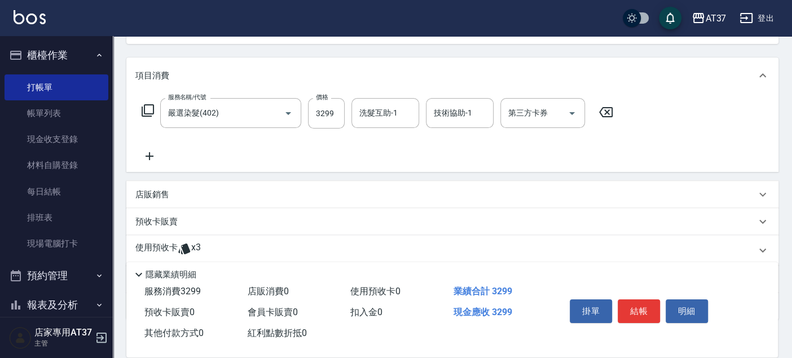
click at [150, 110] on icon at bounding box center [148, 111] width 14 height 14
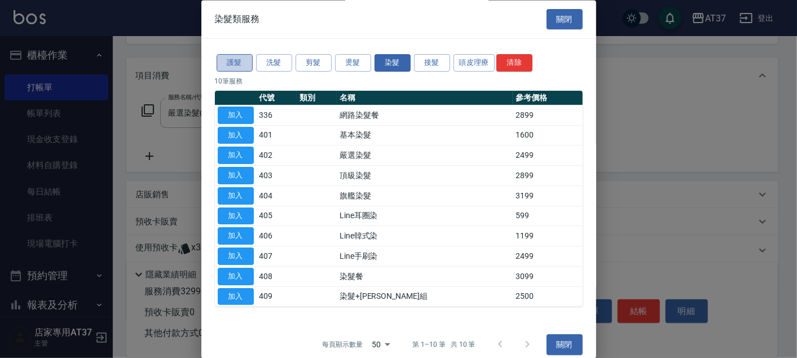
click at [233, 66] on button "護髮" at bounding box center [235, 63] width 36 height 17
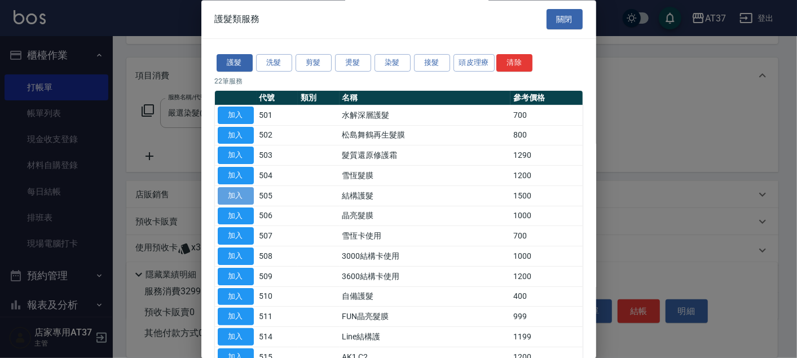
click at [245, 187] on button "加入" at bounding box center [236, 195] width 36 height 17
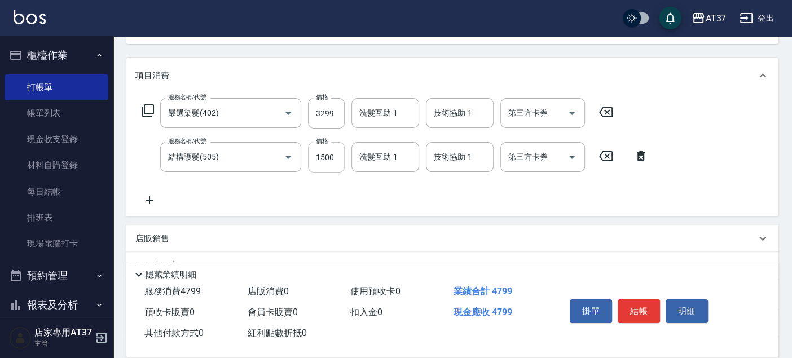
click at [325, 164] on input "1500" at bounding box center [326, 157] width 37 height 30
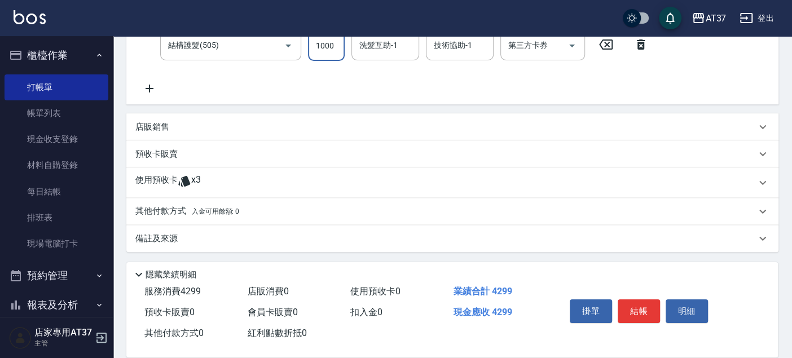
type input "1000"
click at [271, 202] on div "其他付款方式 入金可用餘額: 0" at bounding box center [452, 211] width 652 height 27
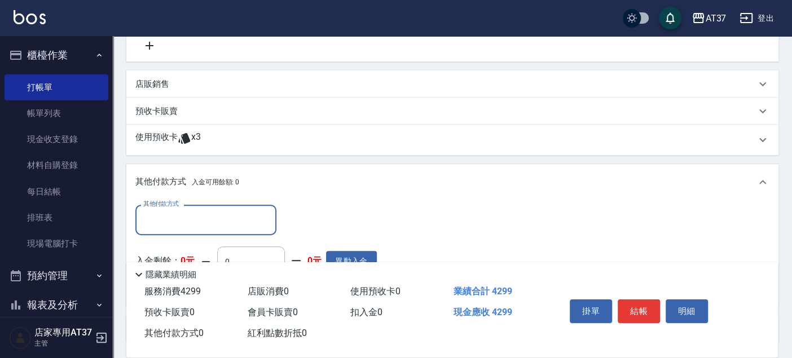
scroll to position [299, 0]
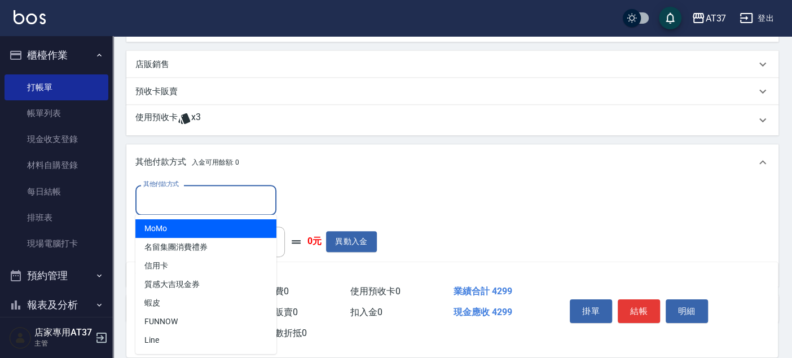
click at [244, 199] on input "其他付款方式" at bounding box center [205, 200] width 131 height 20
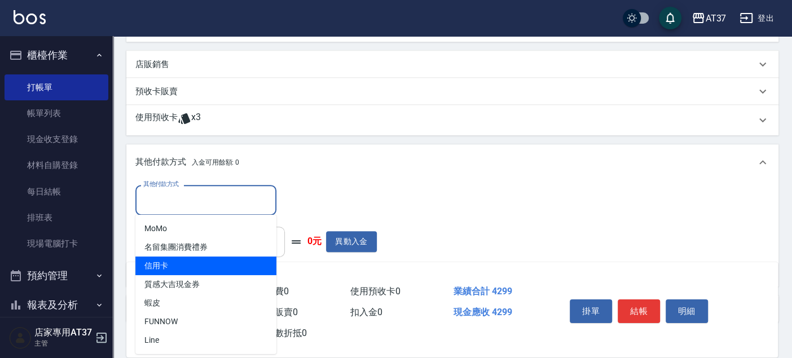
drag, startPoint x: 223, startPoint y: 262, endPoint x: 273, endPoint y: 227, distance: 60.7
click at [223, 262] on span "信用卡" at bounding box center [205, 266] width 141 height 19
type input "信用卡"
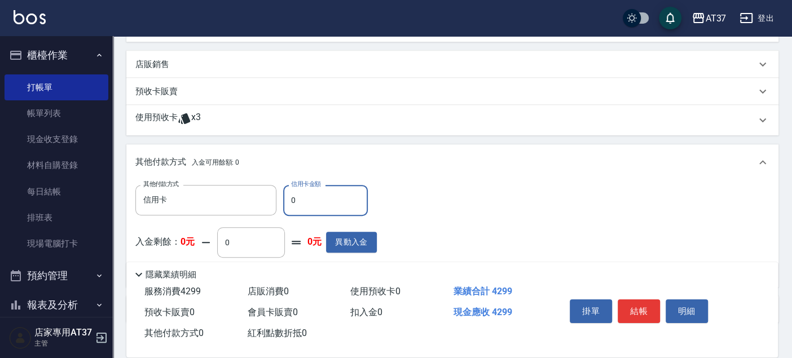
click at [317, 207] on input "0" at bounding box center [325, 200] width 85 height 30
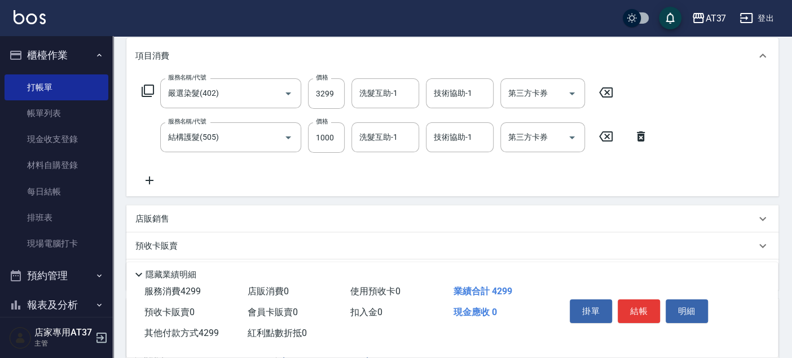
scroll to position [188, 0]
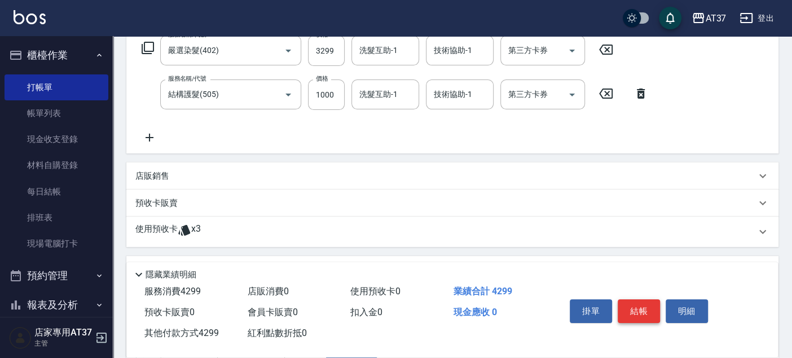
type input "4299"
click at [641, 310] on button "結帳" at bounding box center [638, 311] width 42 height 24
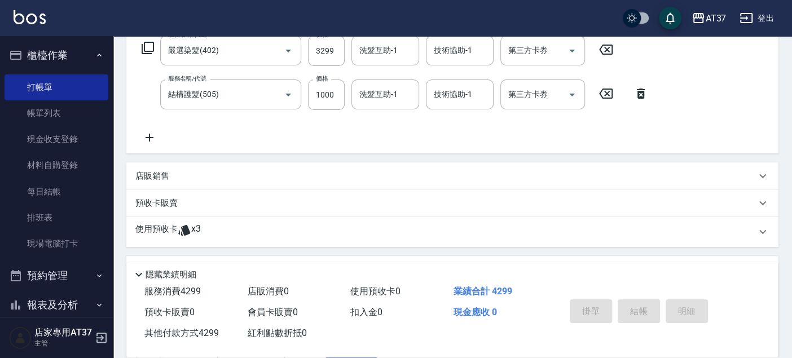
type input "2025/09/24 19:22"
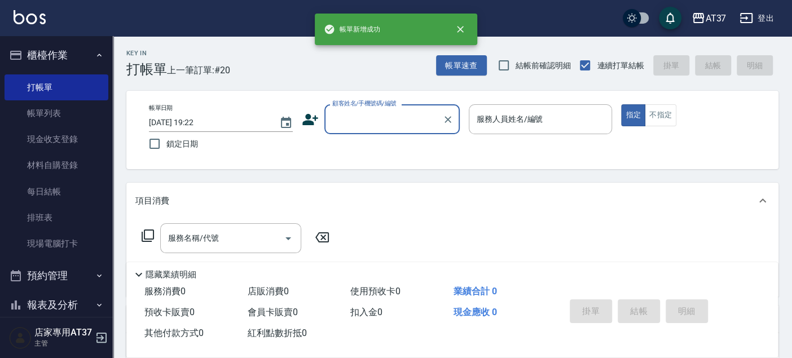
scroll to position [0, 0]
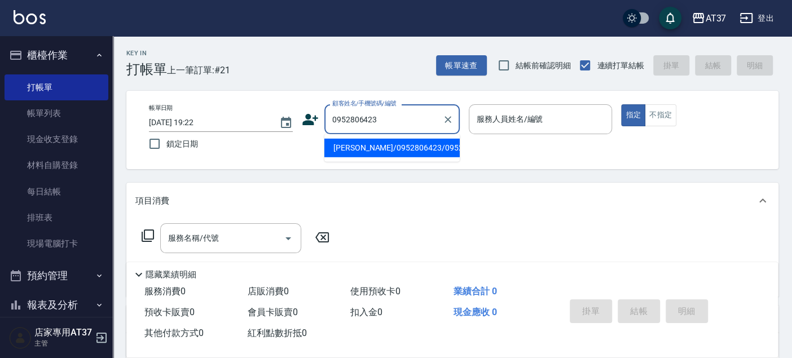
type input "邱少韋/0952806423/0952806423"
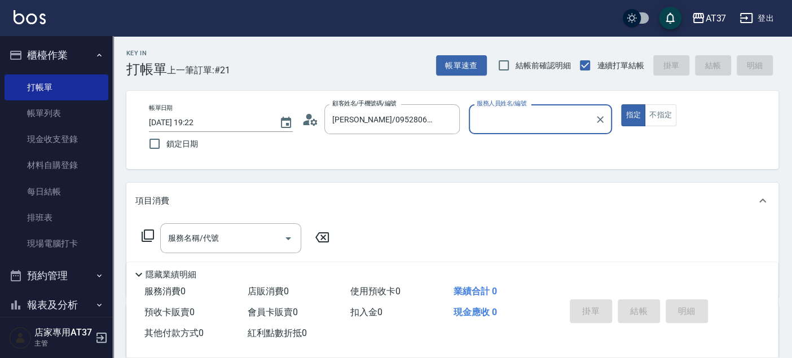
type input "[PERSON_NAME]-0"
click at [197, 237] on input "服務名稱/代號" at bounding box center [222, 238] width 114 height 20
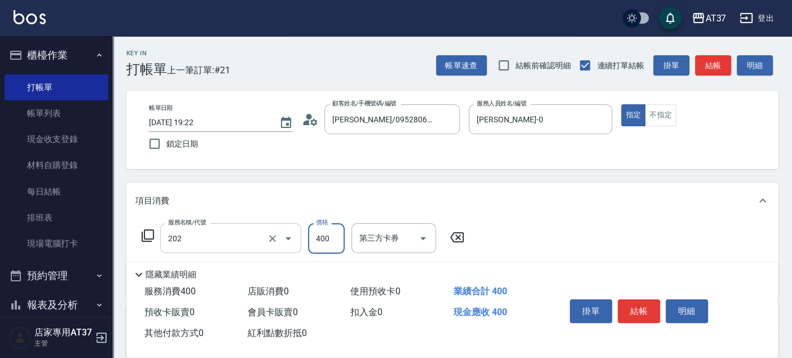
type input "A級單剪(202)"
type input "450"
click at [643, 305] on button "結帳" at bounding box center [638, 311] width 42 height 24
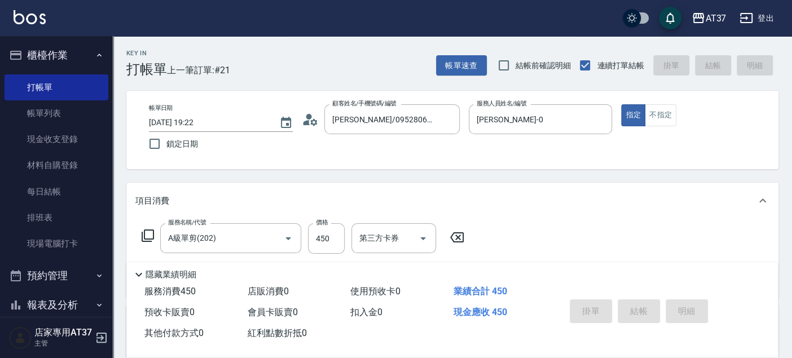
type input "2025/09/24 19:23"
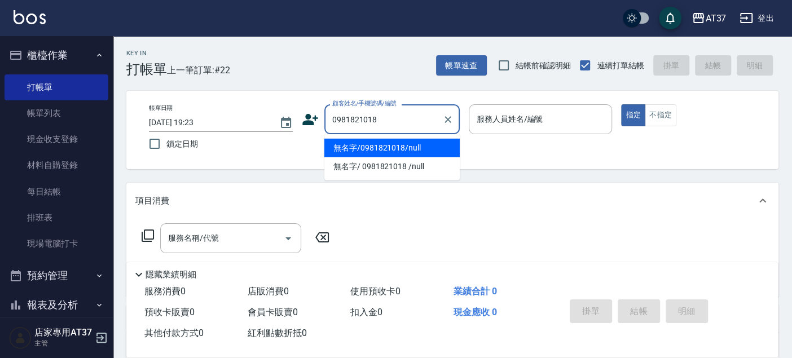
type input "無名字/0981821018/null"
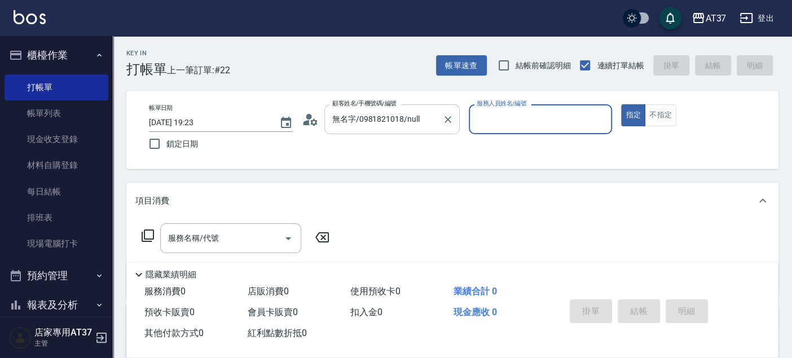
click at [449, 122] on icon "Clear" at bounding box center [447, 119] width 11 height 11
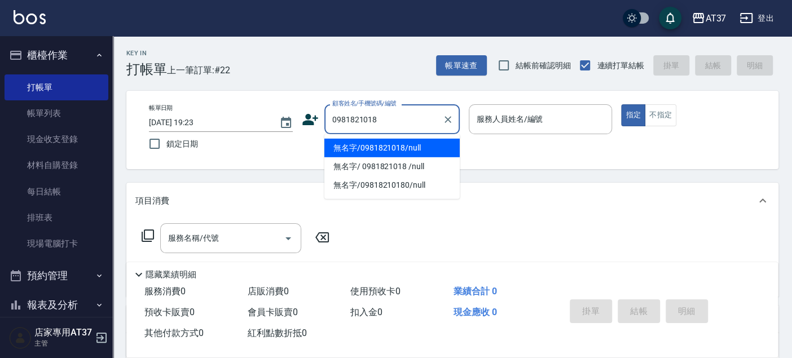
type input "無名字/0981821018/null"
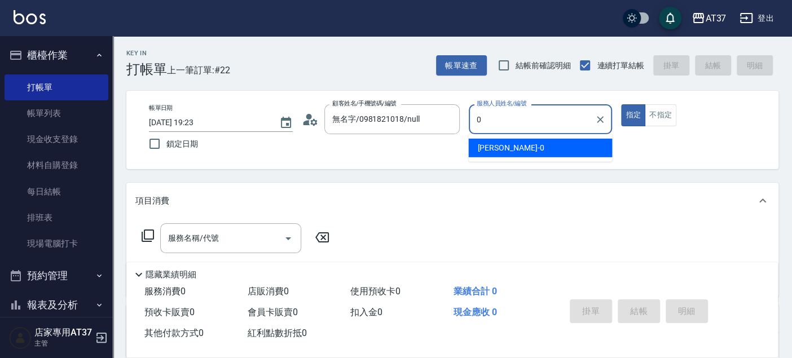
click at [528, 155] on div "NINA -0" at bounding box center [540, 148] width 144 height 19
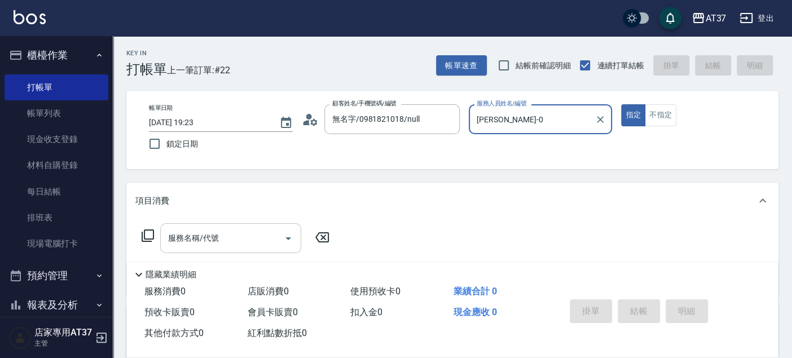
type input "[PERSON_NAME]-0"
click at [224, 233] on input "服務名稱/代號" at bounding box center [222, 238] width 114 height 20
click at [147, 240] on icon at bounding box center [148, 236] width 14 height 14
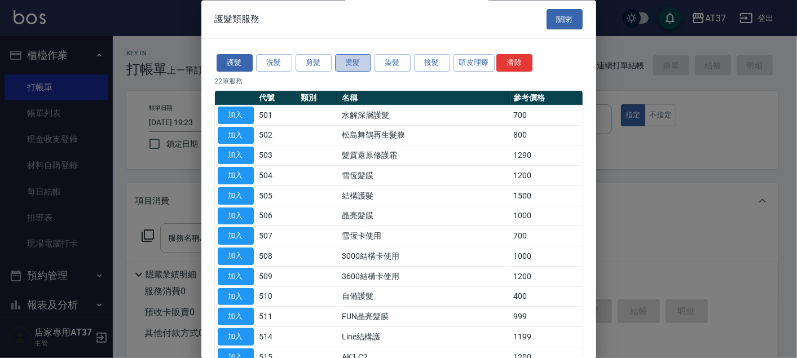
click at [348, 62] on button "燙髮" at bounding box center [353, 63] width 36 height 17
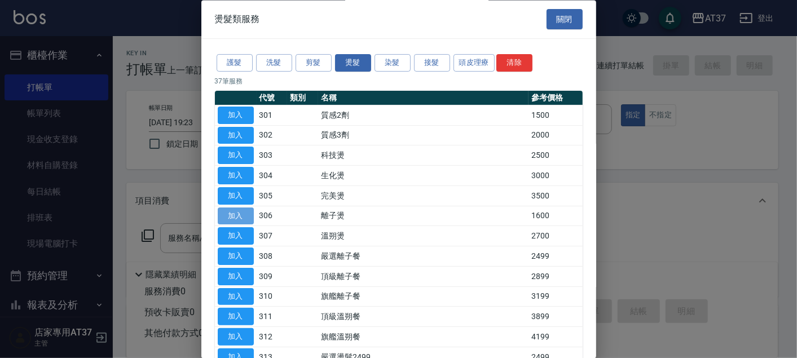
click at [228, 216] on button "加入" at bounding box center [236, 216] width 36 height 17
type input "離子燙(306)"
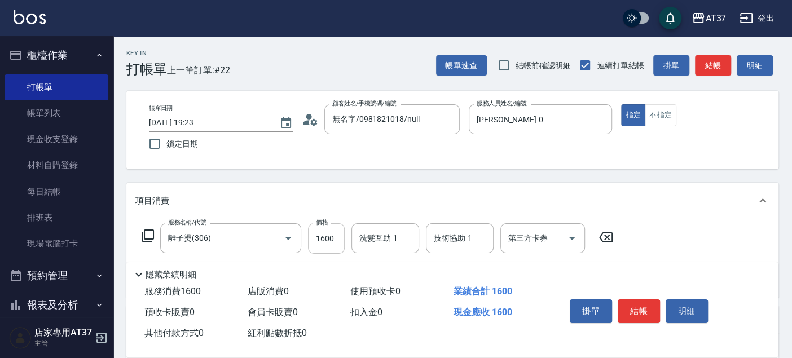
click at [328, 233] on input "1600" at bounding box center [326, 238] width 37 height 30
type input "2999"
click at [140, 234] on div "服務名稱/代號 離子燙(306) 服務名稱/代號 價格 2999 價格 洗髮互助-1 洗髮互助-1 技術協助-1 技術協助-1 第三方卡券 第三方卡券" at bounding box center [377, 238] width 484 height 30
click at [144, 234] on icon at bounding box center [148, 236] width 12 height 12
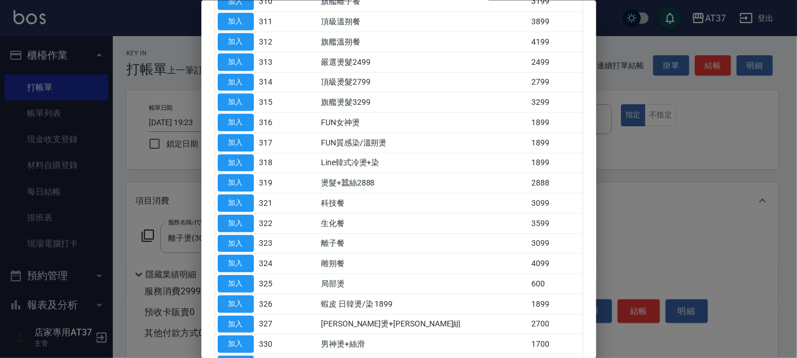
scroll to position [313, 0]
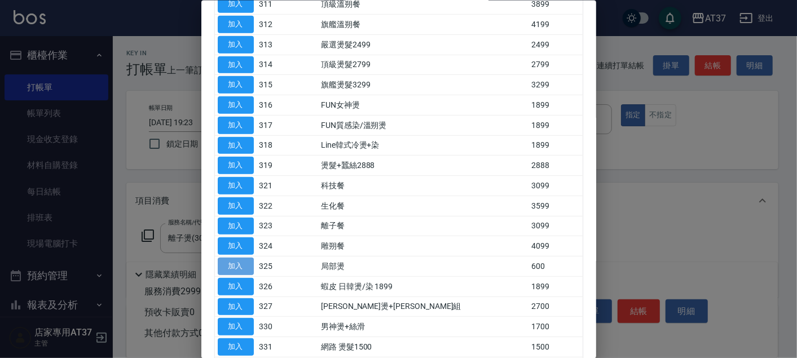
click at [240, 265] on button "加入" at bounding box center [236, 266] width 36 height 17
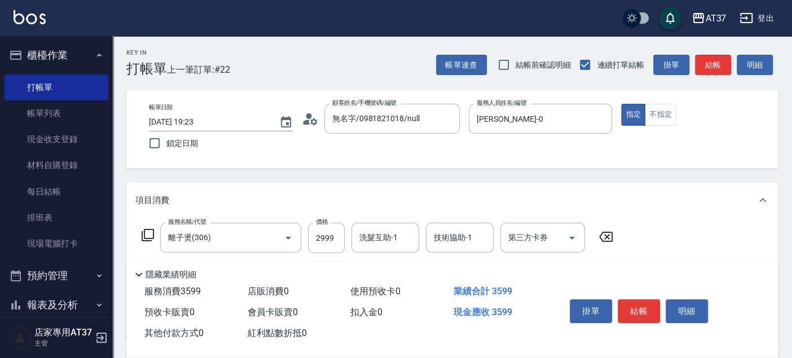
scroll to position [63, 0]
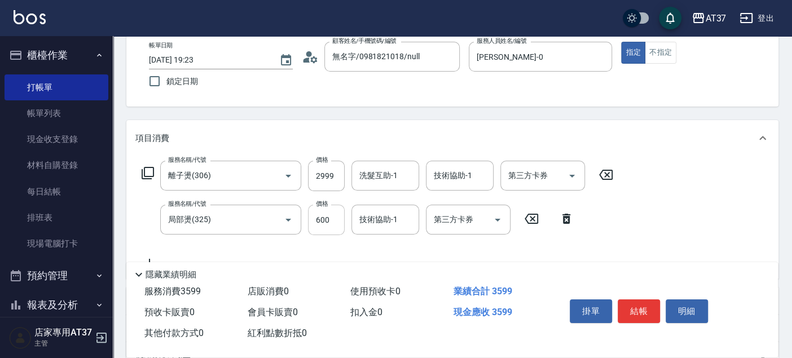
click at [338, 215] on input "600" at bounding box center [326, 220] width 37 height 30
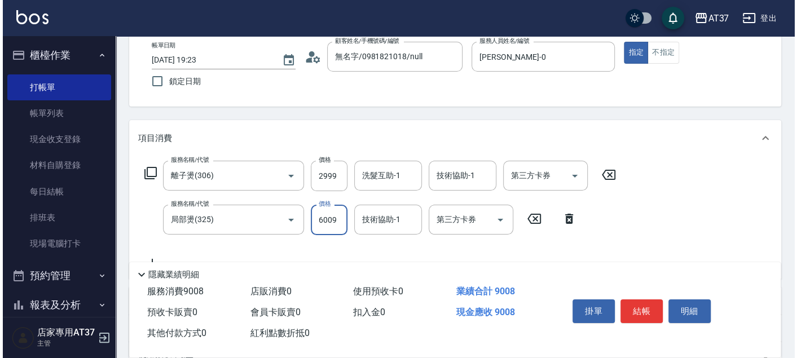
scroll to position [0, 0]
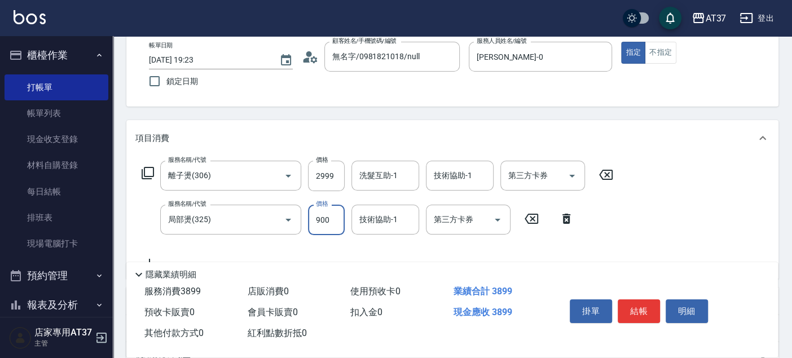
type input "900"
click at [152, 172] on icon at bounding box center [148, 173] width 14 height 14
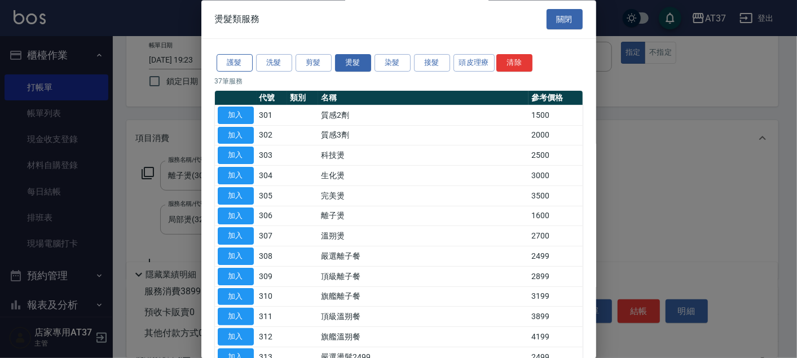
click at [241, 66] on button "護髮" at bounding box center [235, 63] width 36 height 17
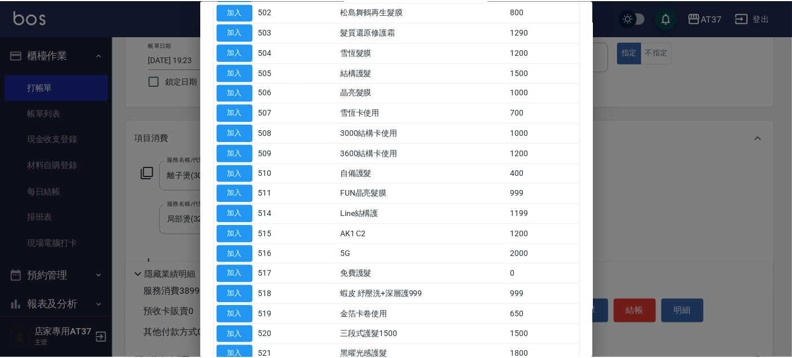
scroll to position [61, 0]
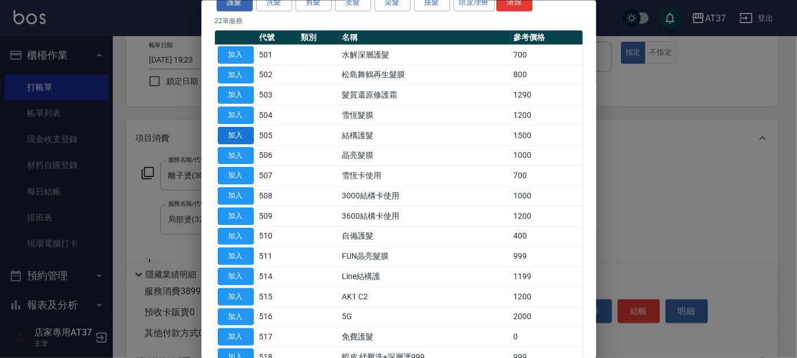
click at [250, 135] on button "加入" at bounding box center [236, 134] width 36 height 17
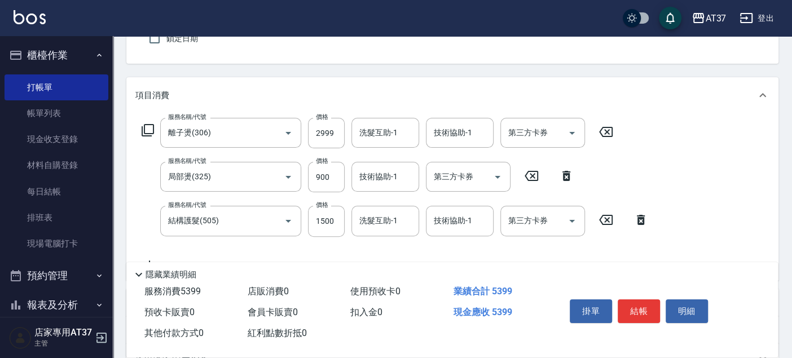
scroll to position [125, 0]
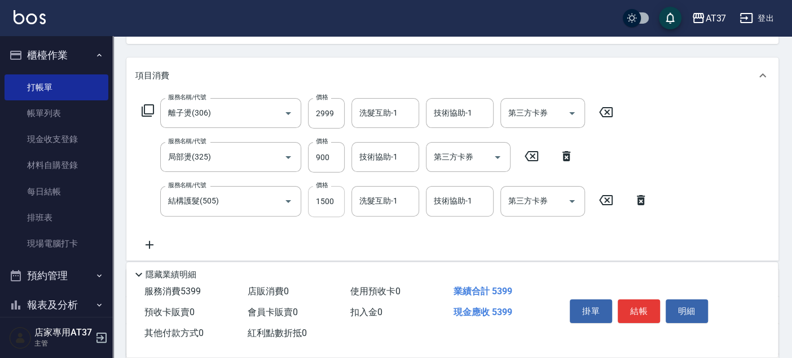
click at [342, 200] on input "1500" at bounding box center [326, 201] width 37 height 30
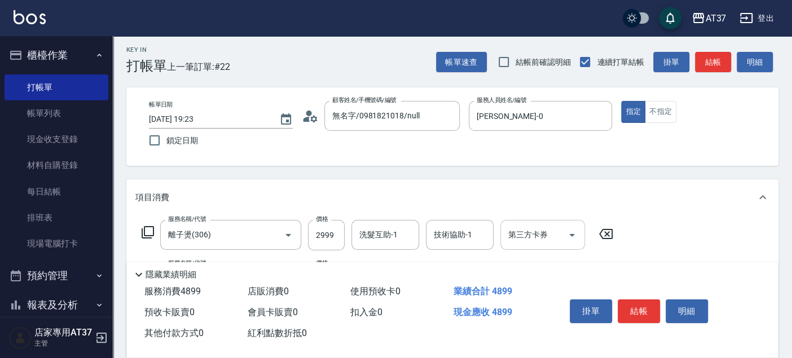
scroll to position [0, 0]
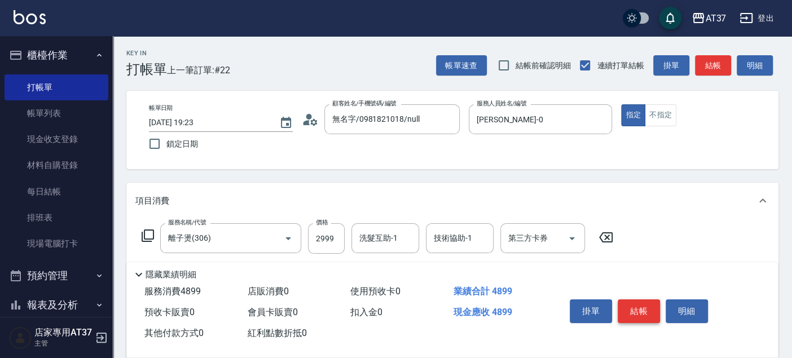
type input "1000"
click at [646, 309] on button "結帳" at bounding box center [638, 311] width 42 height 24
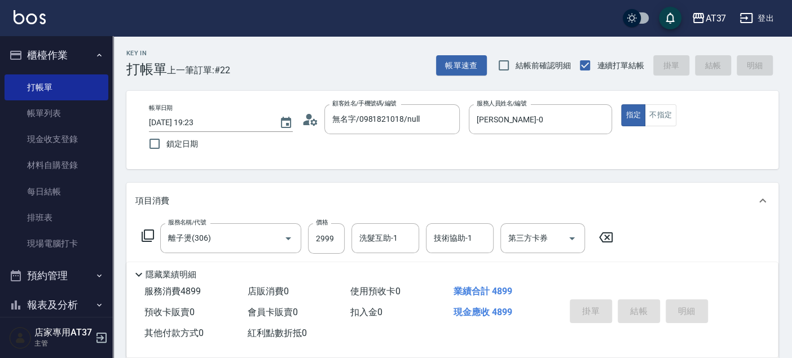
type input "2025/09/24 19:25"
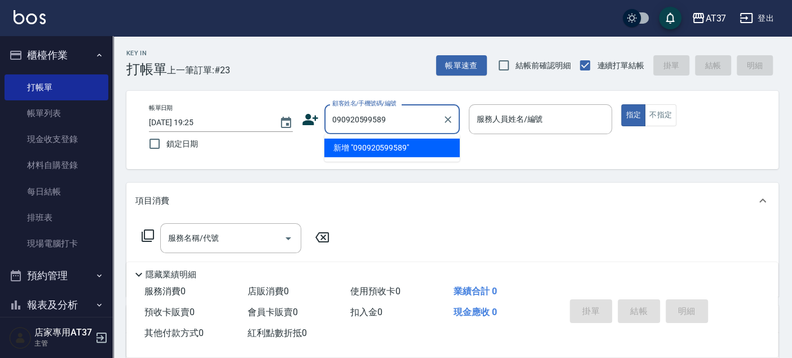
type input "090920599589"
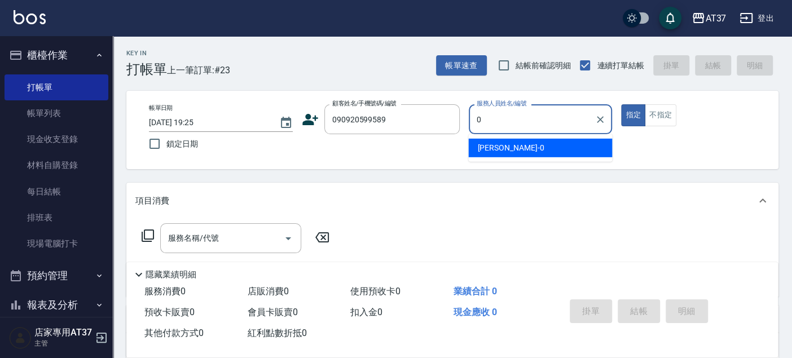
click at [520, 153] on div "NINA -0" at bounding box center [540, 148] width 144 height 19
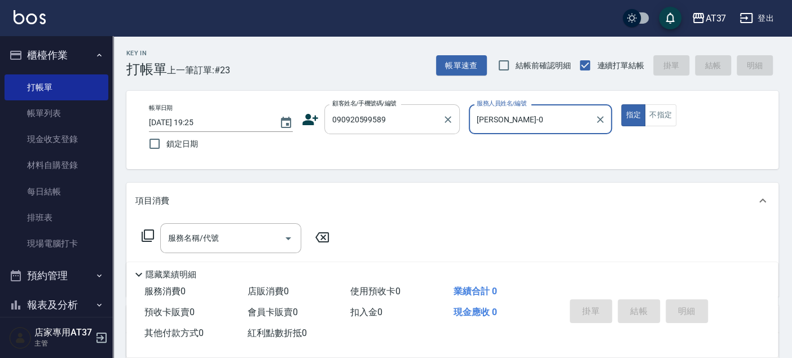
type input "[PERSON_NAME]-0"
click at [348, 120] on input "090920599589" at bounding box center [383, 119] width 108 height 20
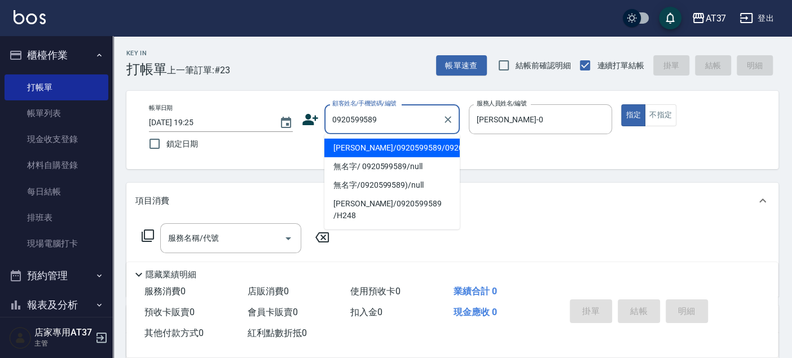
click at [366, 157] on li "林任翔/0920599589/0920599589" at bounding box center [391, 148] width 135 height 19
type input "林任翔/0920599589/0920599589"
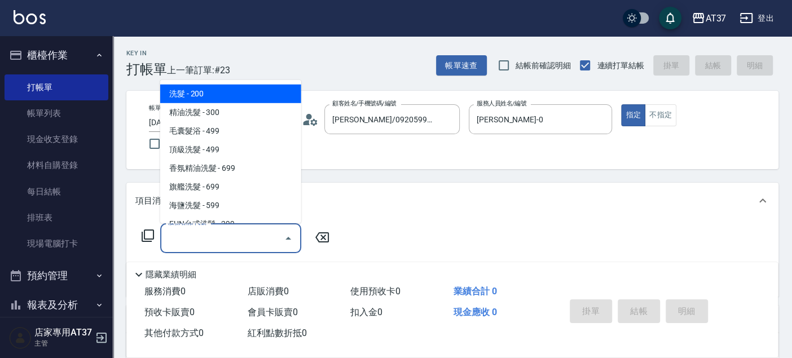
click at [215, 235] on input "服務名稱/代號" at bounding box center [222, 238] width 114 height 20
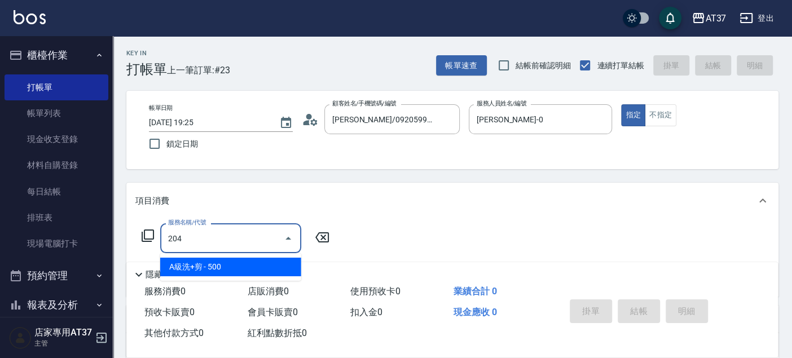
type input "A級洗+剪(204)"
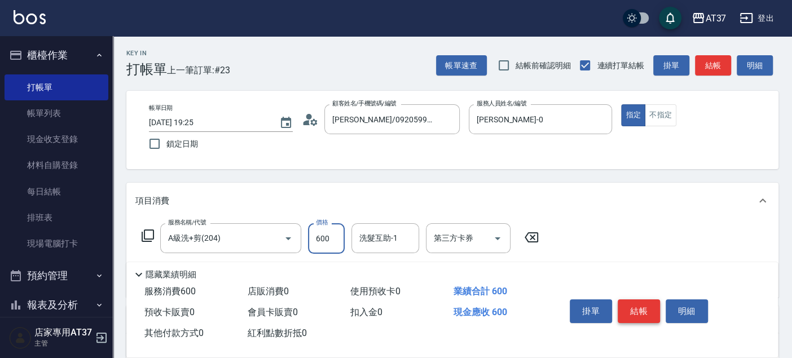
type input "600"
click at [635, 305] on button "結帳" at bounding box center [638, 311] width 42 height 24
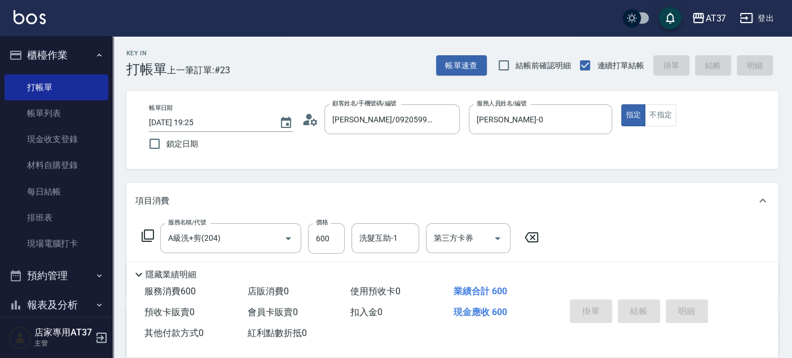
type input "2025/09/24 19:26"
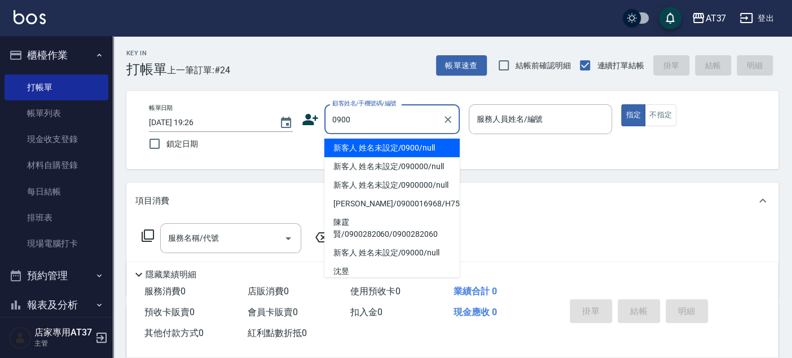
click at [413, 153] on li "新客人 姓名未設定/0900/null" at bounding box center [391, 148] width 135 height 19
type input "新客人 姓名未設定/0900/null"
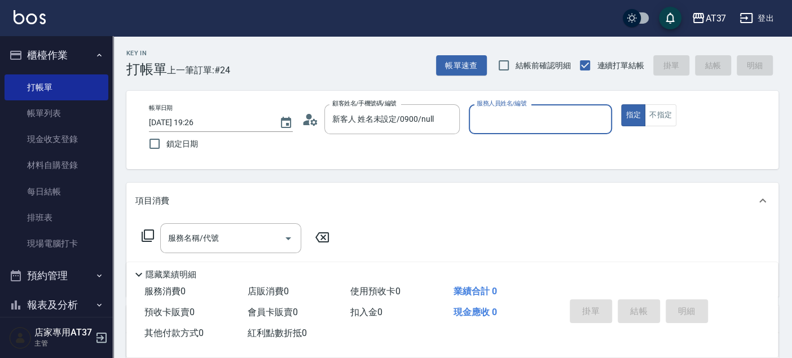
type input "."
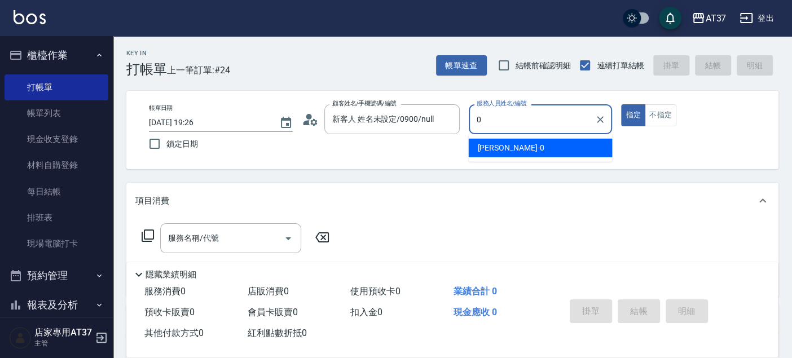
click at [493, 148] on span "NINA -0" at bounding box center [510, 148] width 67 height 12
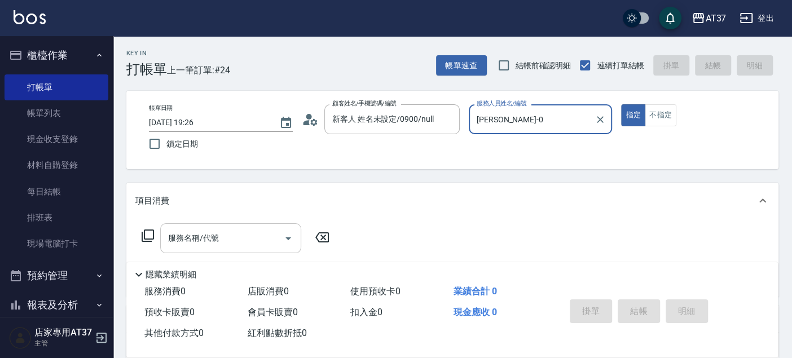
type input "[PERSON_NAME]-0"
click at [245, 241] on input "服務名稱/代號" at bounding box center [222, 238] width 114 height 20
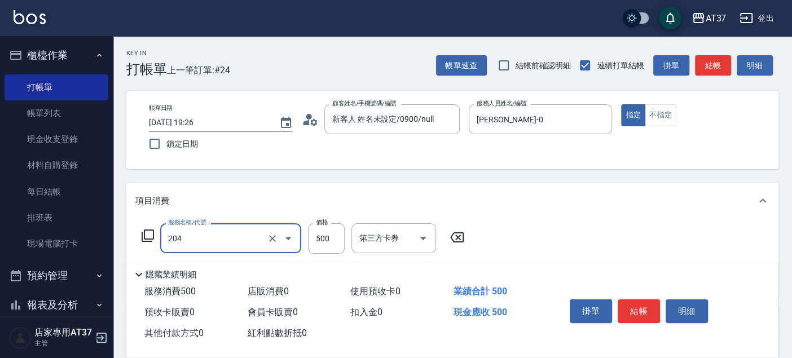
type input "A級洗+剪(204)"
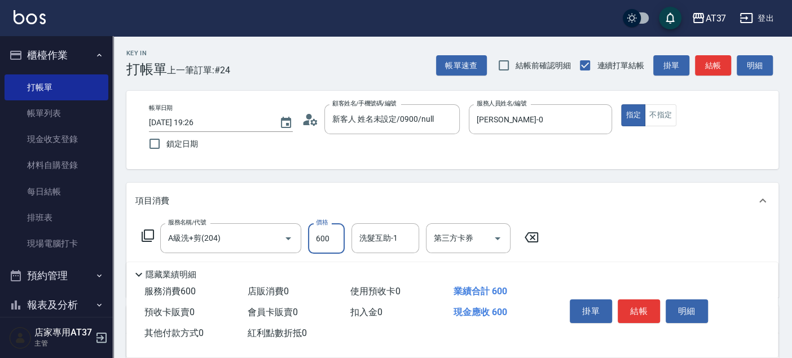
click at [340, 244] on input "600" at bounding box center [326, 238] width 37 height 30
click at [324, 242] on input "6650" at bounding box center [326, 238] width 37 height 30
type input "650"
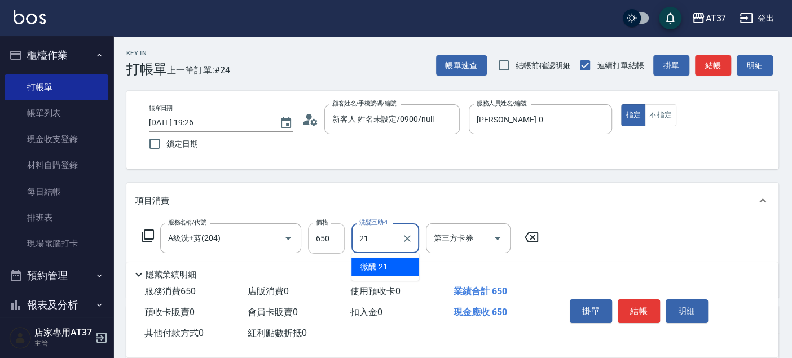
type input "微醺-21"
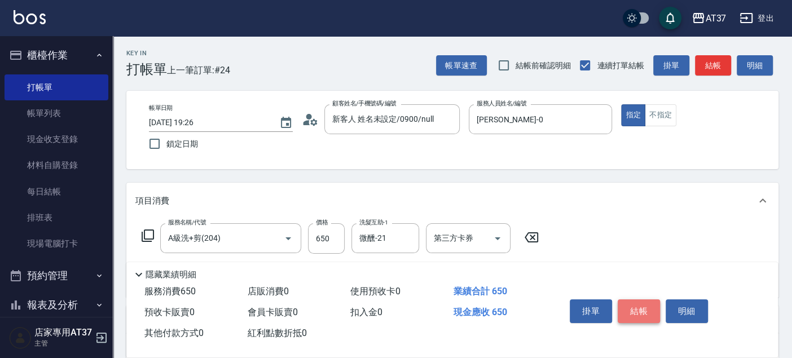
click at [649, 310] on button "結帳" at bounding box center [638, 311] width 42 height 24
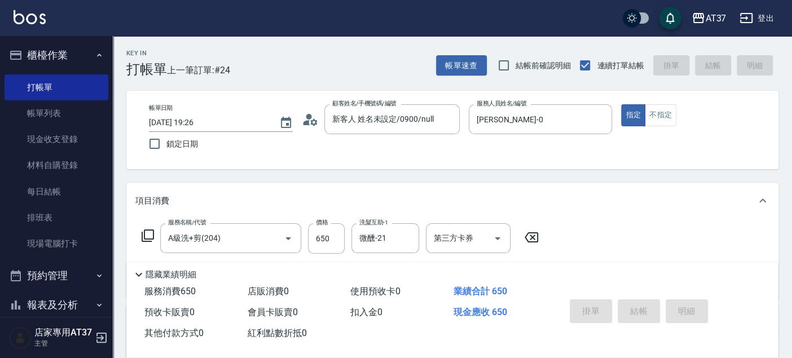
type input "2025/09/24 19:27"
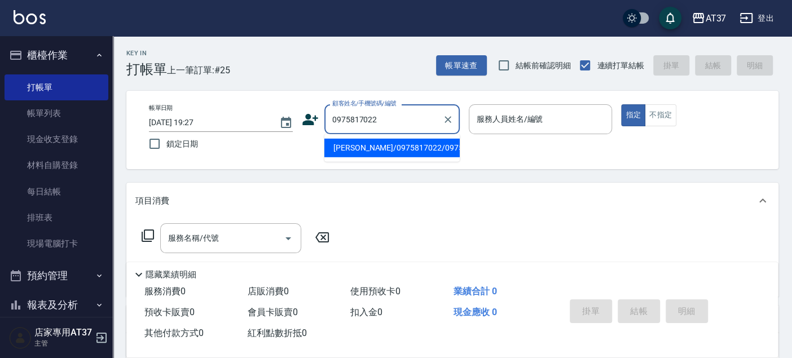
type input "楊惠婷/0975817022/0975817022"
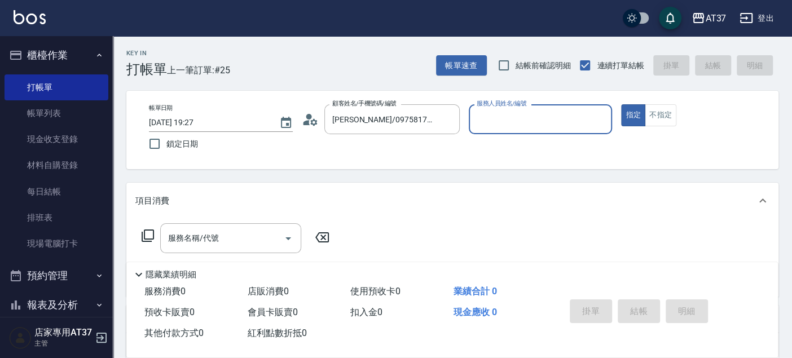
type input "[PERSON_NAME]-0"
click at [147, 239] on icon at bounding box center [148, 236] width 12 height 12
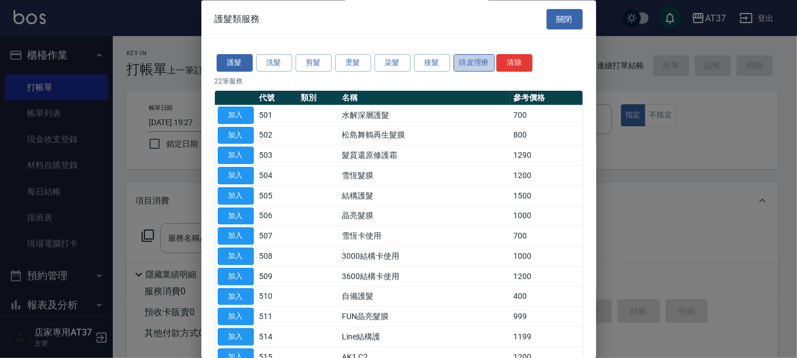
click at [473, 64] on button "頭皮理療" at bounding box center [474, 63] width 42 height 17
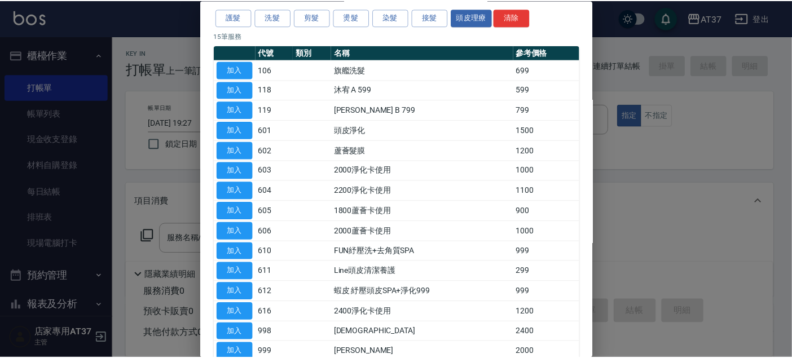
scroll to position [63, 0]
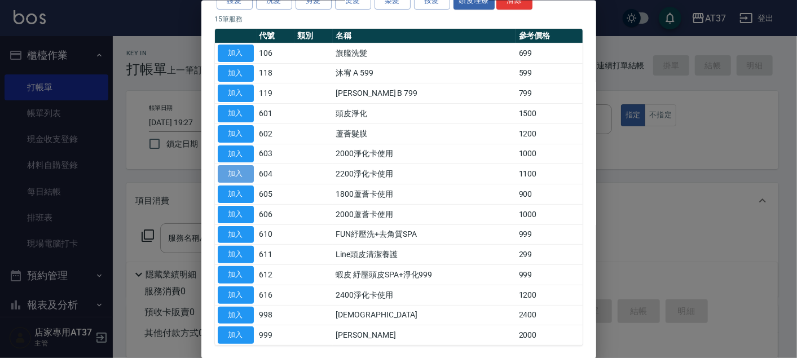
click at [238, 172] on button "加入" at bounding box center [236, 173] width 36 height 17
type input "2200淨化卡使用(604)"
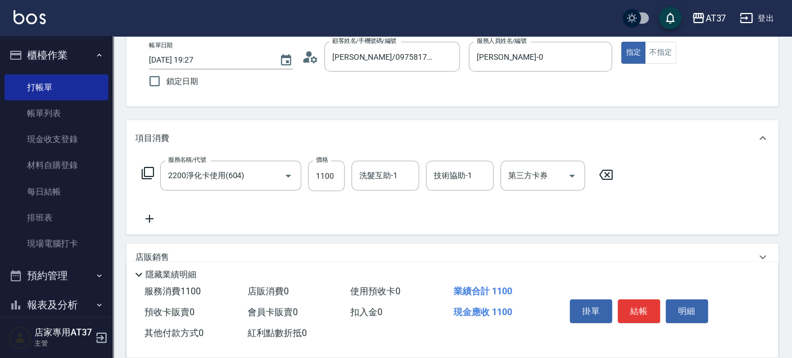
click at [153, 213] on icon at bounding box center [149, 219] width 28 height 14
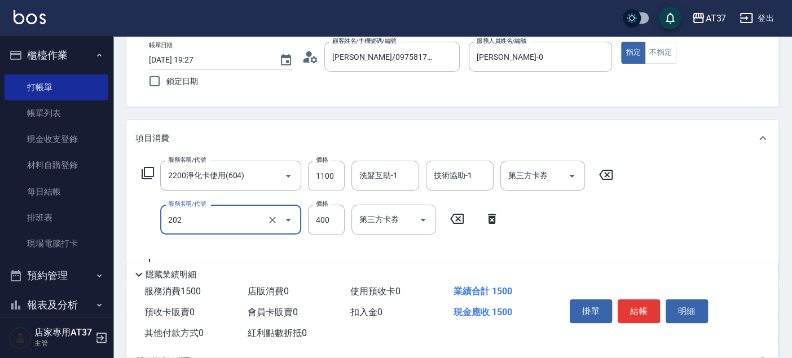
type input "A級單剪(202)"
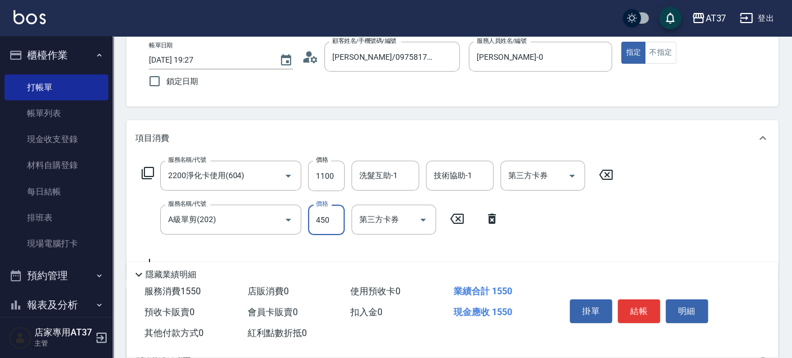
type input "450"
click at [393, 180] on div "洗髮互助-1 洗髮互助-1" at bounding box center [385, 176] width 68 height 30
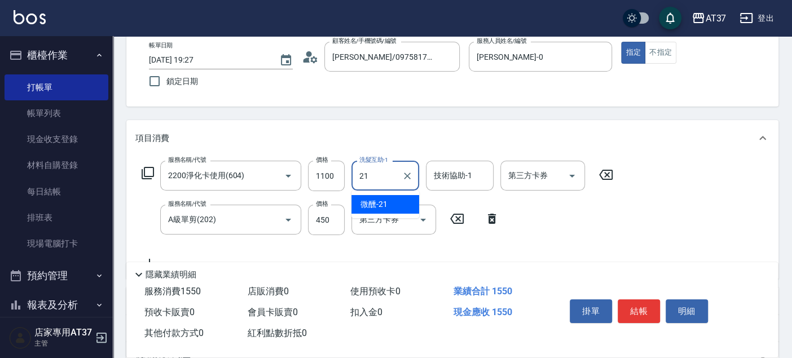
type input "微醺-21"
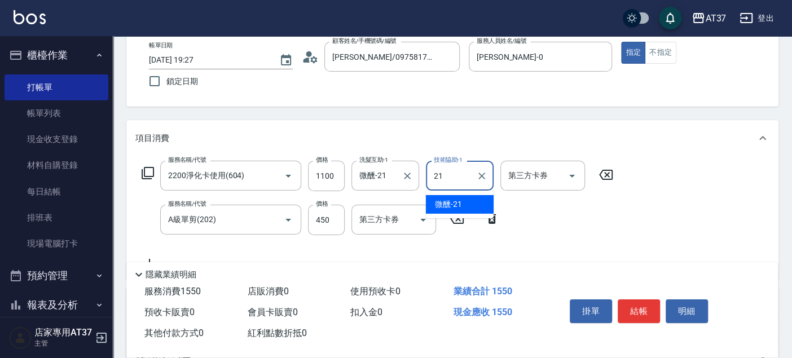
type input "微醺-21"
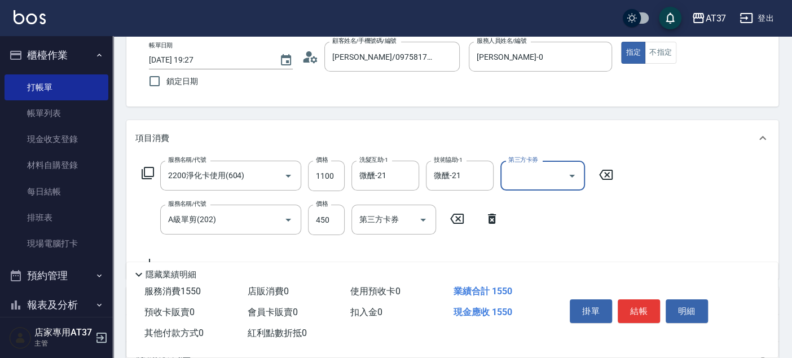
click at [578, 175] on icon "Open" at bounding box center [572, 176] width 14 height 14
click at [564, 201] on span "舊有卡券" at bounding box center [542, 204] width 85 height 19
type input "舊有卡券"
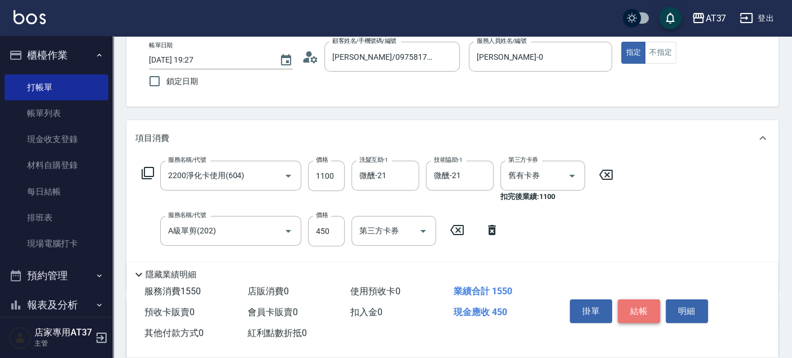
click at [638, 305] on button "結帳" at bounding box center [638, 311] width 42 height 24
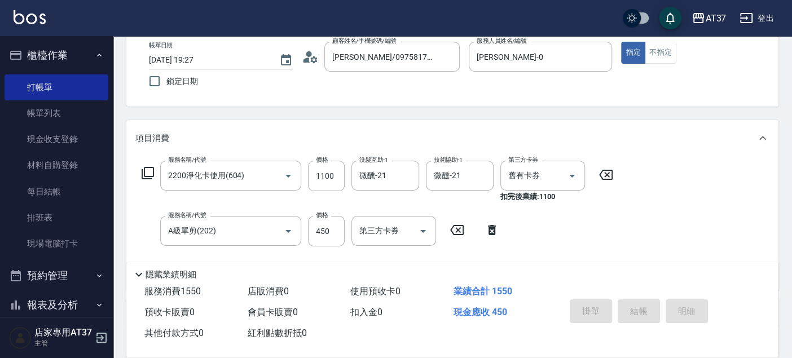
type input "2025/09/24 19:28"
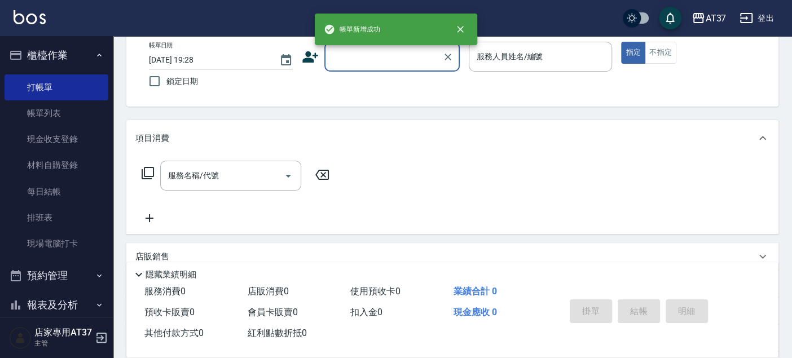
scroll to position [0, 0]
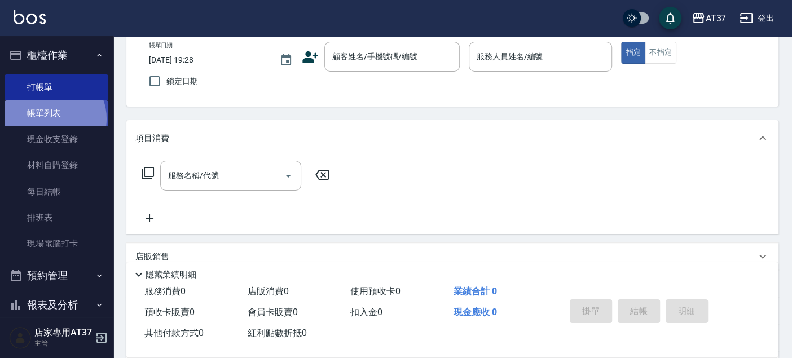
click at [53, 119] on link "帳單列表" at bounding box center [57, 113] width 104 height 26
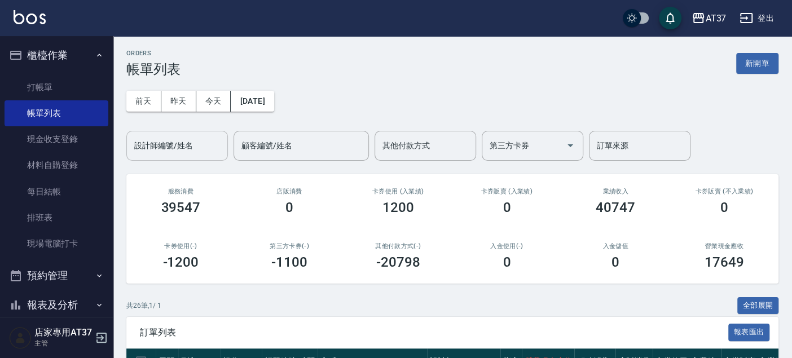
click at [196, 91] on button "今天" at bounding box center [213, 101] width 35 height 21
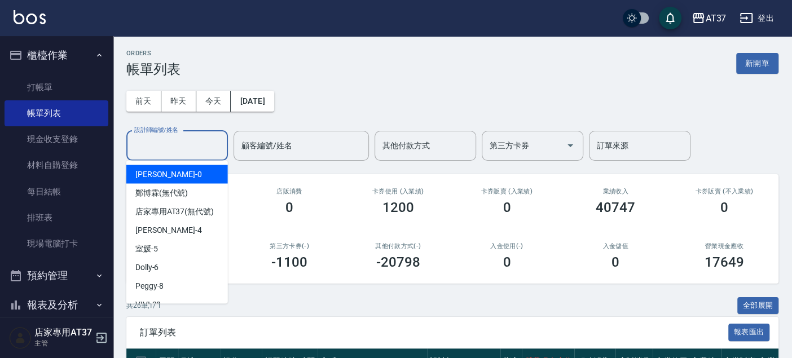
click at [185, 140] on input "設計師編號/姓名" at bounding box center [176, 146] width 91 height 20
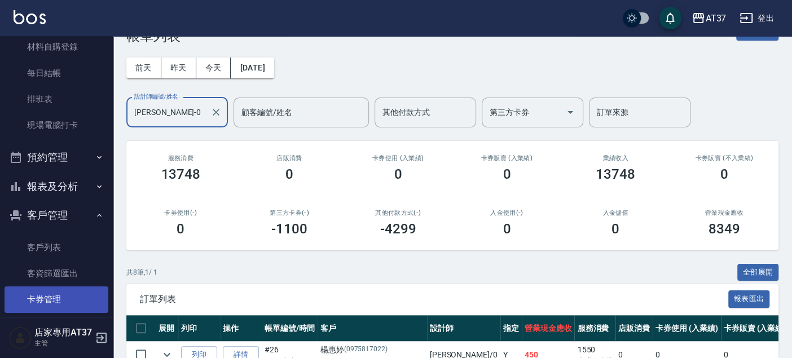
scroll to position [56, 0]
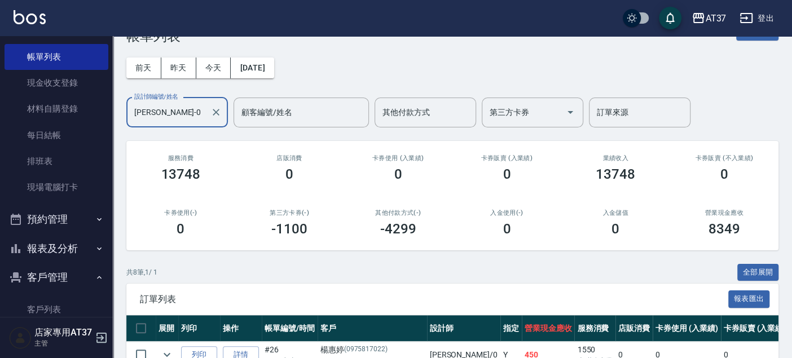
type input "[PERSON_NAME]-0"
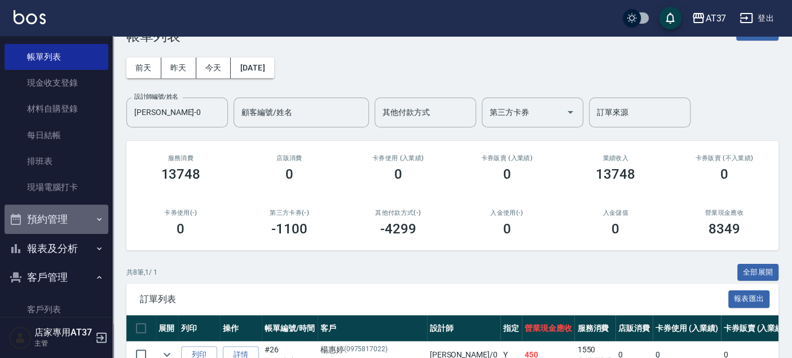
click at [77, 220] on button "預約管理" at bounding box center [57, 219] width 104 height 29
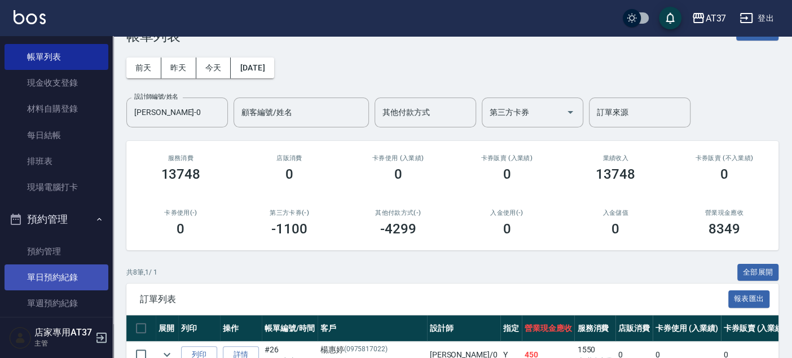
scroll to position [182, 0]
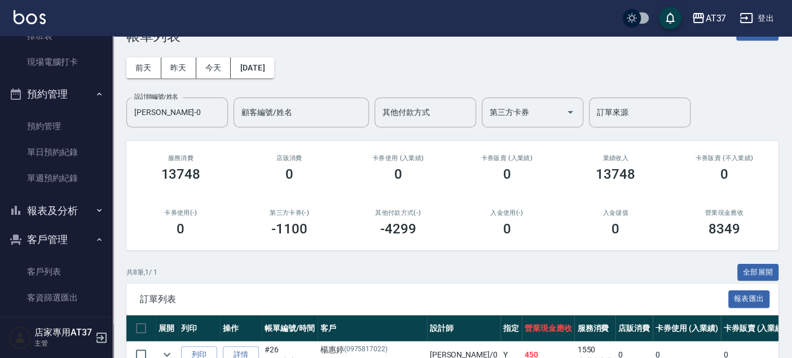
click at [74, 208] on button "報表及分析" at bounding box center [57, 210] width 104 height 29
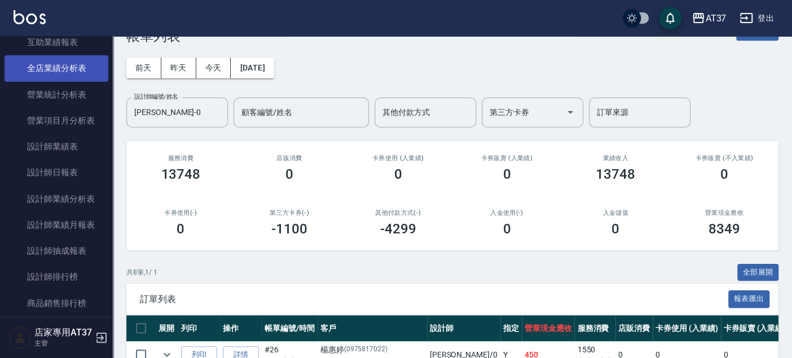
scroll to position [620, 0]
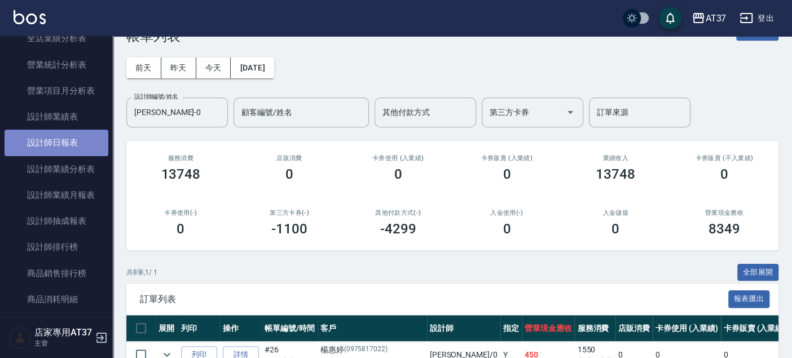
click at [79, 148] on link "設計師日報表" at bounding box center [57, 143] width 104 height 26
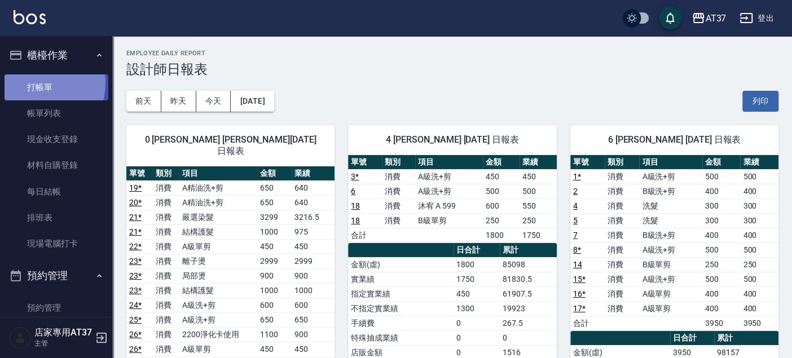
click at [27, 82] on link "打帳單" at bounding box center [57, 87] width 104 height 26
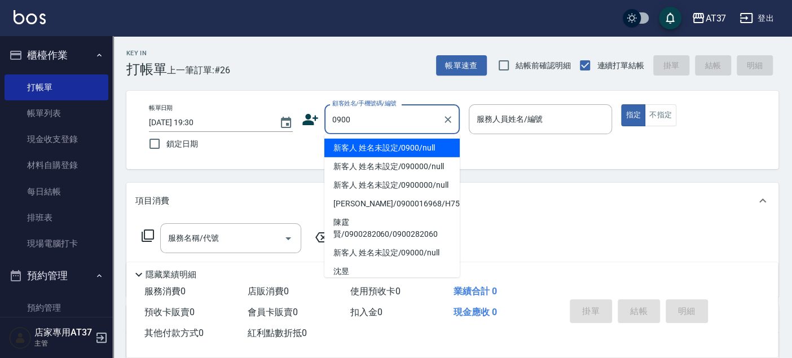
drag, startPoint x: 406, startPoint y: 149, endPoint x: 505, endPoint y: 121, distance: 102.8
click at [407, 149] on li "新客人 姓名未設定/0900/null" at bounding box center [391, 148] width 135 height 19
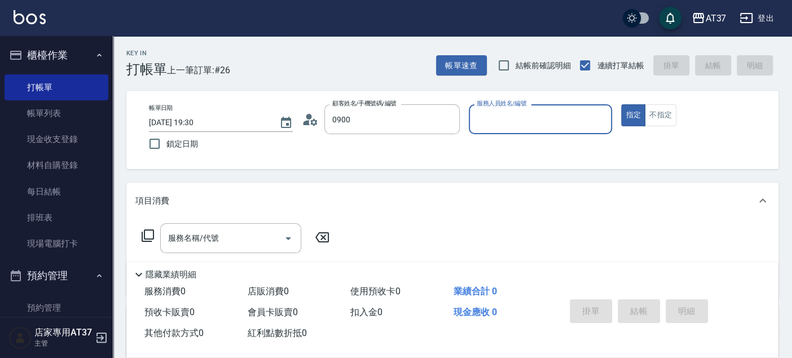
type input "新客人 姓名未設定/0900/null"
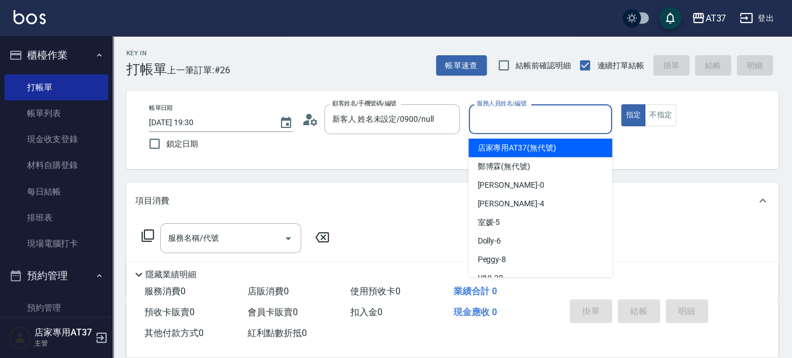
click at [505, 121] on input "服務人員姓名/編號" at bounding box center [541, 119] width 134 height 20
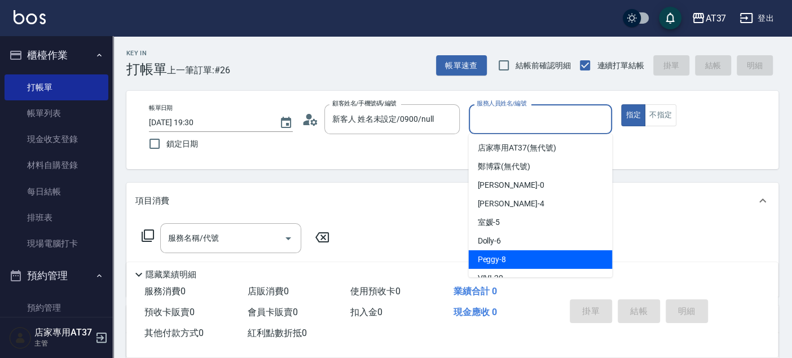
click at [507, 251] on div "Peggy -8" at bounding box center [540, 259] width 144 height 19
type input "Peggy-8"
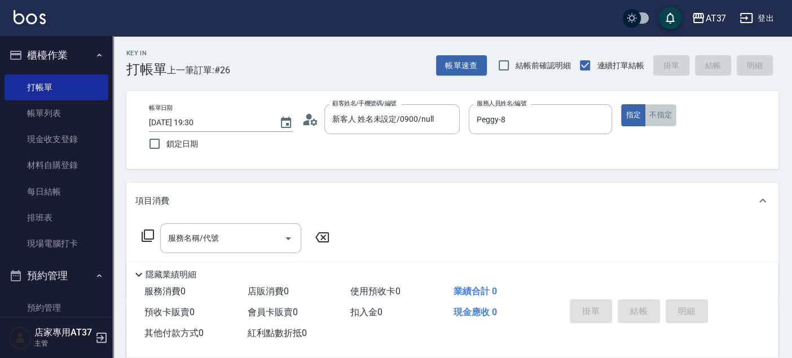
click at [665, 116] on button "不指定" at bounding box center [661, 115] width 32 height 22
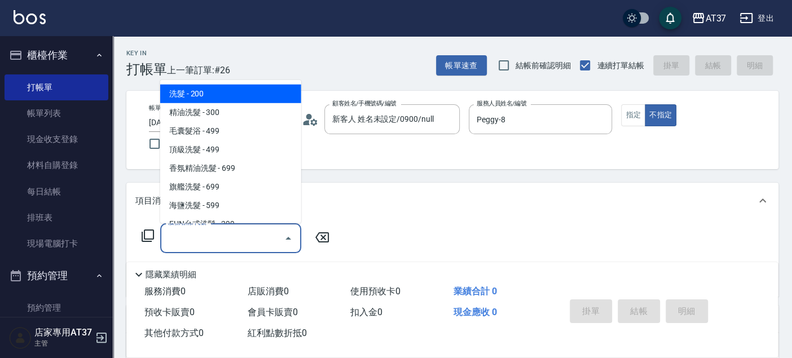
click at [171, 239] on div "服務名稱/代號 服務名稱/代號" at bounding box center [230, 238] width 141 height 30
type input "2"
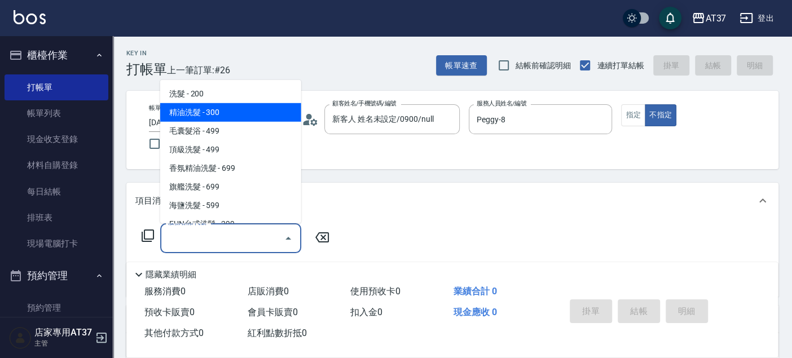
type input "精油洗髮(102)"
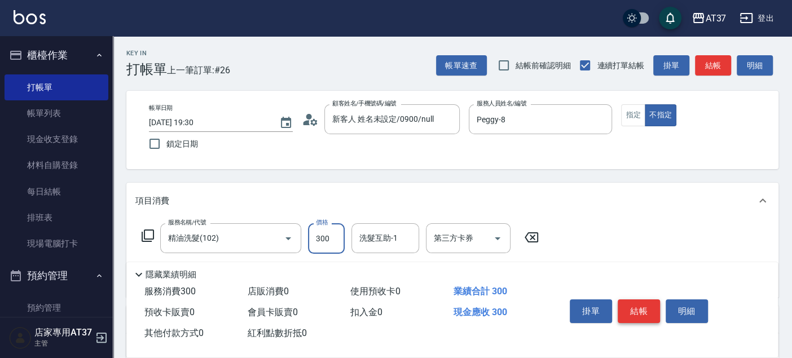
click at [652, 307] on button "結帳" at bounding box center [638, 311] width 42 height 24
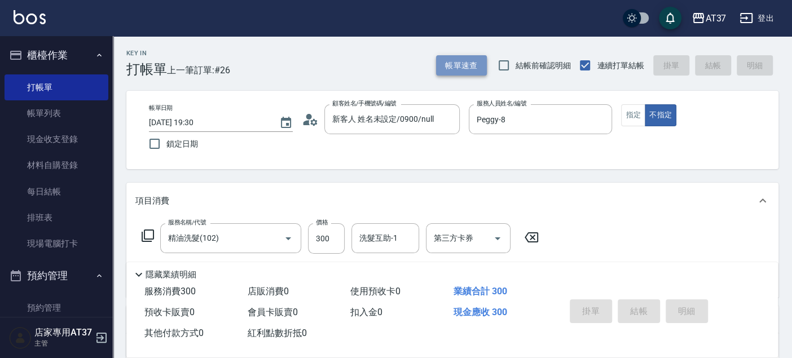
click at [476, 67] on button "帳單速查" at bounding box center [461, 65] width 51 height 21
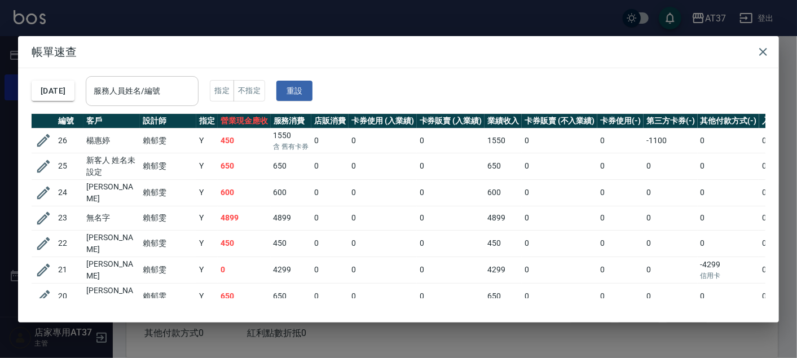
type input "2025/09/24 19:34"
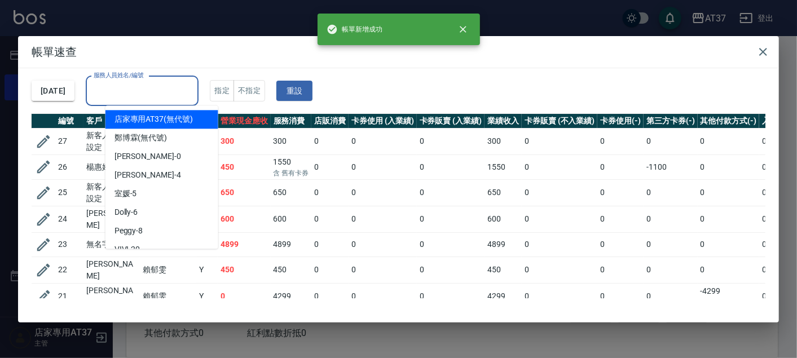
click at [161, 90] on input "服務人員姓名/編號" at bounding box center [142, 91] width 103 height 20
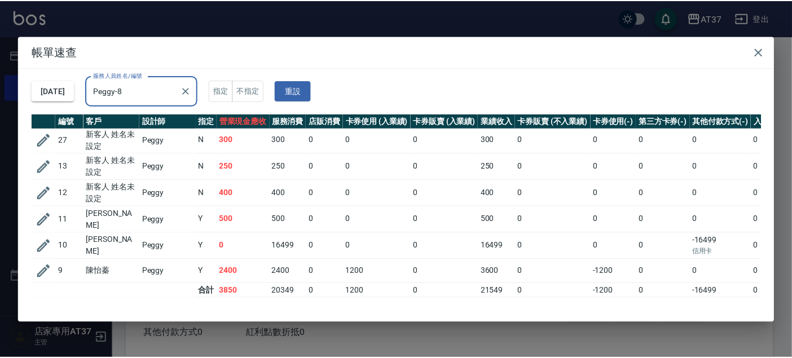
scroll to position [6, 0]
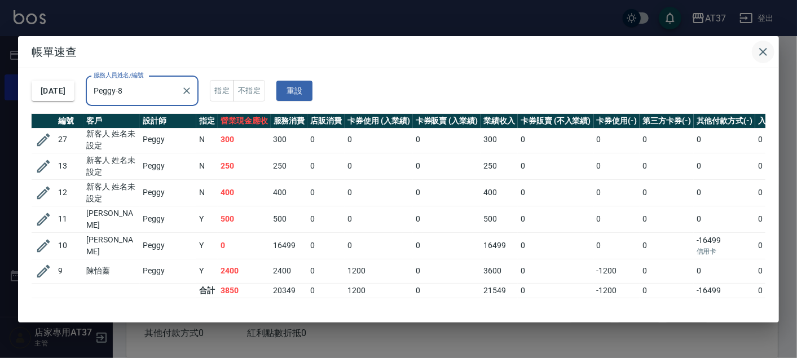
type input "Peggy-8"
click at [760, 52] on icon "button" at bounding box center [763, 52] width 14 height 14
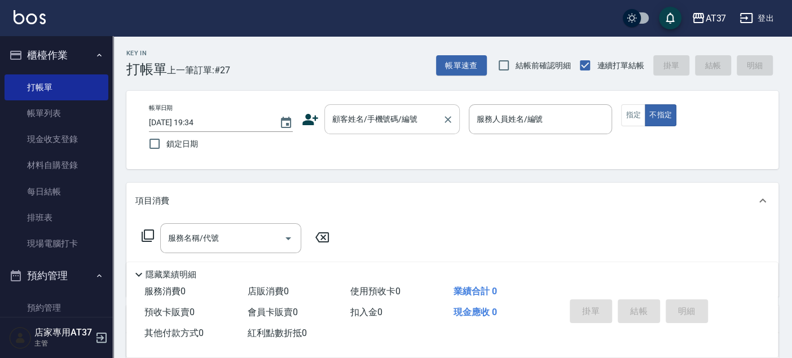
click at [360, 129] on div "顧客姓名/手機號碼/編號" at bounding box center [391, 119] width 135 height 30
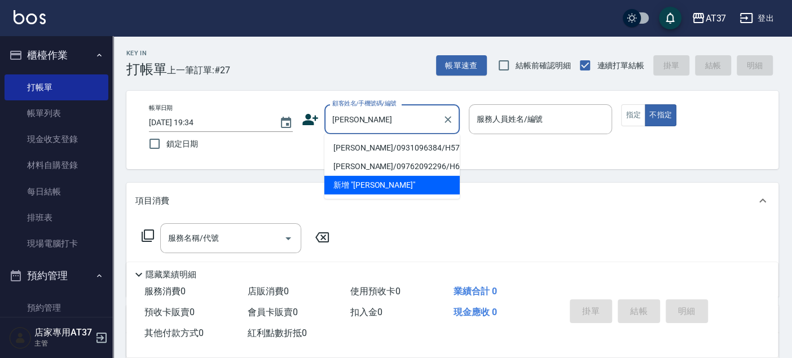
click at [369, 151] on li "陳錦美/0931096384/H570" at bounding box center [391, 148] width 135 height 19
type input "陳錦美/0931096384/H570"
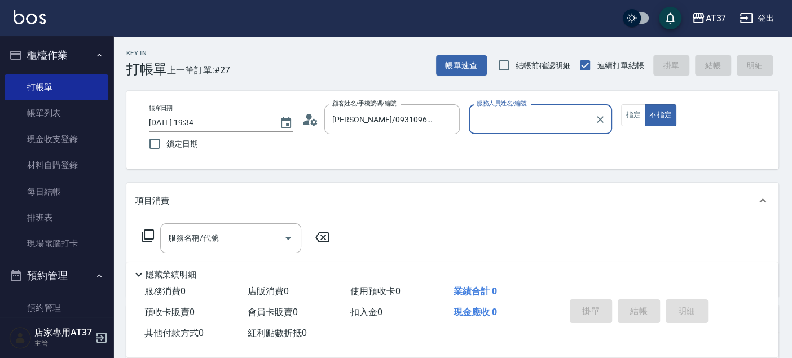
type input "Hannah-4"
click at [638, 116] on button "指定" at bounding box center [633, 115] width 24 height 22
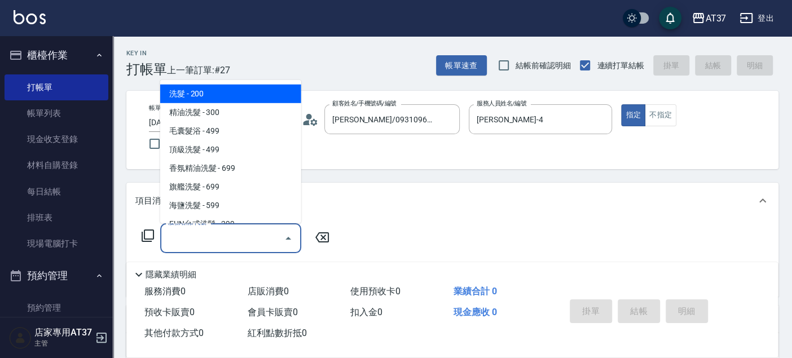
click at [230, 235] on input "服務名稱/代號" at bounding box center [222, 238] width 114 height 20
type input "2"
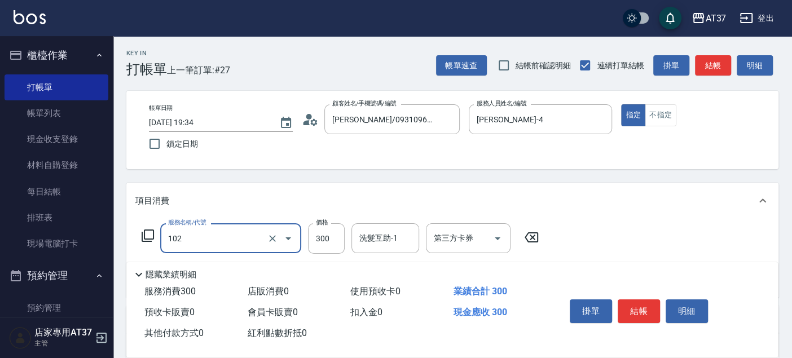
type input "精油洗髮(102)"
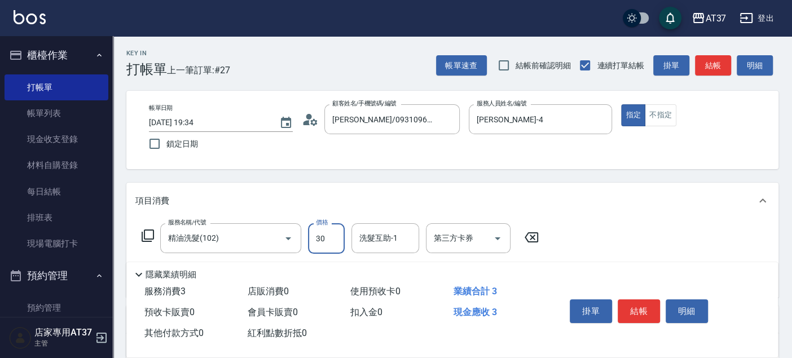
type input "300"
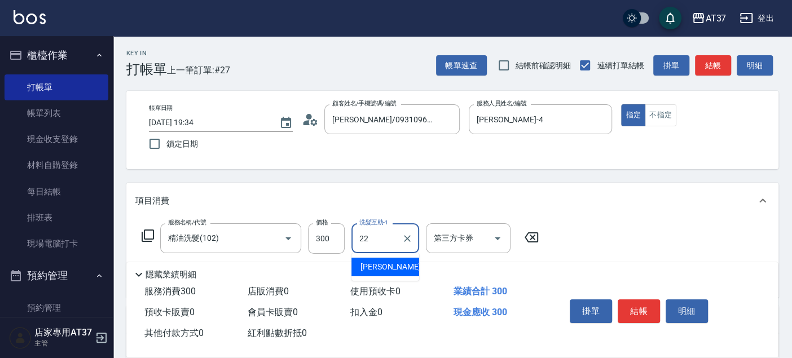
type input "威廉-22"
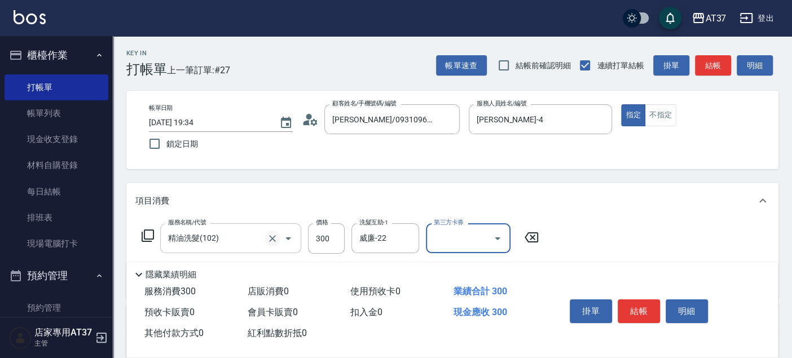
click at [267, 241] on icon "Clear" at bounding box center [272, 238] width 11 height 11
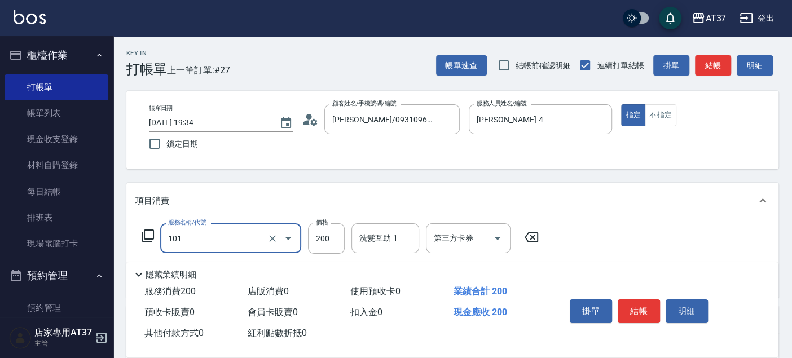
type input "洗髮(101)"
type input "300"
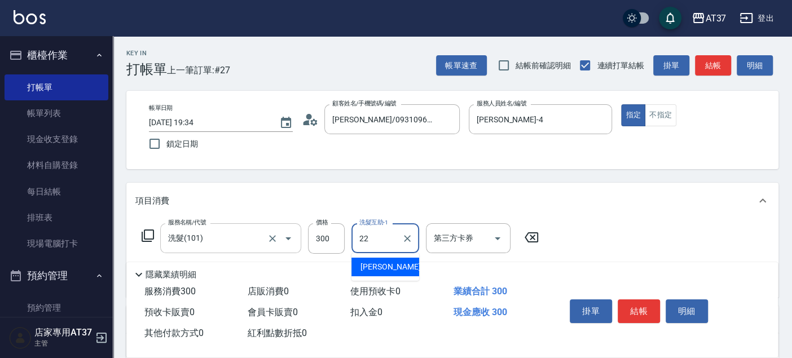
type input "威廉-22"
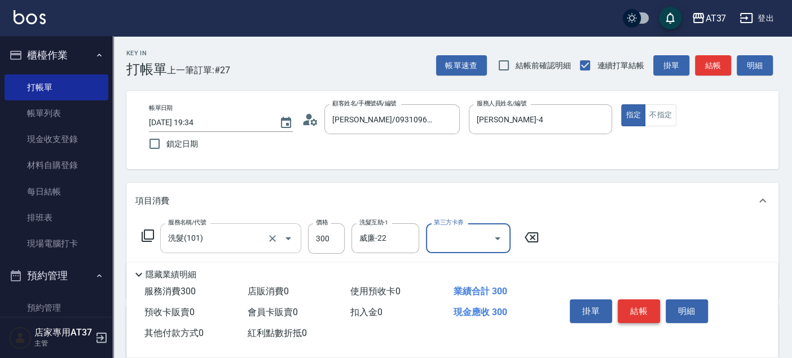
click at [641, 303] on button "結帳" at bounding box center [638, 311] width 42 height 24
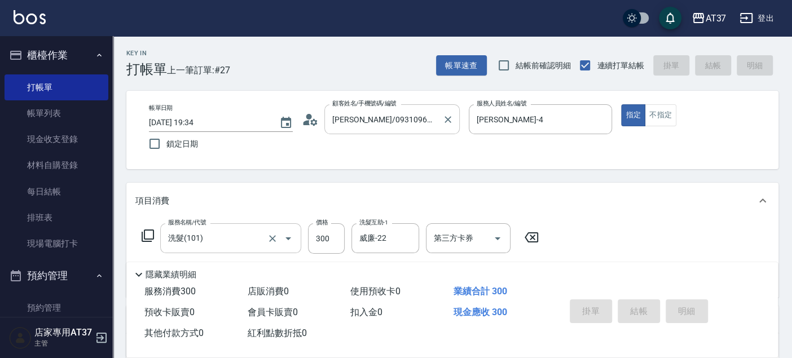
type input "2025/09/24 19:52"
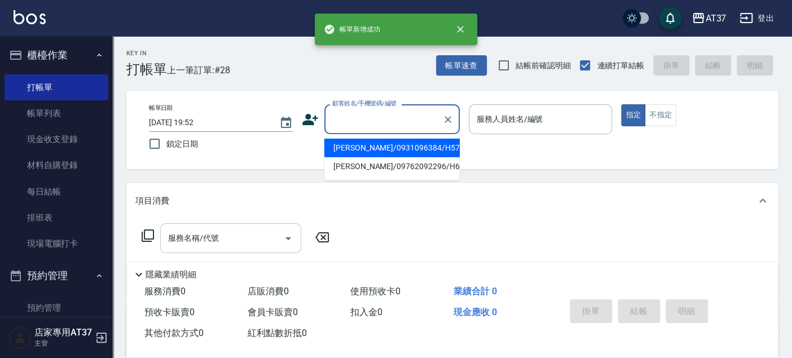
click at [345, 120] on input "顧客姓名/手機號碼/編號" at bounding box center [383, 119] width 108 height 20
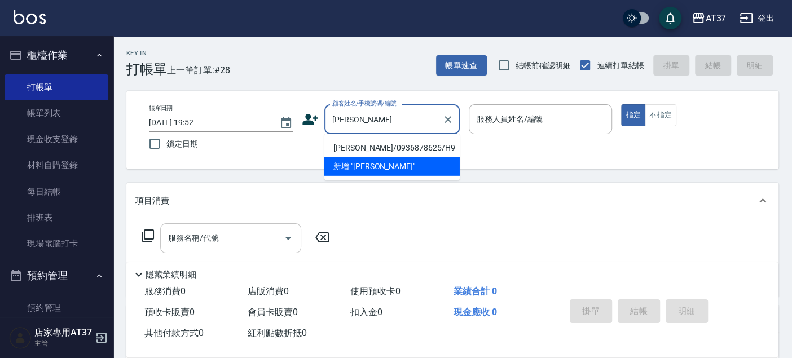
click at [348, 144] on li "賴薏如/0936878625/H9" at bounding box center [391, 148] width 135 height 19
type input "賴薏如/0936878625/H9"
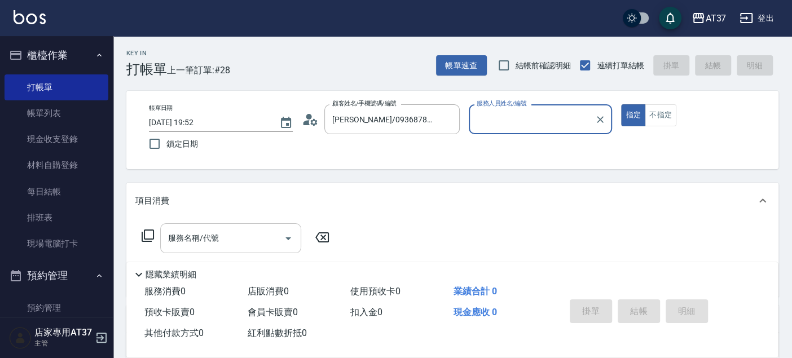
type input "Hannah-4"
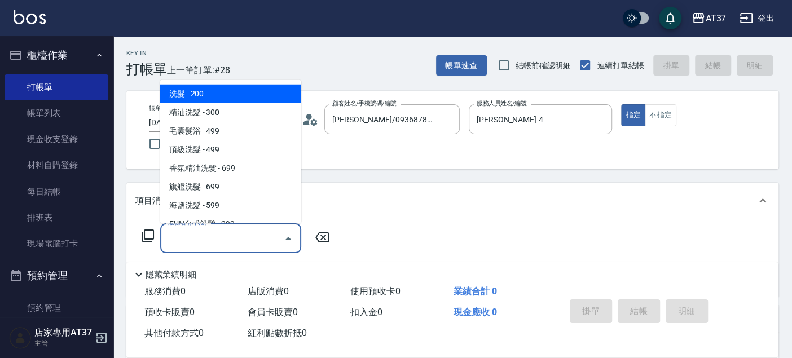
click at [233, 243] on input "服務名稱/代號" at bounding box center [222, 238] width 114 height 20
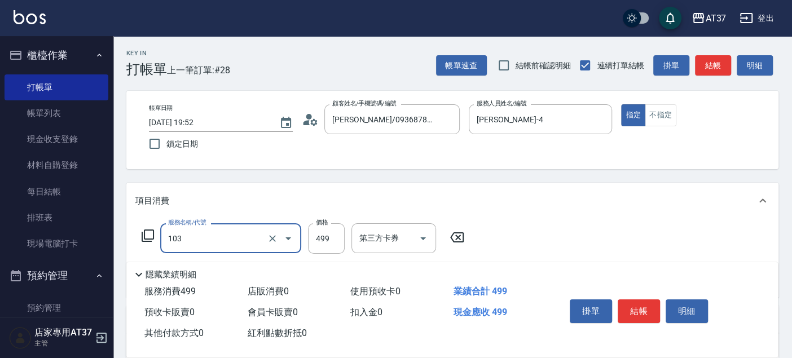
type input "毛囊髮浴(103)"
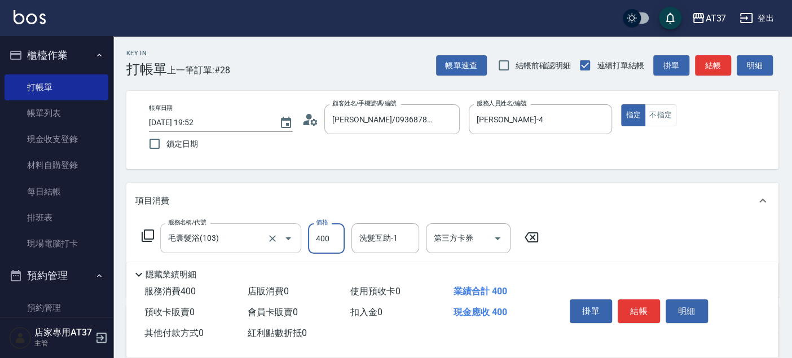
type input "400"
type input "1"
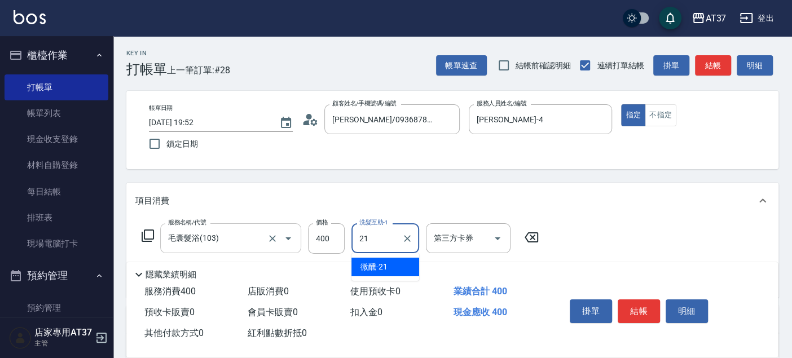
type input "微醺-21"
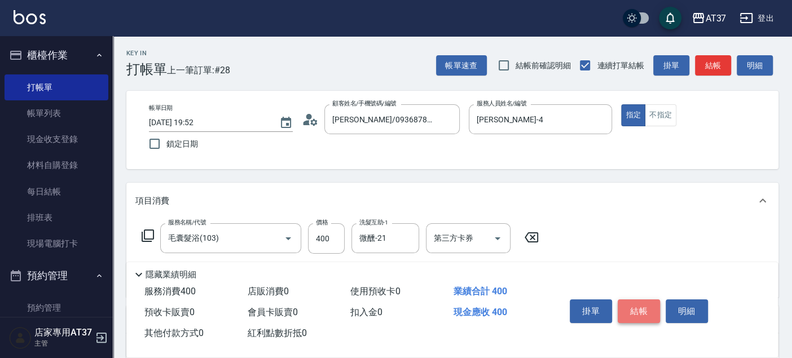
click at [649, 305] on button "結帳" at bounding box center [638, 311] width 42 height 24
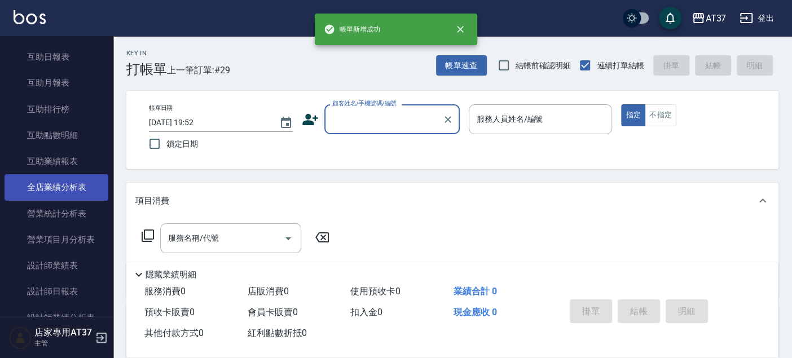
scroll to position [564, 0]
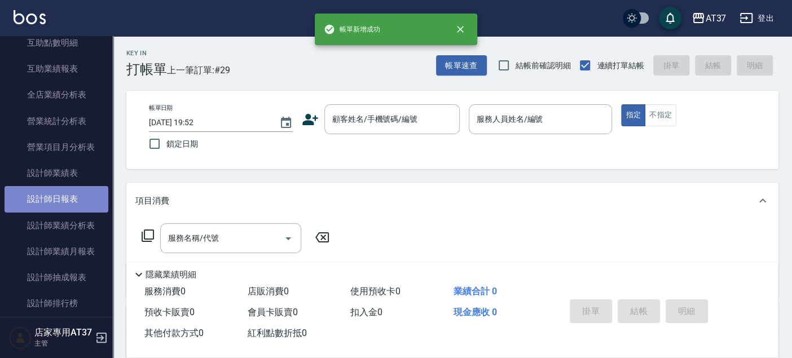
click at [78, 196] on link "設計師日報表" at bounding box center [57, 199] width 104 height 26
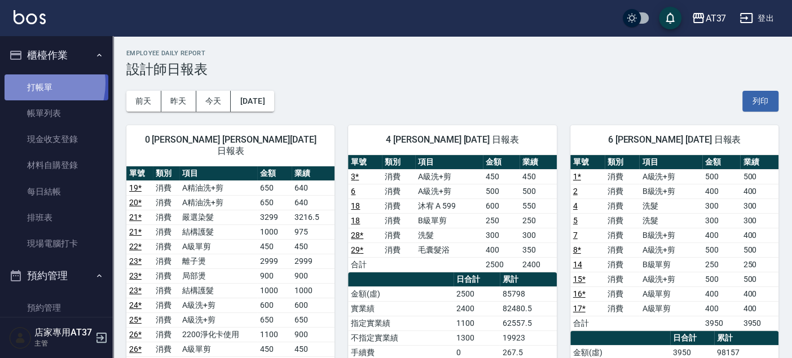
click at [30, 83] on link "打帳單" at bounding box center [57, 87] width 104 height 26
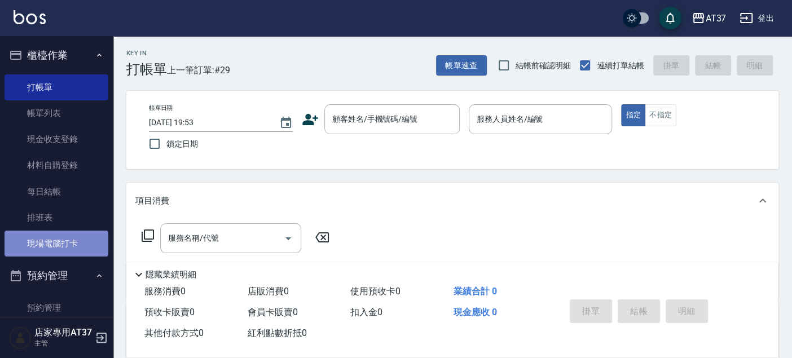
click at [59, 249] on link "現場電腦打卡" at bounding box center [57, 244] width 104 height 26
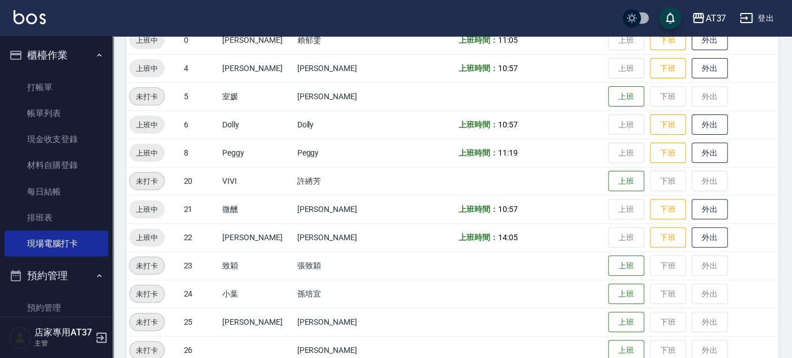
scroll to position [188, 0]
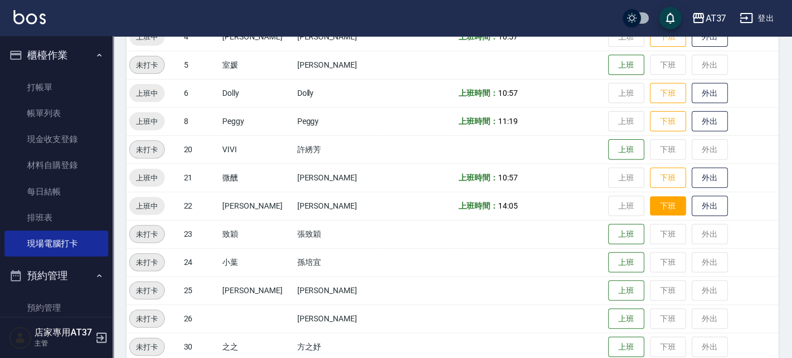
click at [650, 205] on button "下班" at bounding box center [668, 206] width 36 height 20
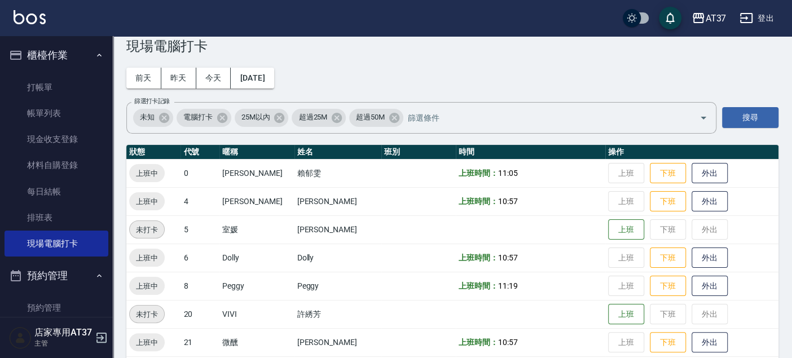
scroll to position [0, 0]
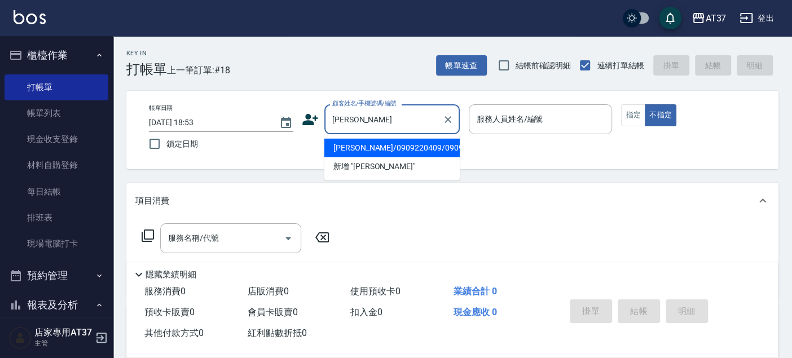
click at [370, 153] on li "盧詳恩/0909220409/0909220409" at bounding box center [391, 148] width 135 height 19
type input "盧詳恩/0909220409/0909220409"
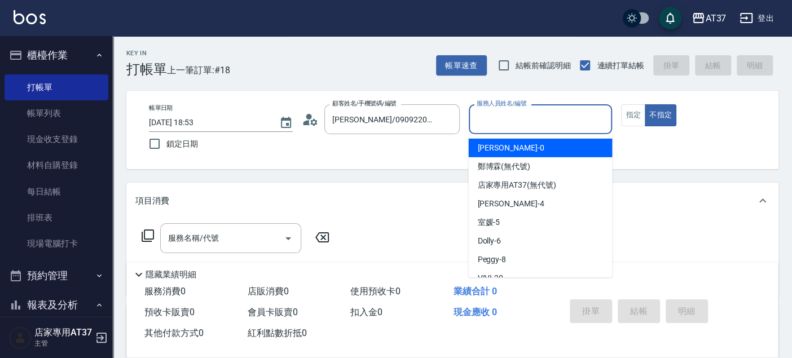
click at [508, 125] on input "服務人員姓名/編號" at bounding box center [541, 119] width 134 height 20
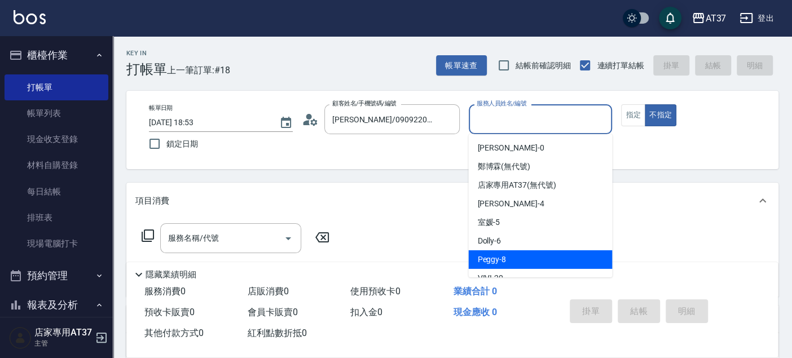
click at [512, 256] on div "Peggy -8" at bounding box center [540, 259] width 144 height 19
type input "Peggy-8"
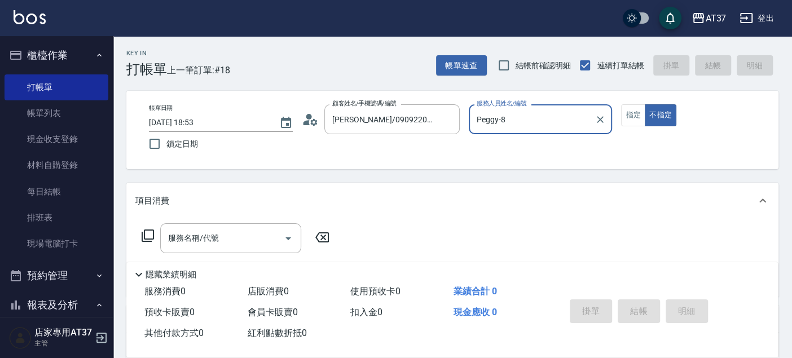
click at [310, 117] on circle at bounding box center [309, 117] width 6 height 6
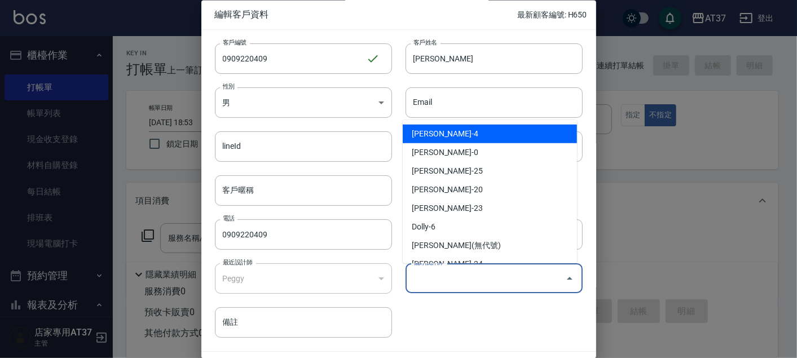
click at [444, 275] on input "偏好設計師" at bounding box center [486, 279] width 150 height 20
type input "Peggy"
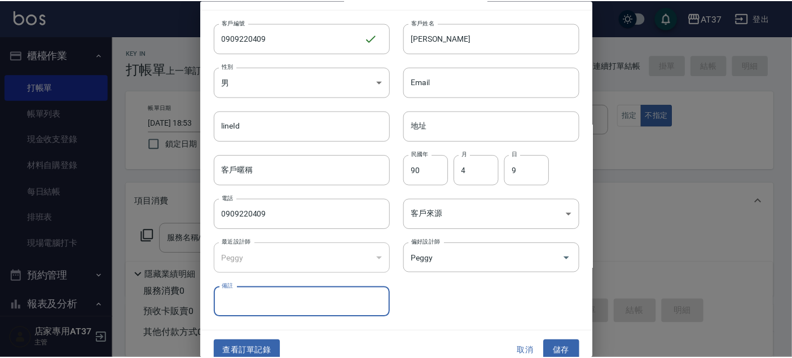
scroll to position [32, 0]
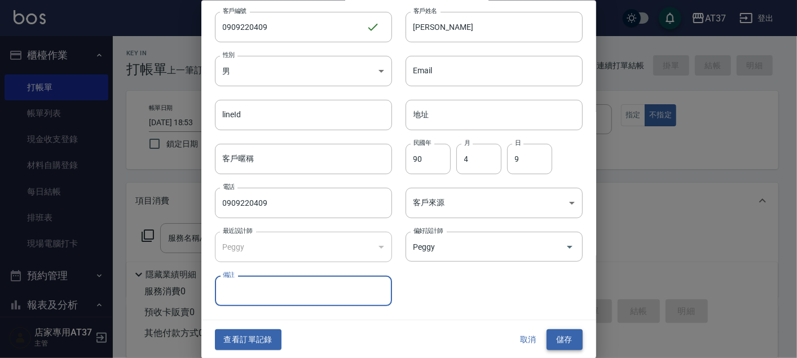
click at [555, 334] on button "儲存" at bounding box center [564, 339] width 36 height 21
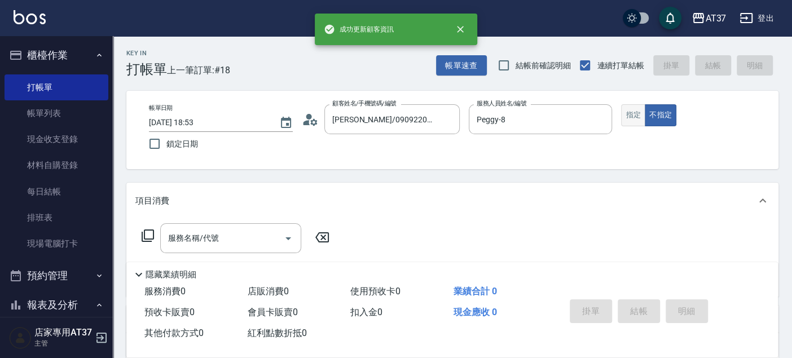
click at [633, 119] on button "指定" at bounding box center [633, 115] width 24 height 22
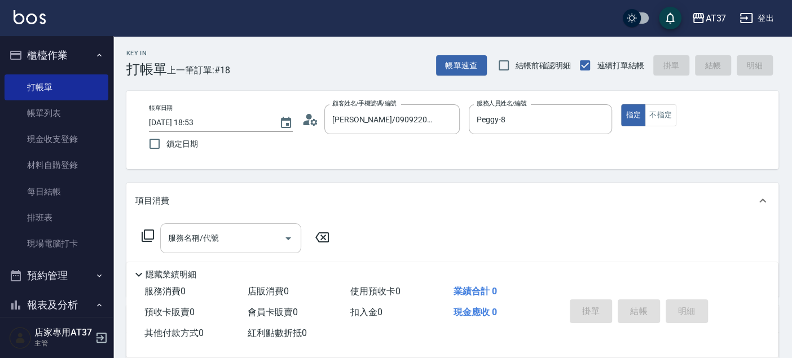
click at [175, 242] on div "服務名稱/代號 服務名稱/代號" at bounding box center [230, 238] width 141 height 30
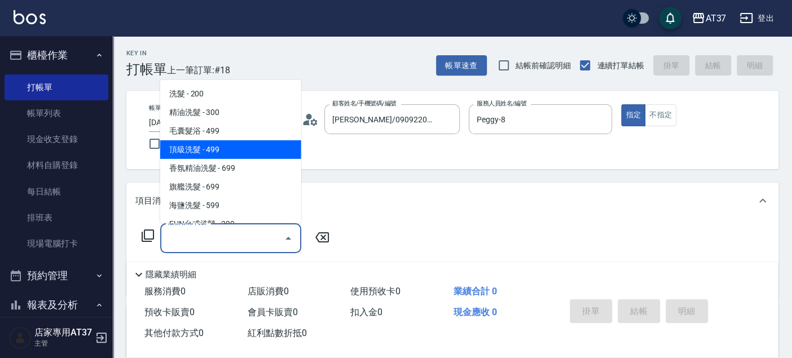
click at [227, 147] on span "頂級洗髮 - 499" at bounding box center [230, 149] width 141 height 19
type input "頂級洗髮(104)"
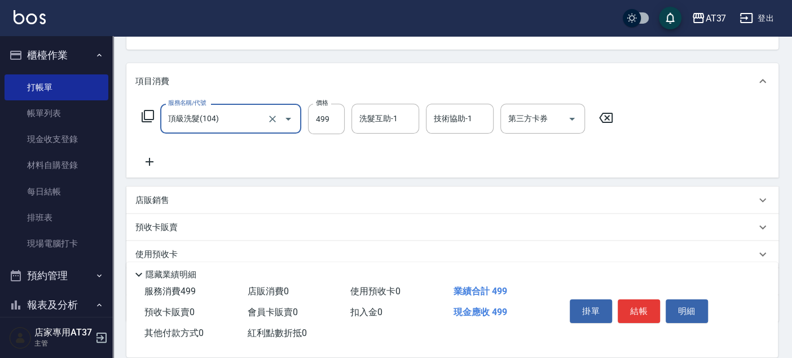
scroll to position [125, 0]
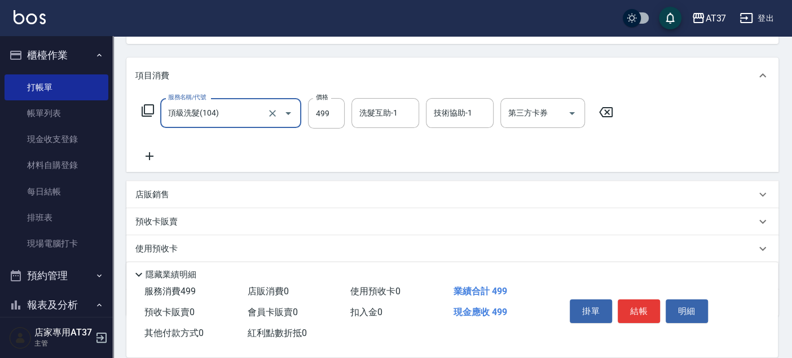
click at [142, 158] on icon at bounding box center [149, 156] width 28 height 14
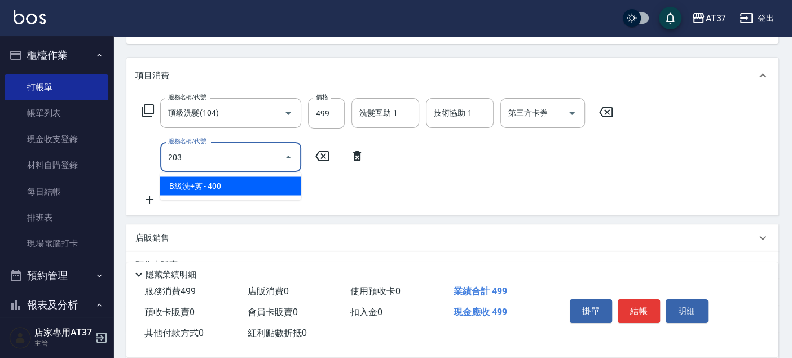
type input "B級洗+剪(203)"
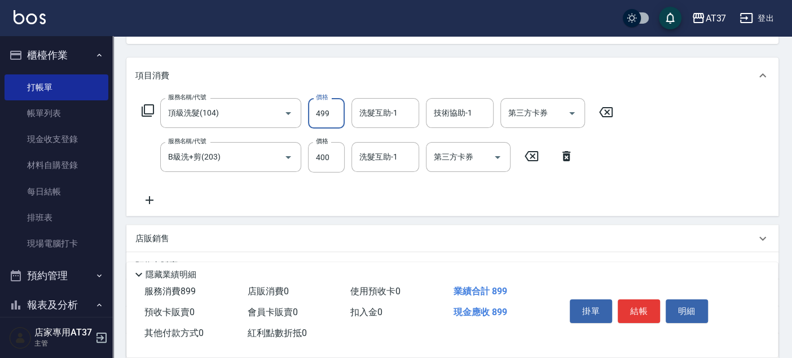
click at [318, 121] on input "499" at bounding box center [326, 113] width 37 height 30
type input "500"
click at [638, 307] on button "結帳" at bounding box center [638, 311] width 42 height 24
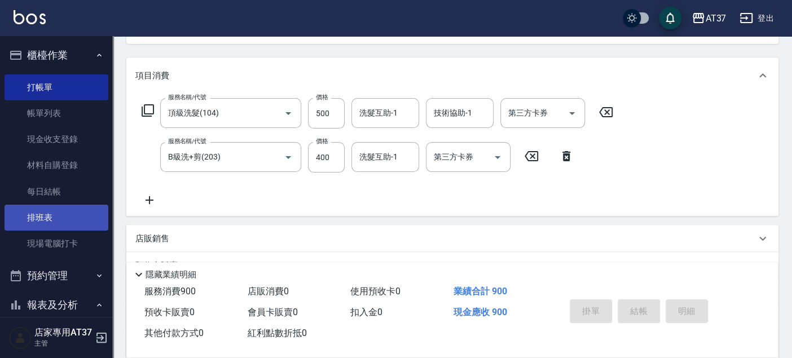
type input "2025/09/24 20:21"
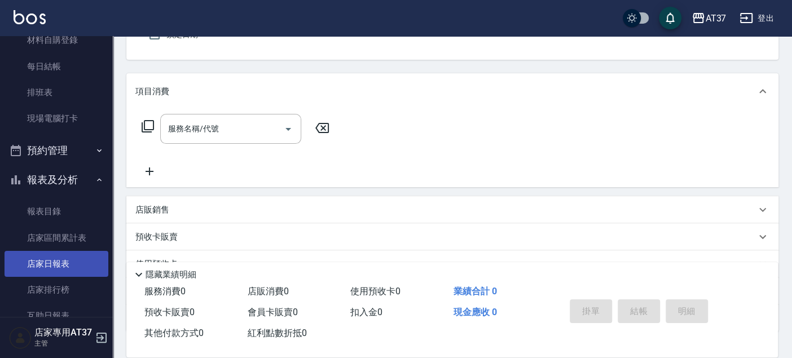
click at [73, 254] on link "店家日報表" at bounding box center [57, 264] width 104 height 26
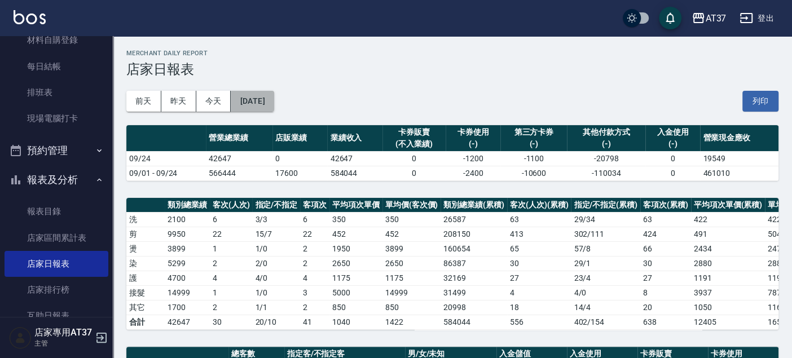
click at [273, 102] on button "[DATE]" at bounding box center [252, 101] width 43 height 21
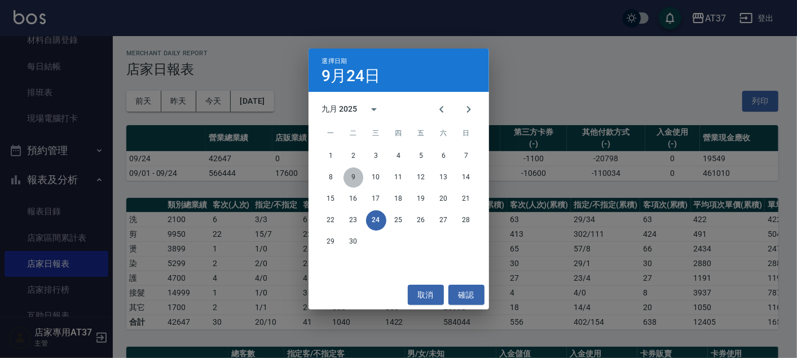
click at [361, 175] on button "9" at bounding box center [353, 177] width 20 height 20
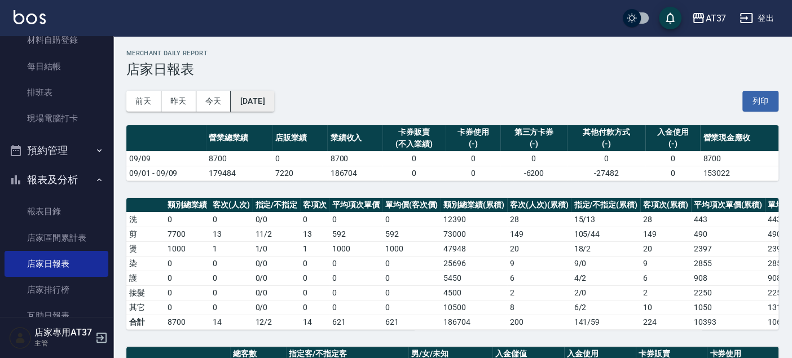
click at [273, 99] on button "2025/09/09" at bounding box center [252, 101] width 43 height 21
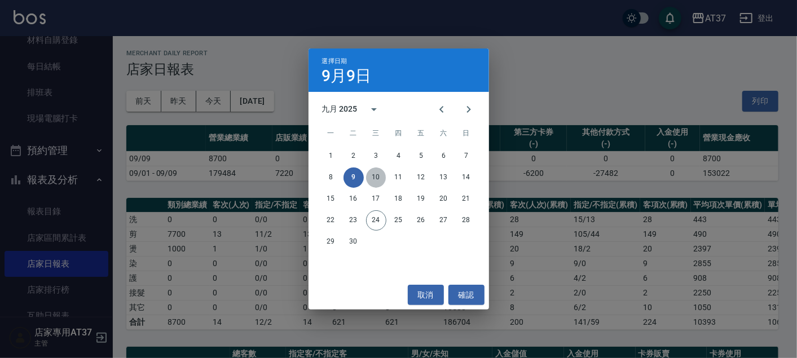
click at [374, 179] on button "10" at bounding box center [376, 177] width 20 height 20
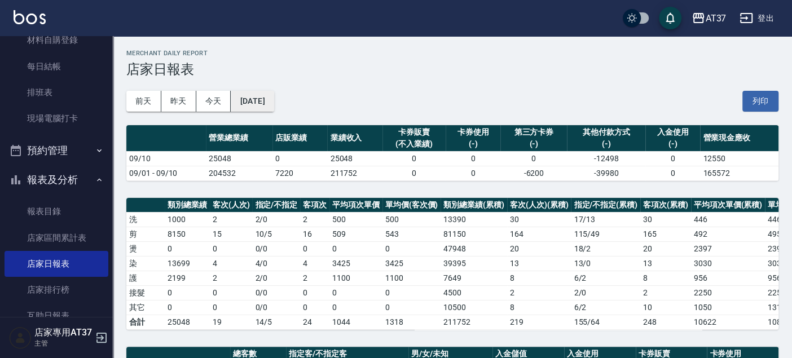
click at [273, 103] on button "2025/09/10" at bounding box center [252, 101] width 43 height 21
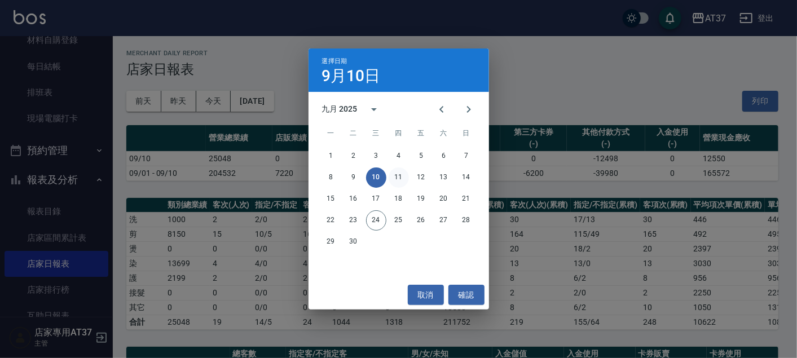
click at [401, 177] on button "11" at bounding box center [399, 177] width 20 height 20
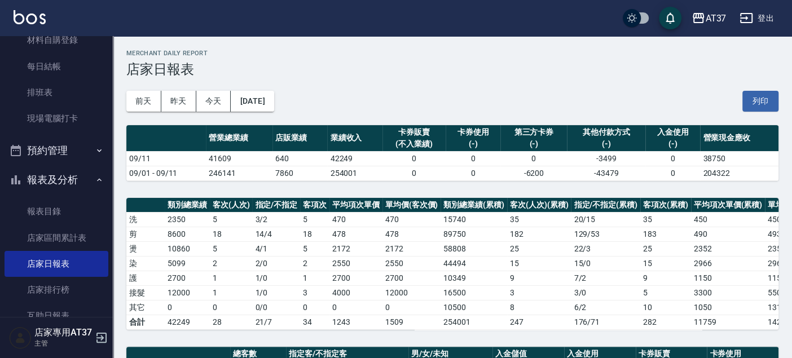
click at [289, 90] on div "前天 昨天 今天 2025/09/11 列印" at bounding box center [452, 101] width 652 height 48
click at [273, 92] on button "2025/09/11" at bounding box center [252, 101] width 43 height 21
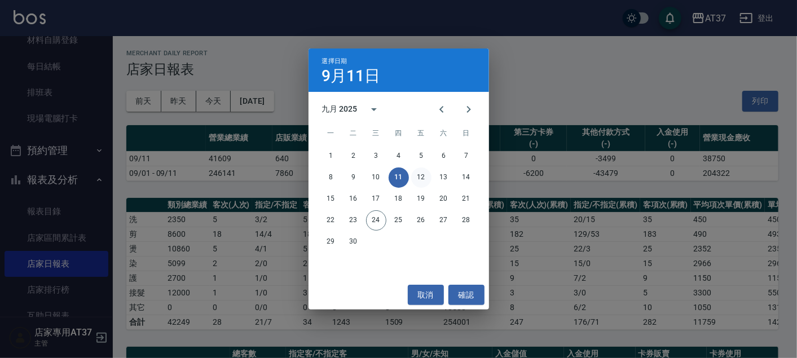
click at [429, 179] on button "12" at bounding box center [421, 177] width 20 height 20
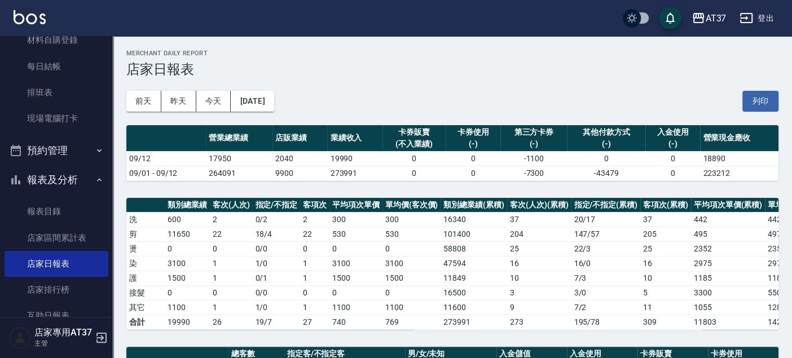
click at [269, 114] on div "前天 昨天 今天 2025/09/12 列印" at bounding box center [452, 101] width 652 height 48
click at [273, 106] on button "2025/09/12" at bounding box center [252, 101] width 43 height 21
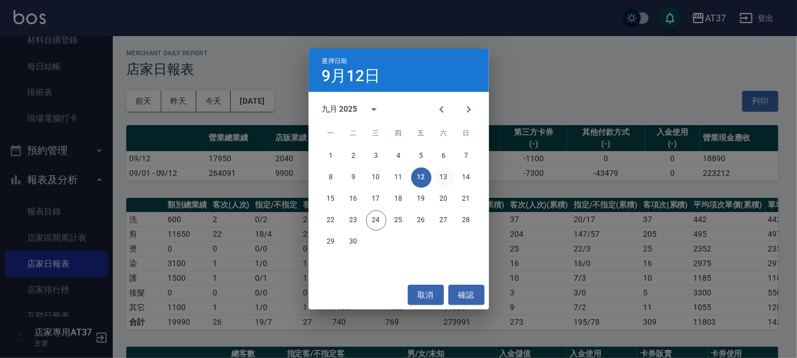
click at [440, 179] on button "13" at bounding box center [444, 177] width 20 height 20
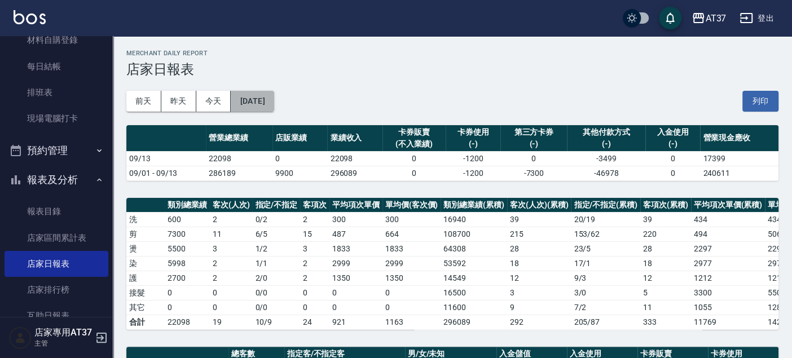
click at [253, 108] on button "2025/09/13" at bounding box center [252, 101] width 43 height 21
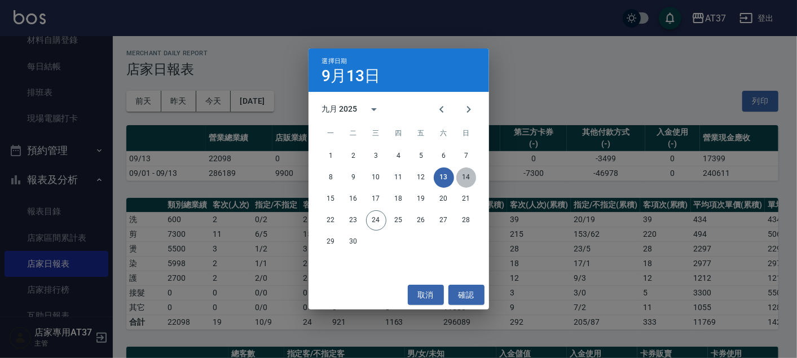
click at [465, 175] on button "14" at bounding box center [466, 177] width 20 height 20
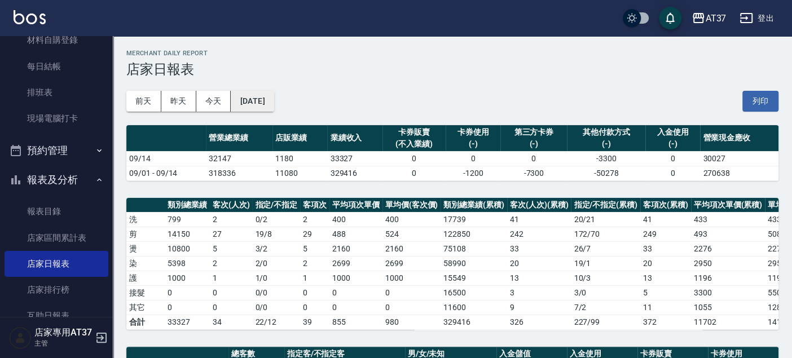
click at [269, 102] on button "2025/09/14" at bounding box center [252, 101] width 43 height 21
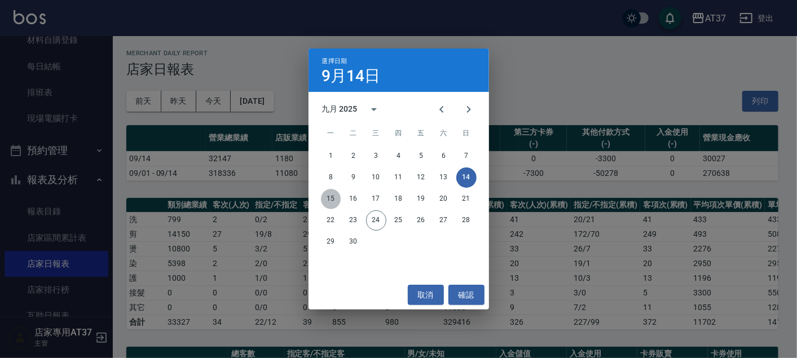
click at [326, 193] on button "15" at bounding box center [331, 199] width 20 height 20
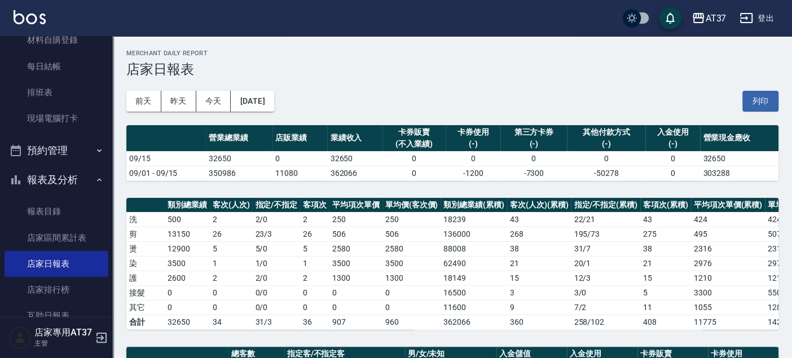
click at [276, 117] on div "前天 昨天 今天 2025/09/15 列印" at bounding box center [452, 101] width 652 height 48
click at [273, 109] on button "2025/09/15" at bounding box center [252, 101] width 43 height 21
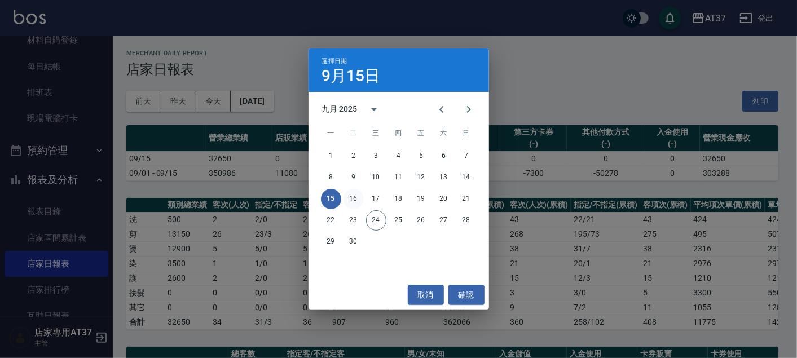
click at [354, 198] on button "16" at bounding box center [353, 199] width 20 height 20
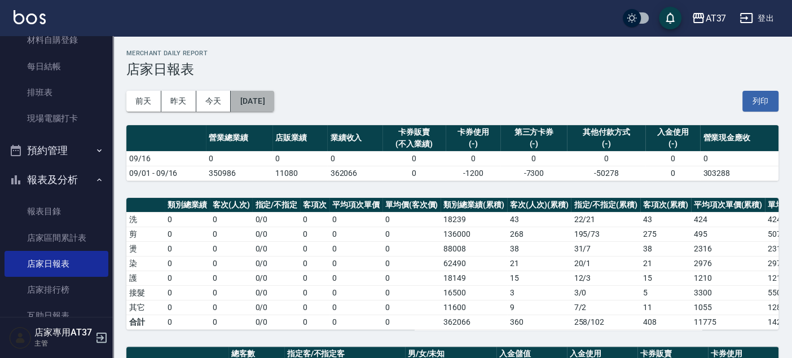
click at [273, 106] on button "2025/09/16" at bounding box center [252, 101] width 43 height 21
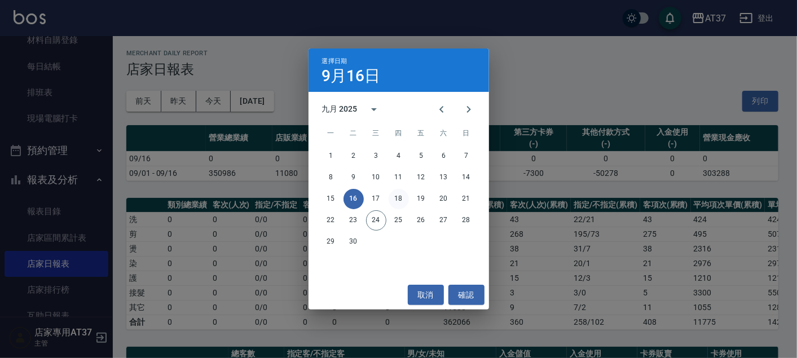
click at [390, 200] on button "18" at bounding box center [399, 199] width 20 height 20
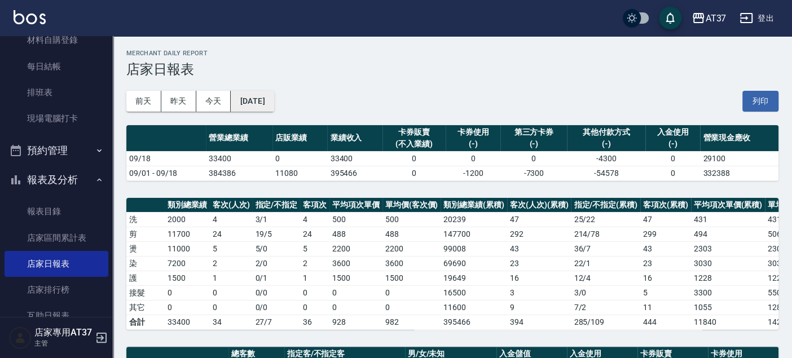
click at [261, 100] on button "2025/09/18" at bounding box center [252, 101] width 43 height 21
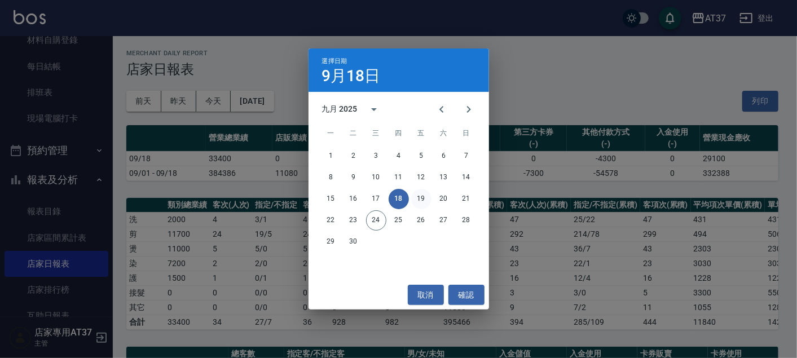
click at [422, 193] on button "19" at bounding box center [421, 199] width 20 height 20
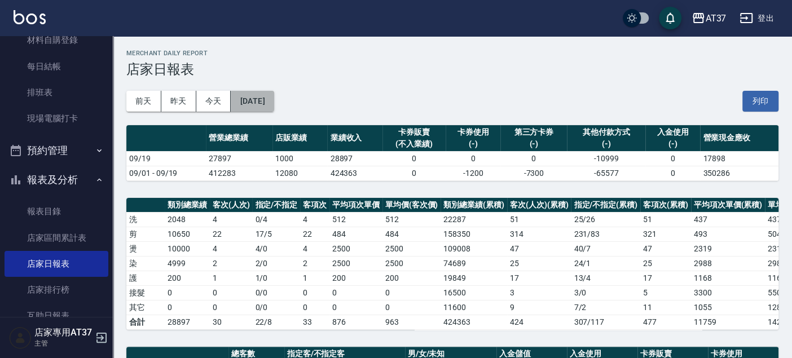
click at [258, 94] on button "2025/09/19" at bounding box center [252, 101] width 43 height 21
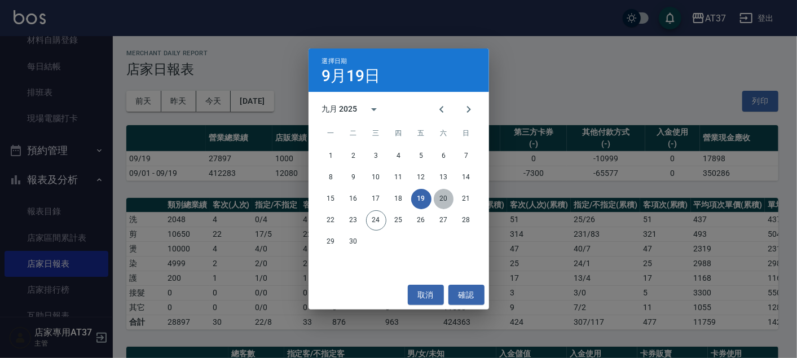
click at [451, 197] on button "20" at bounding box center [444, 199] width 20 height 20
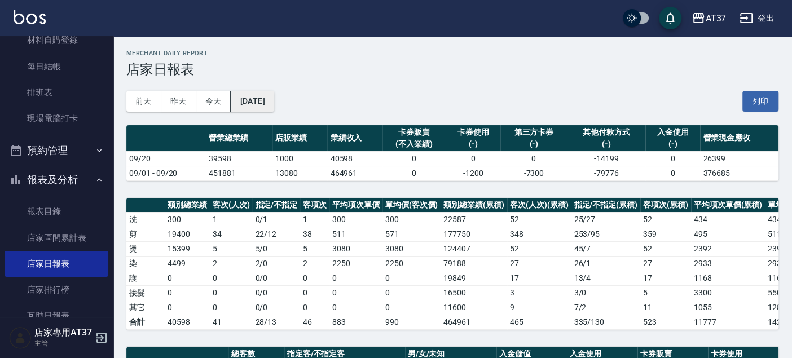
click at [273, 92] on button "[DATE]" at bounding box center [252, 101] width 43 height 21
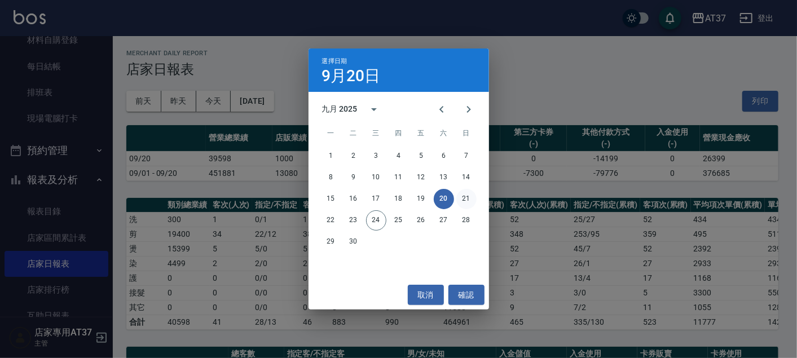
click at [461, 200] on button "21" at bounding box center [466, 199] width 20 height 20
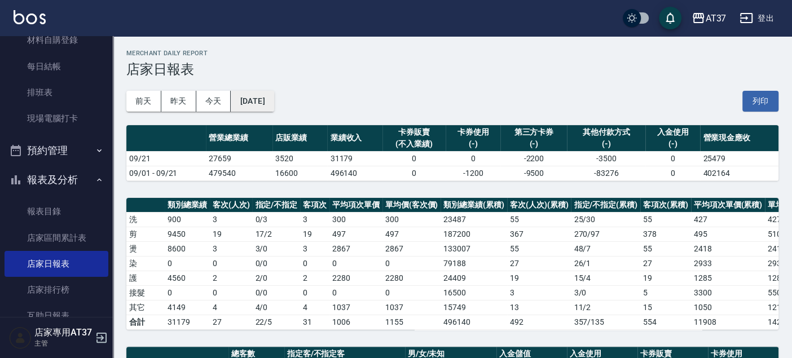
click at [273, 102] on button "[DATE]" at bounding box center [252, 101] width 43 height 21
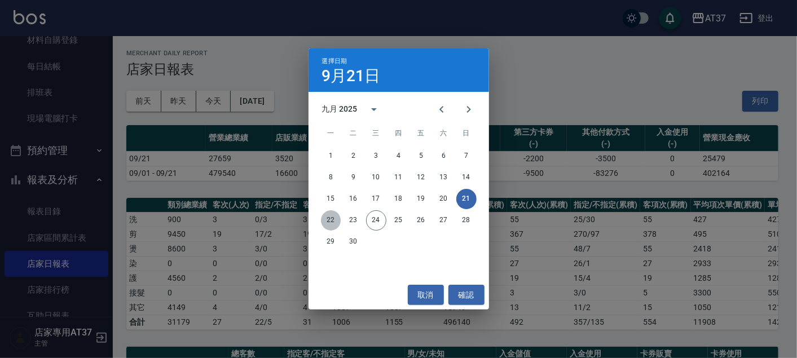
click at [332, 217] on button "22" at bounding box center [331, 220] width 20 height 20
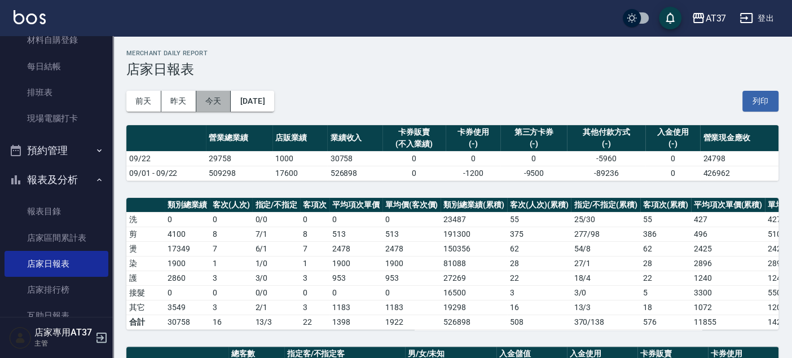
click at [223, 100] on button "今天" at bounding box center [213, 101] width 35 height 21
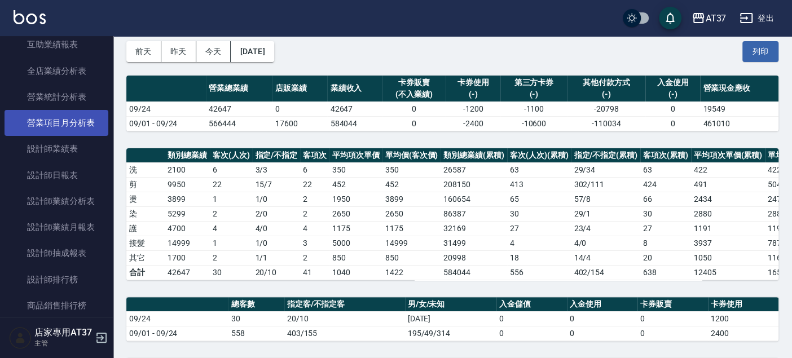
scroll to position [501, 0]
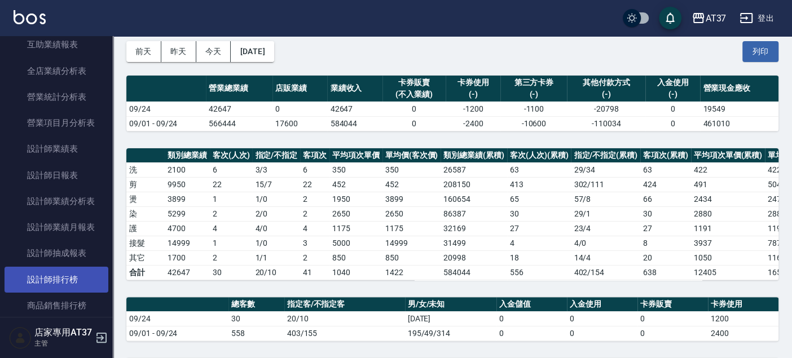
click at [81, 271] on link "設計師排行榜" at bounding box center [57, 280] width 104 height 26
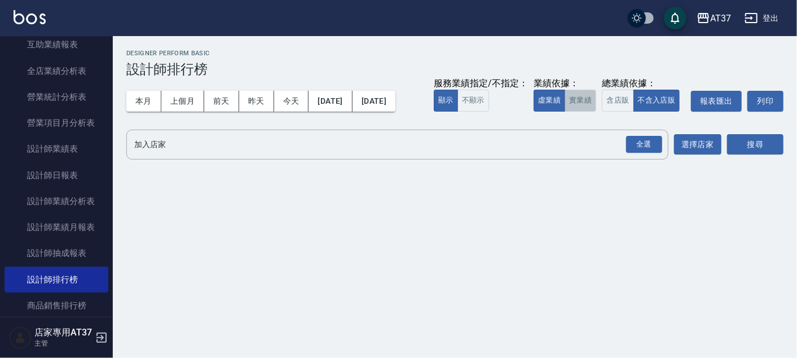
click at [588, 96] on button "實業績" at bounding box center [580, 101] width 32 height 22
click at [258, 144] on input "加入店家" at bounding box center [388, 145] width 515 height 20
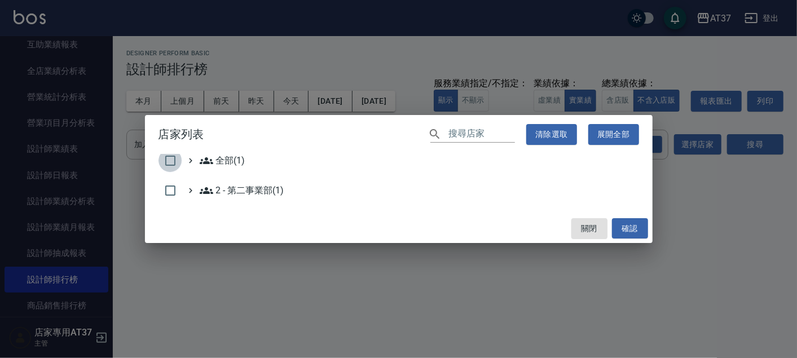
click at [172, 161] on input "checkbox" at bounding box center [170, 161] width 24 height 24
checkbox input "true"
click at [634, 224] on button "確認" at bounding box center [630, 228] width 36 height 21
checkbox input "false"
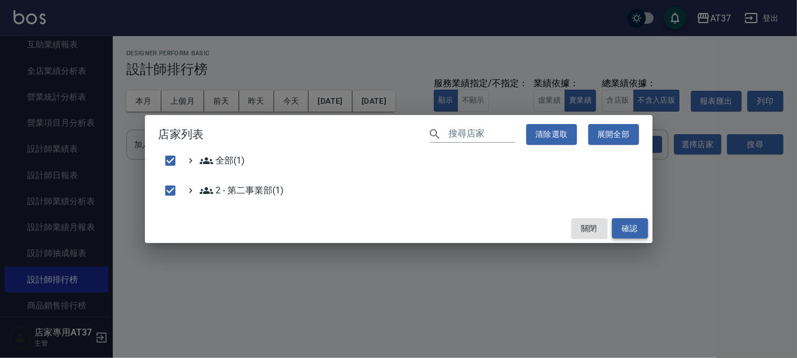
checkbox input "false"
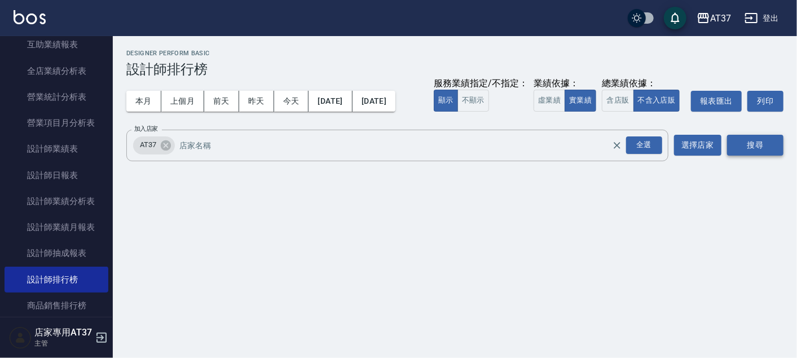
click at [770, 147] on button "搜尋" at bounding box center [755, 145] width 56 height 21
